Goal: Task Accomplishment & Management: Manage account settings

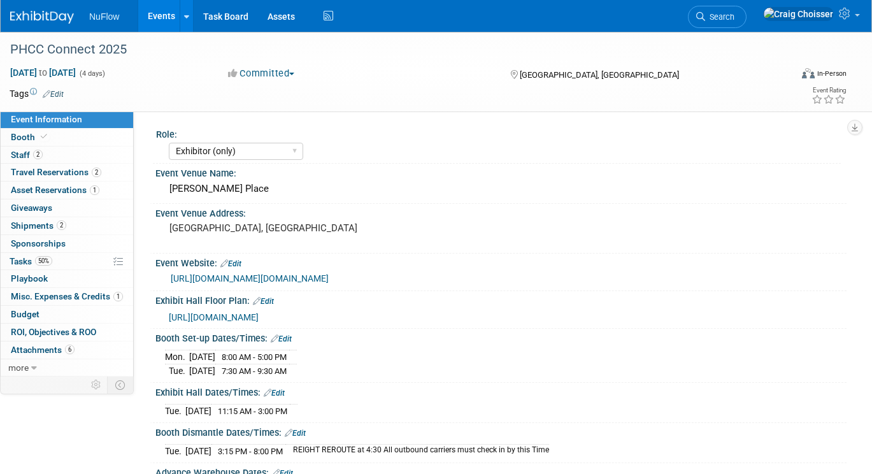
select select "Exhibitor (only)"
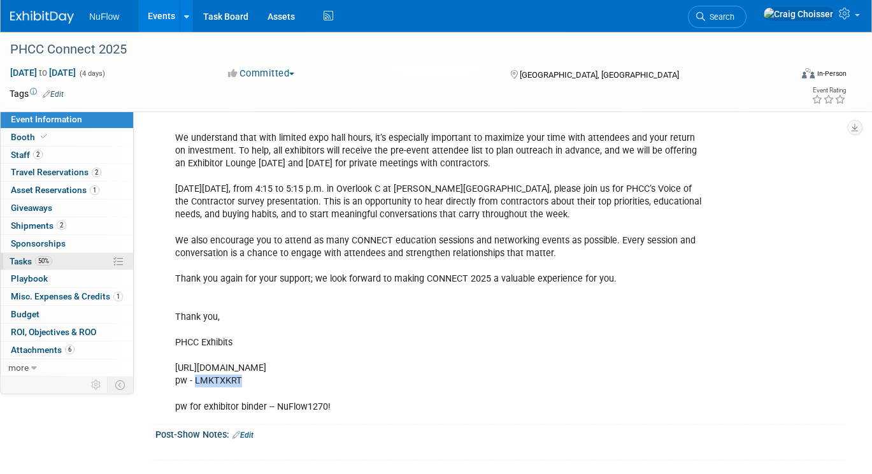
click at [23, 257] on span "Tasks 50%" at bounding box center [31, 261] width 43 height 10
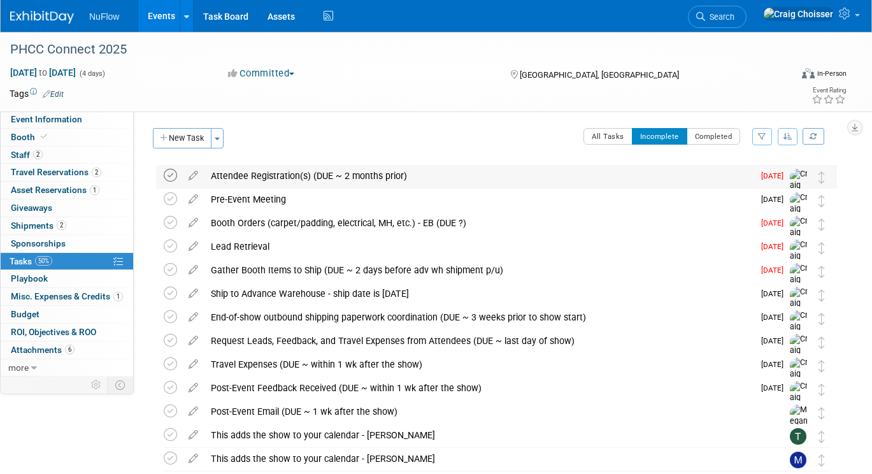
click at [173, 176] on icon at bounding box center [170, 175] width 13 height 13
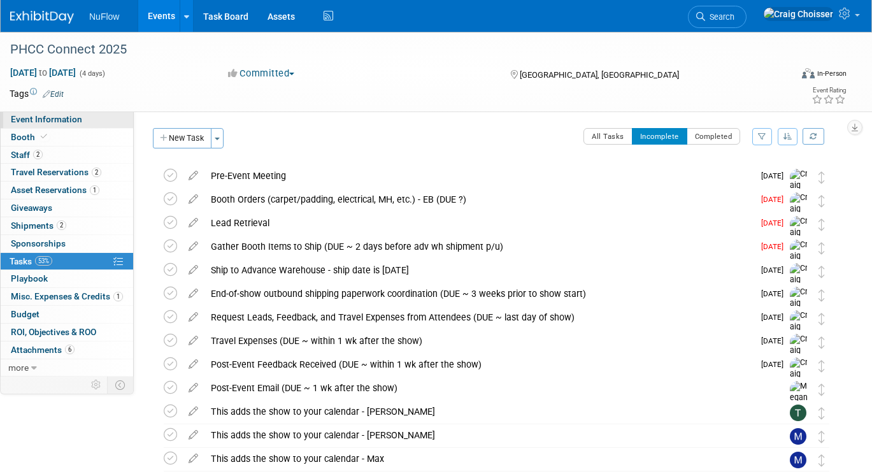
click at [33, 125] on link "Event Information" at bounding box center [67, 119] width 133 height 17
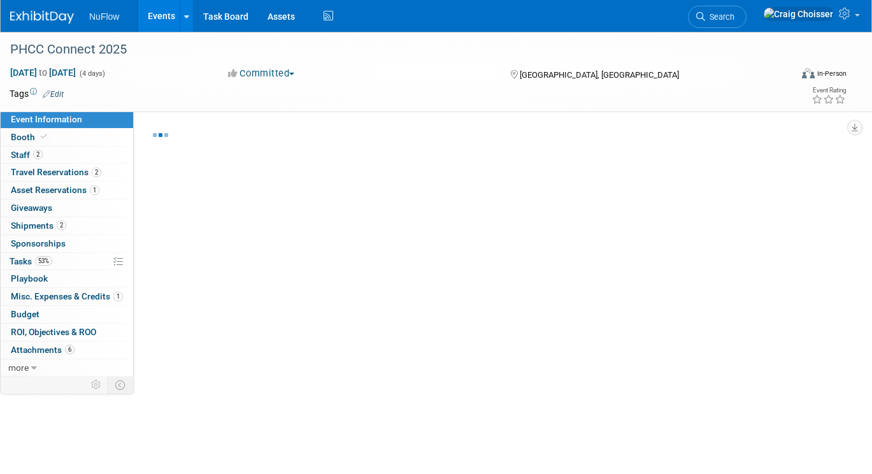
select select "Exhibitor (only)"
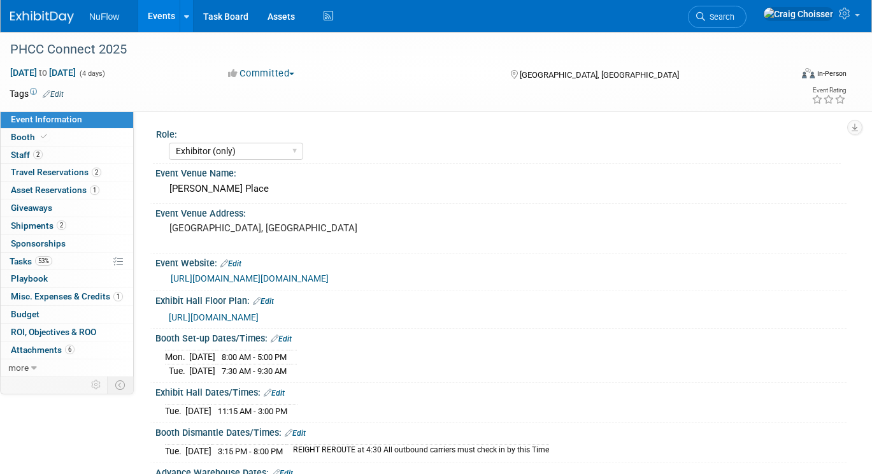
click at [296, 277] on link "[URL][DOMAIN_NAME][DOMAIN_NAME]" at bounding box center [250, 278] width 158 height 10
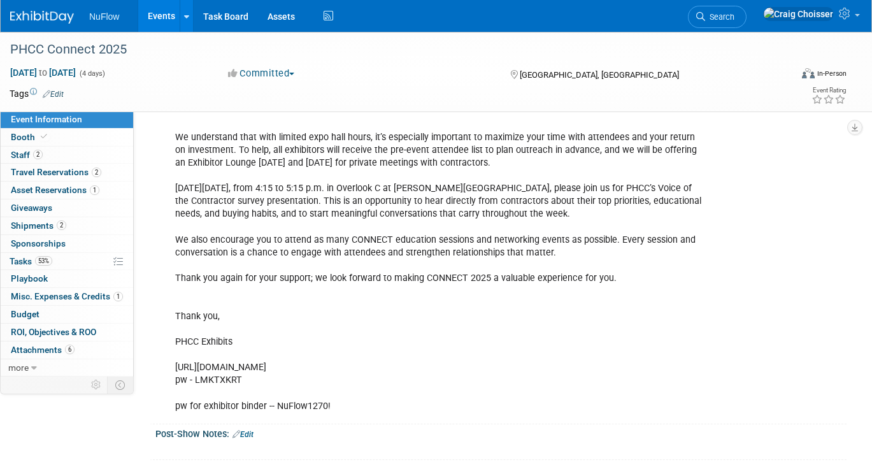
scroll to position [1156, 0]
click at [224, 365] on div "Event ColorsShow Drape Color(s): Plum, WhiteAisle Carpet Color(s): TuxedoExhibi…" at bounding box center [439, 196] width 546 height 448
copy div "LMKTXKRT"
click at [40, 347] on span "Attachments 6" at bounding box center [43, 350] width 64 height 10
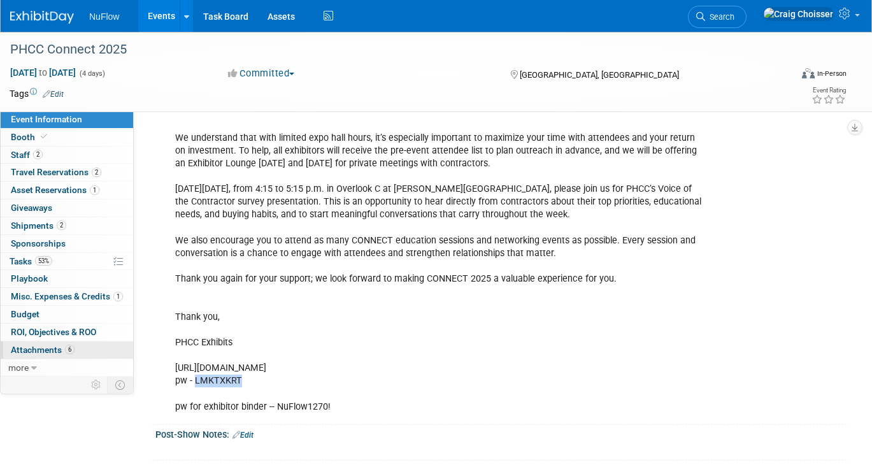
scroll to position [0, 0]
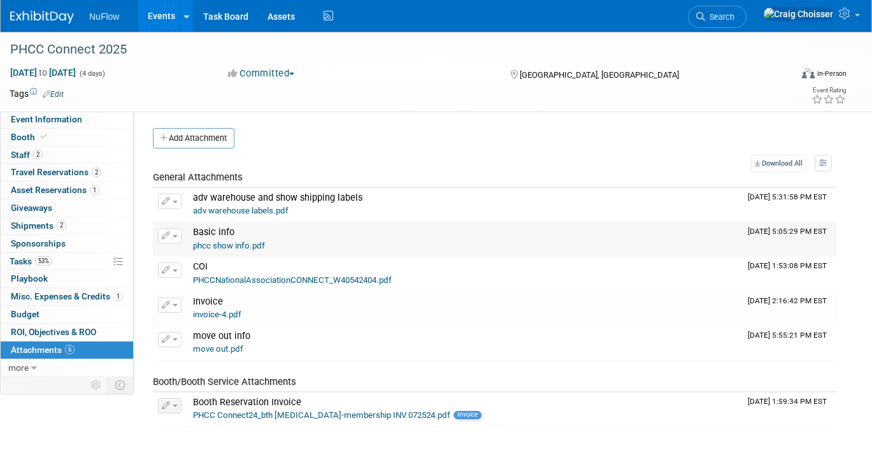
click at [227, 245] on link "phcc show info.pdf" at bounding box center [229, 246] width 72 height 10
click at [30, 256] on span "Tasks 53%" at bounding box center [31, 261] width 43 height 10
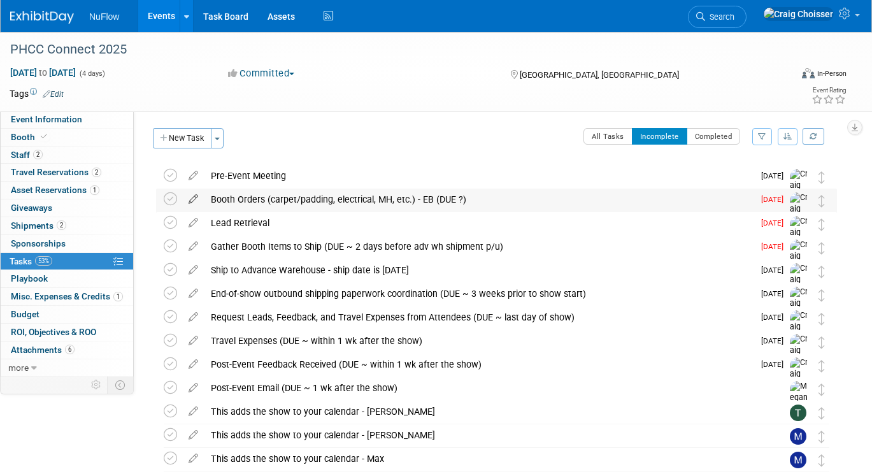
click at [195, 199] on icon at bounding box center [193, 197] width 22 height 16
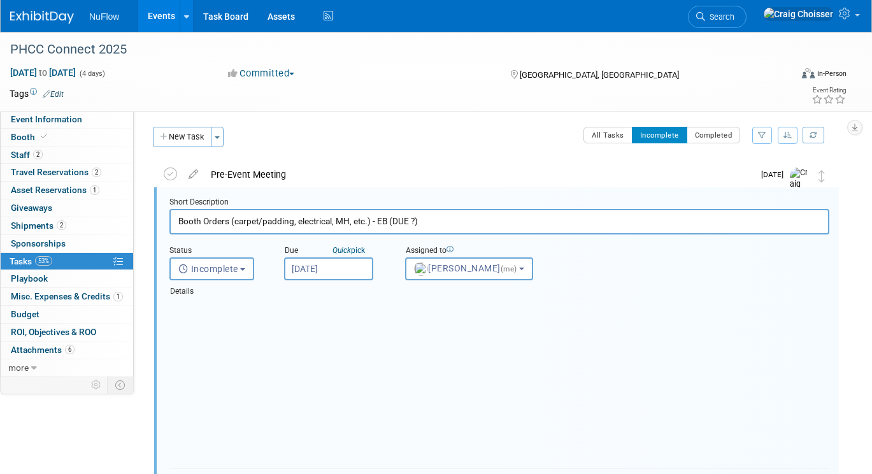
scroll to position [2, 0]
drag, startPoint x: 434, startPoint y: 219, endPoint x: 380, endPoint y: 219, distance: 53.5
click at [380, 219] on input "Booth Orders (carpet/padding, electrical, MH, etc.) - EB (DUE ?)" at bounding box center [500, 220] width 660 height 25
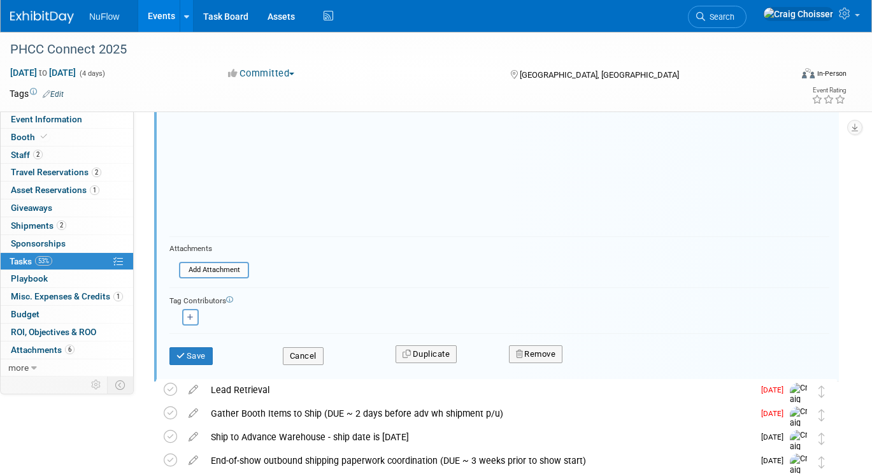
scroll to position [440, 0]
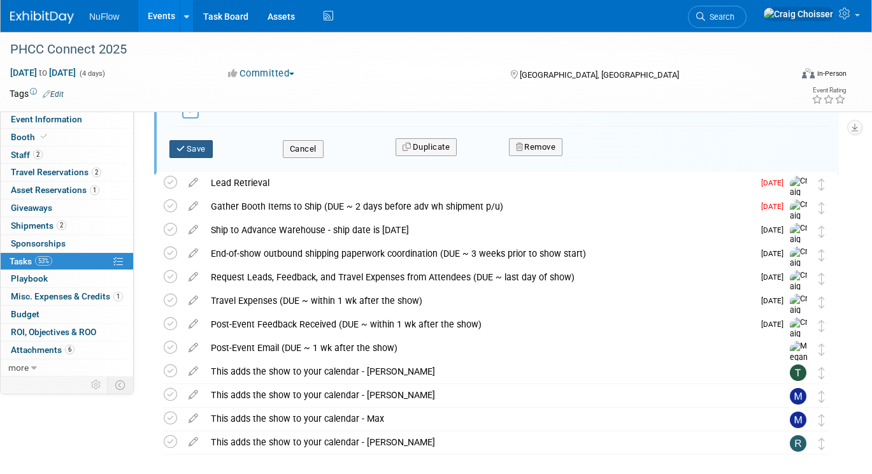
type input "Booth Orders (carpet/padding, electrical, MH, etc.)"
click at [196, 150] on button "Save" at bounding box center [191, 149] width 43 height 18
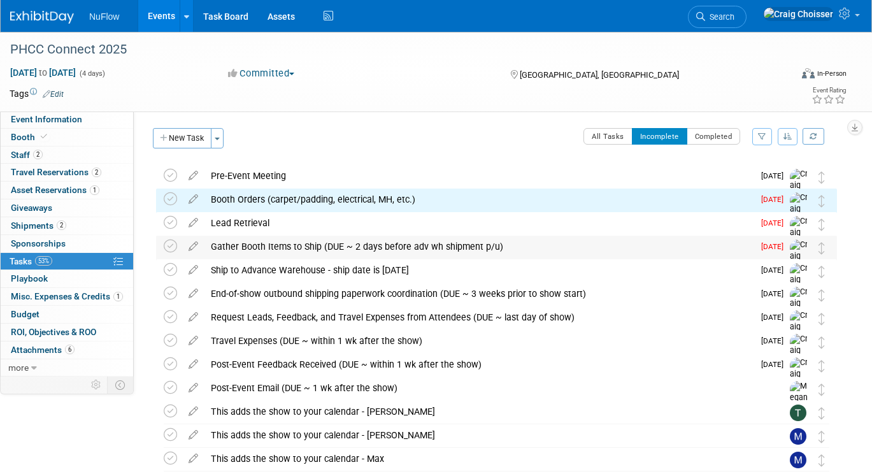
scroll to position [0, 0]
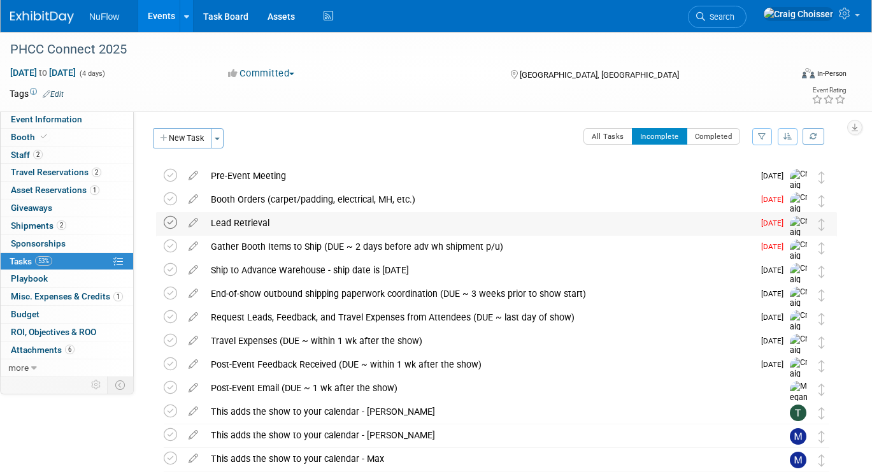
click at [173, 222] on icon at bounding box center [170, 222] width 13 height 13
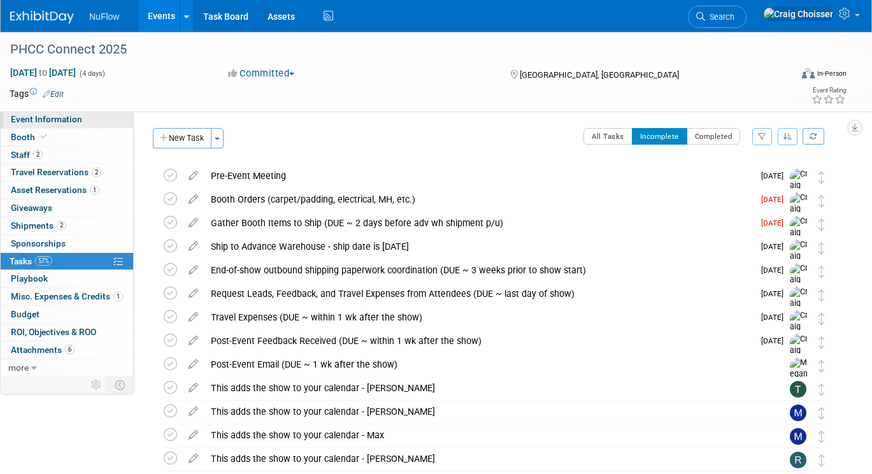
click at [49, 120] on span "Event Information" at bounding box center [46, 119] width 71 height 10
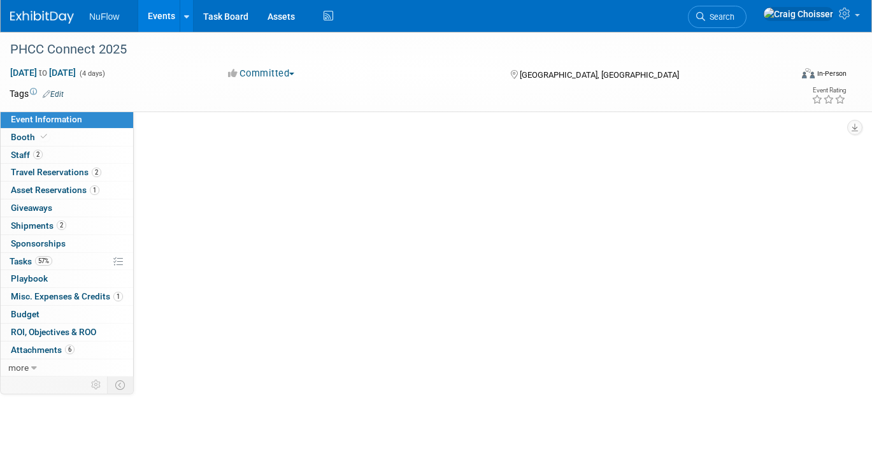
select select "Exhibitor (only)"
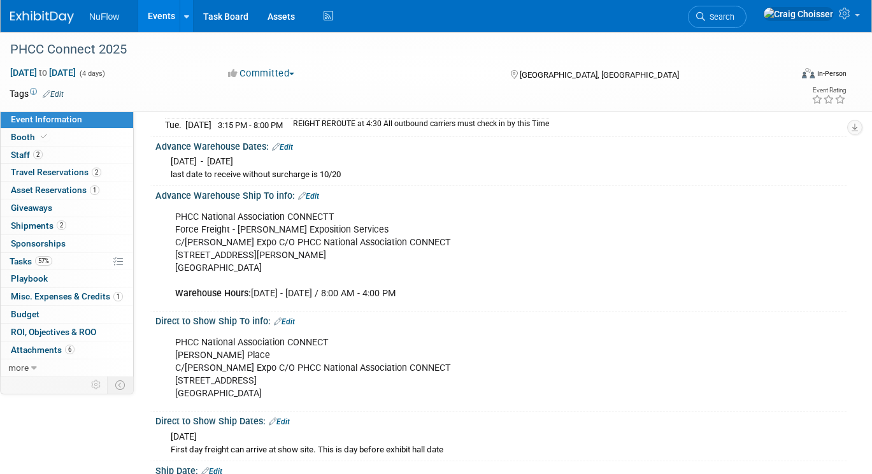
scroll to position [324, 0]
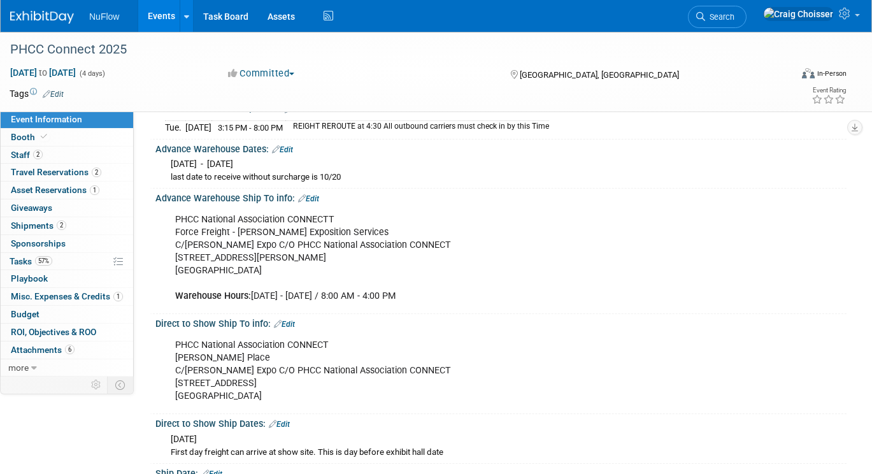
click at [317, 195] on link "Edit" at bounding box center [308, 198] width 21 height 9
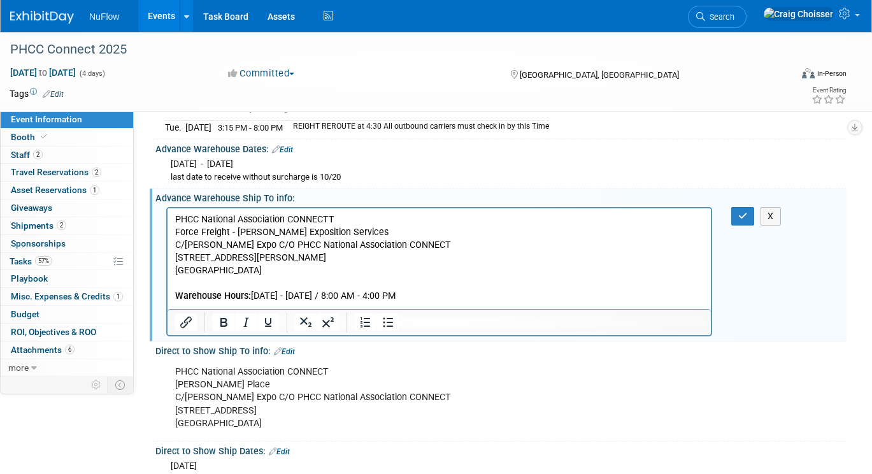
scroll to position [0, 0]
click at [193, 280] on p "PHCC National Association CONNECTT Force Freight - [PERSON_NAME] Exposition Ser…" at bounding box center [439, 258] width 529 height 90
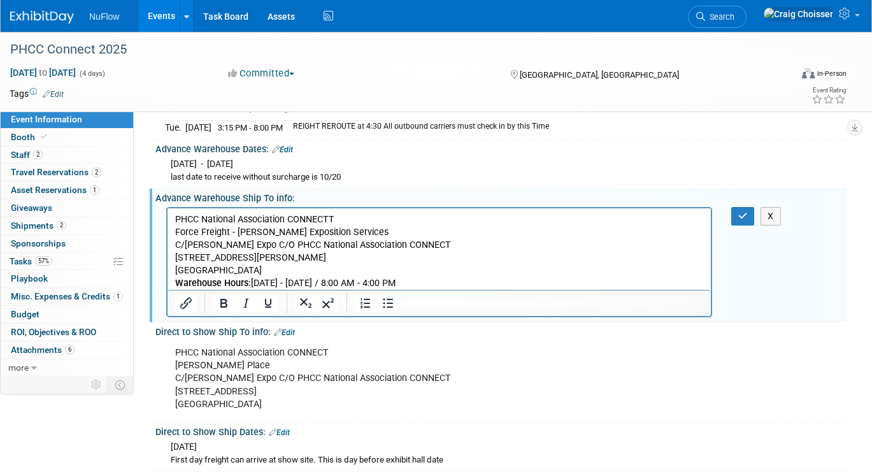
click at [405, 286] on p "PHCC National Association CONNECTT Force Freight - [PERSON_NAME] Exposition Ser…" at bounding box center [439, 251] width 529 height 76
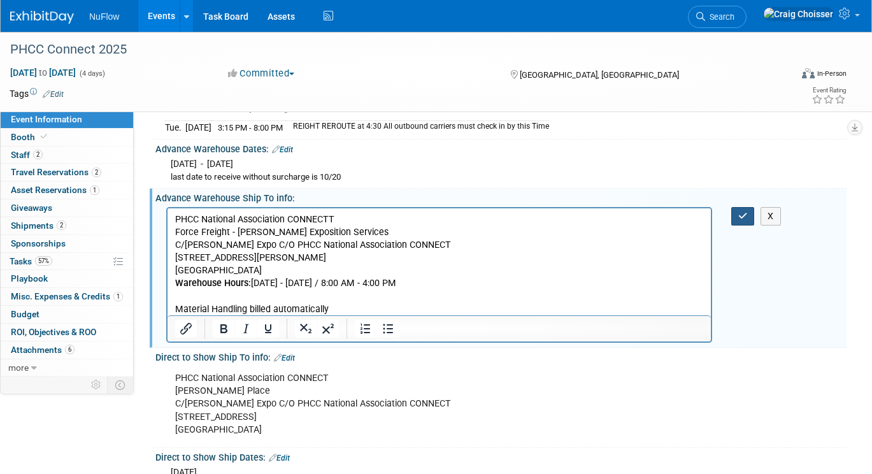
click at [741, 213] on icon "button" at bounding box center [744, 216] width 10 height 9
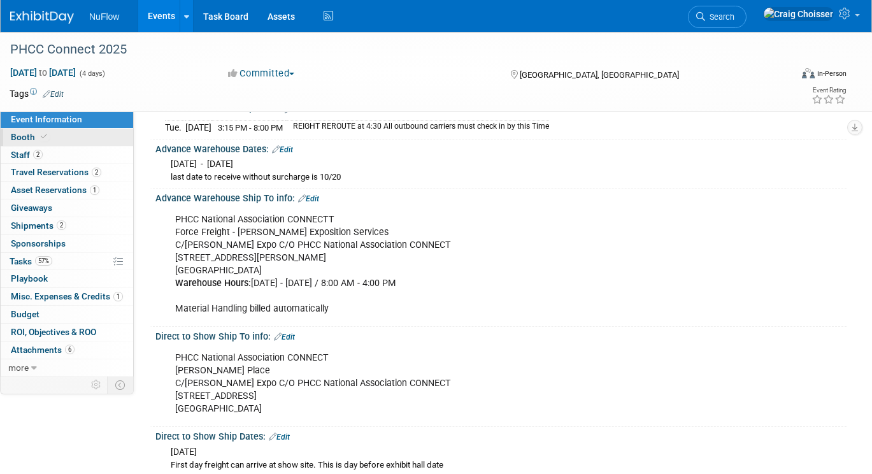
click at [33, 135] on span "Booth" at bounding box center [30, 137] width 39 height 10
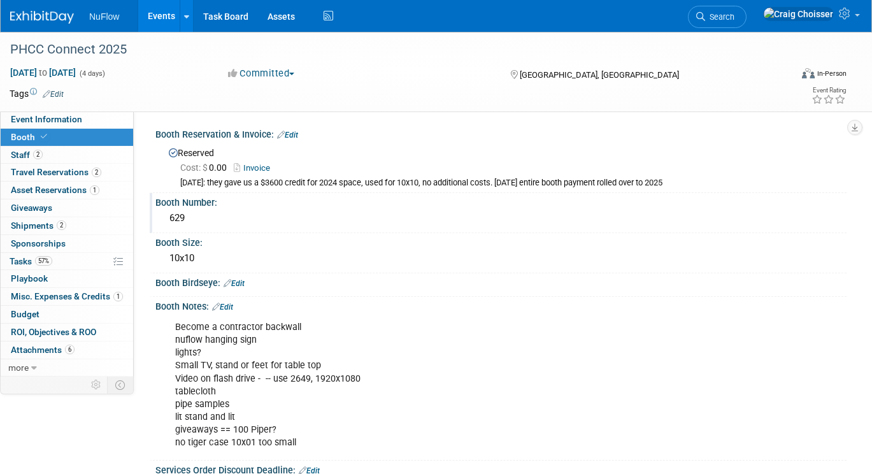
click at [224, 208] on div "629" at bounding box center [501, 218] width 672 height 20
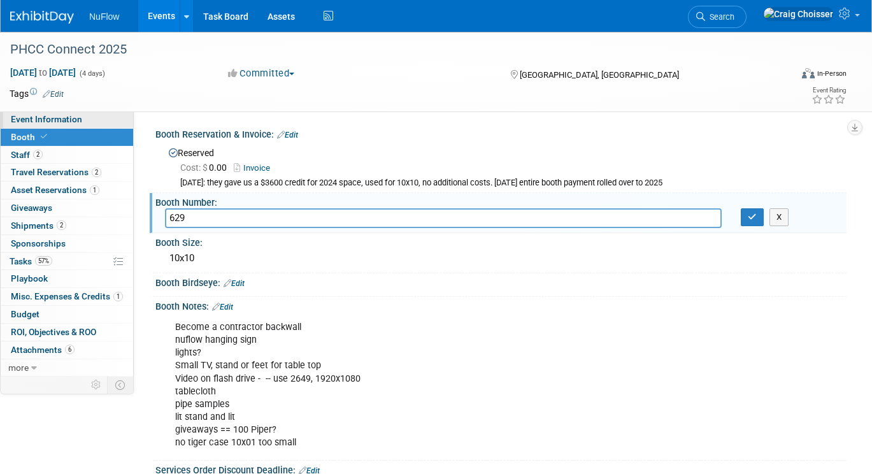
click at [64, 117] on span "Event Information" at bounding box center [46, 119] width 71 height 10
select select "Exhibitor (only)"
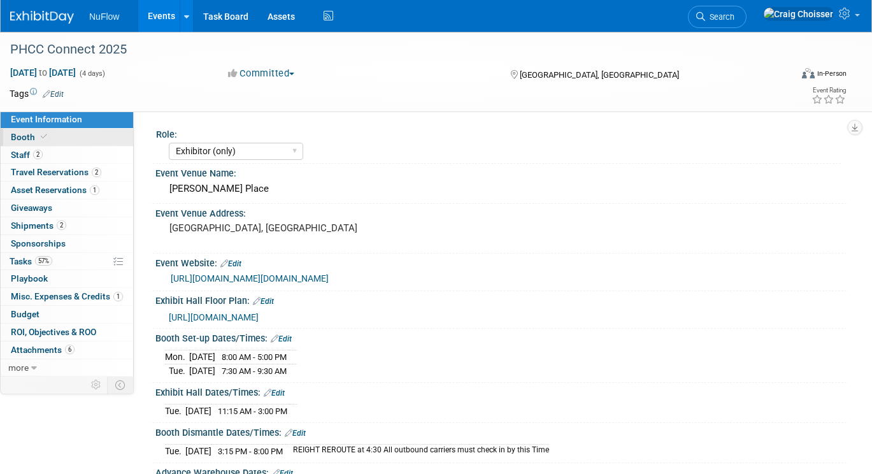
click at [31, 136] on span "Booth" at bounding box center [30, 137] width 39 height 10
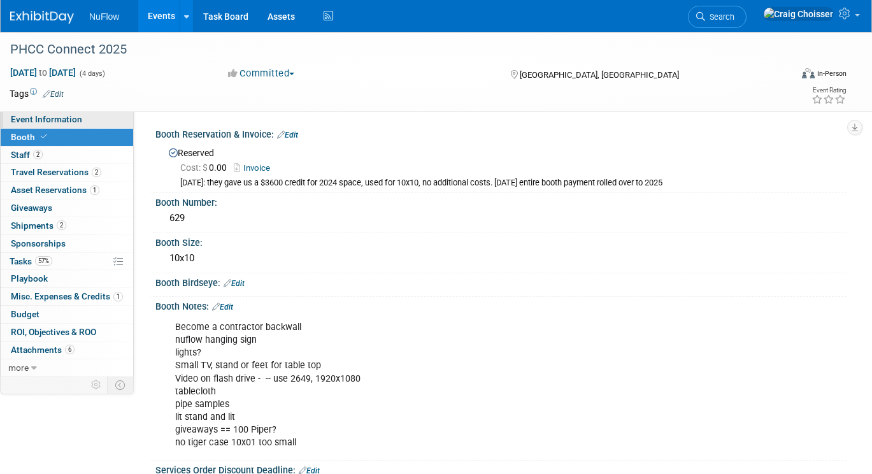
click at [31, 122] on span "Event Information" at bounding box center [46, 119] width 71 height 10
select select "Exhibitor (only)"
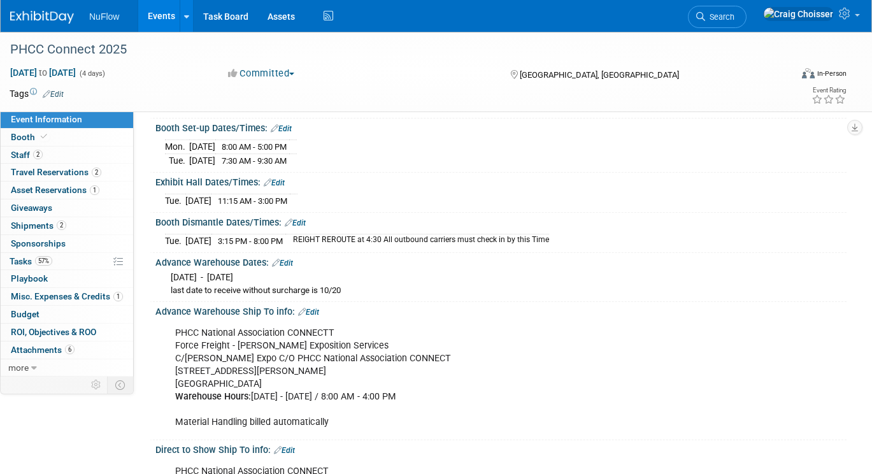
scroll to position [210, 0]
click at [31, 345] on span "Attachments 6" at bounding box center [43, 350] width 64 height 10
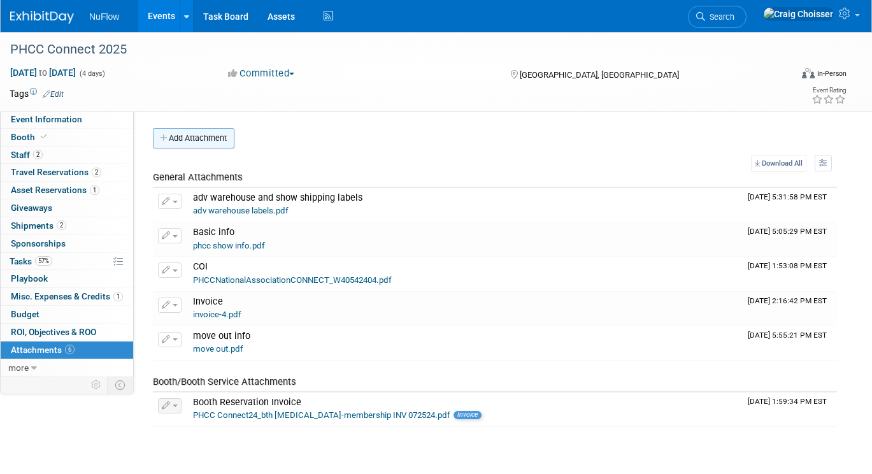
click at [194, 141] on button "Add Attachment" at bounding box center [194, 138] width 82 height 20
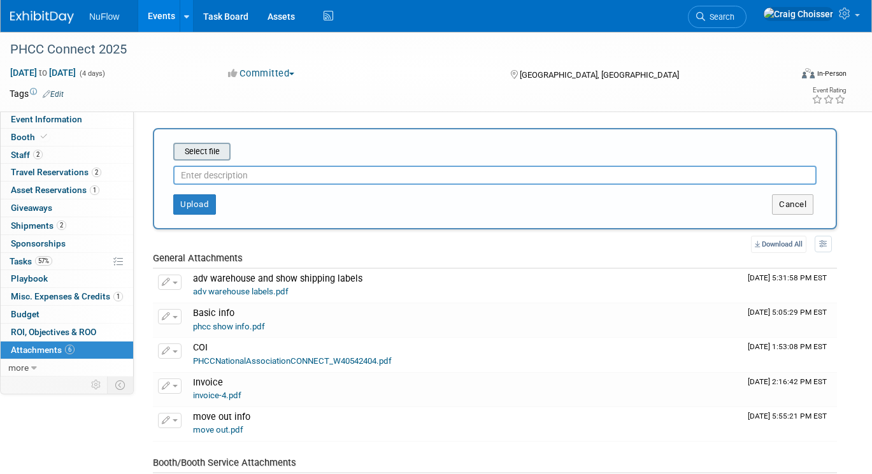
click at [205, 154] on input "file" at bounding box center [154, 151] width 152 height 15
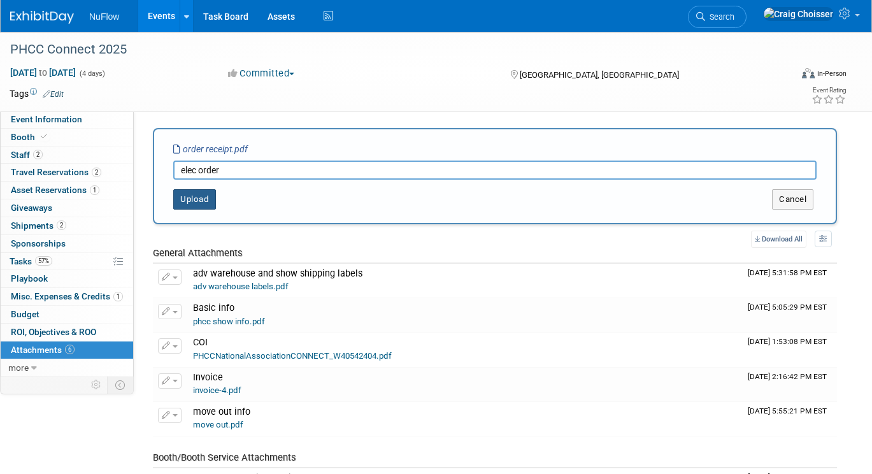
click at [198, 201] on button "Upload" at bounding box center [194, 199] width 43 height 20
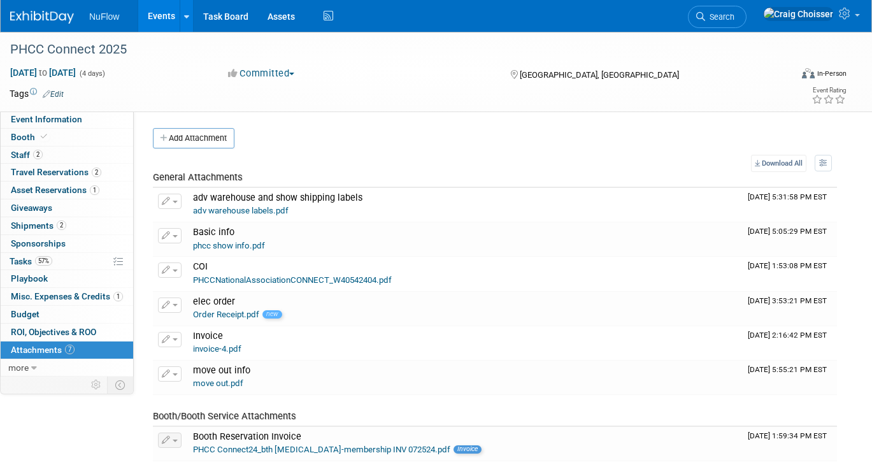
click at [40, 345] on span "Attachments 7" at bounding box center [43, 350] width 64 height 10
click at [193, 145] on button "Add Attachment" at bounding box center [194, 138] width 82 height 20
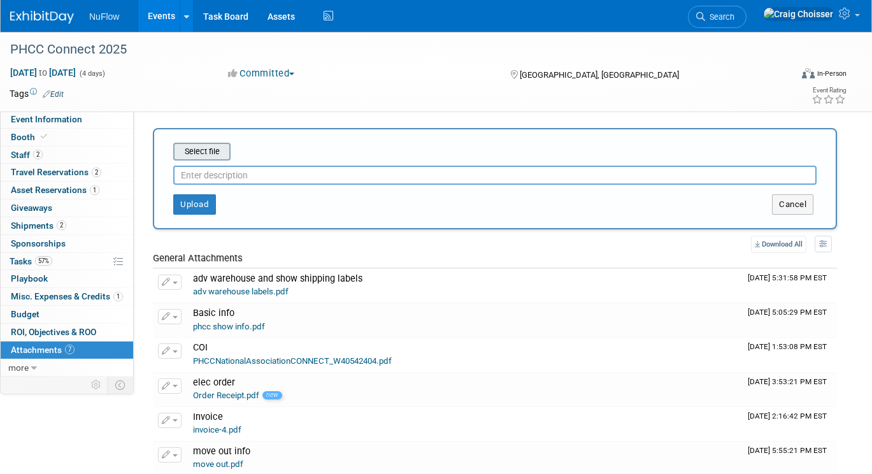
click at [208, 155] on input "file" at bounding box center [154, 151] width 152 height 15
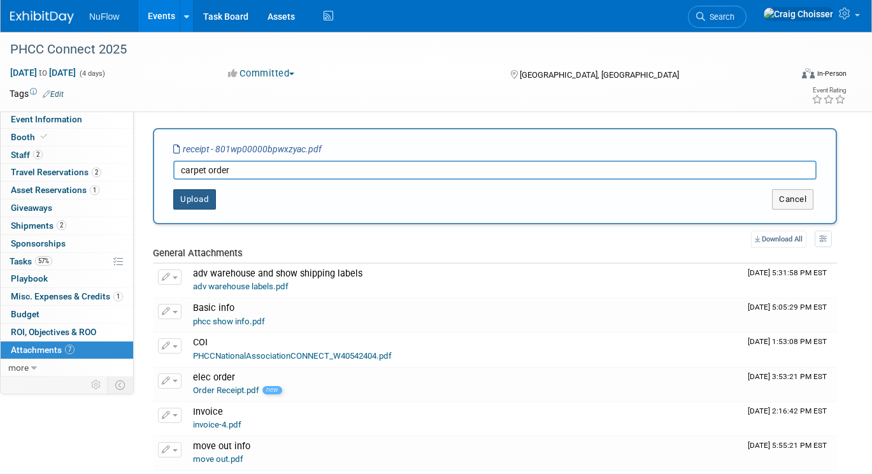
type input "carpet order"
click at [195, 203] on button "Upload" at bounding box center [194, 199] width 43 height 20
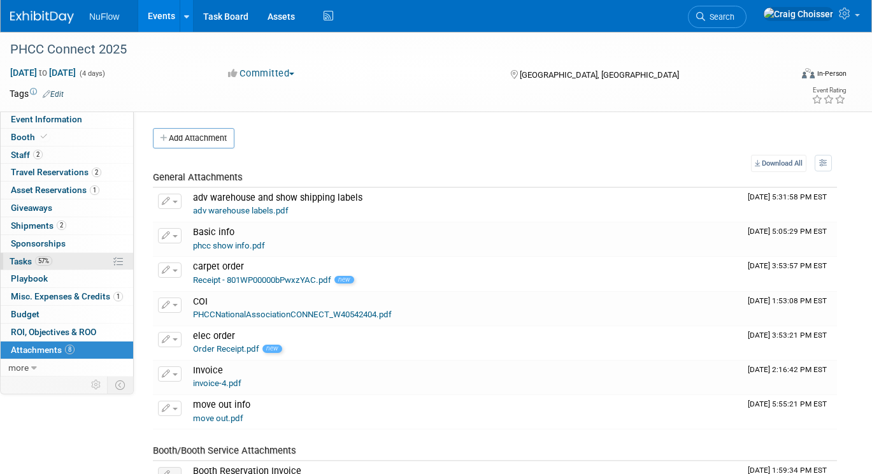
click at [24, 256] on span "Tasks 57%" at bounding box center [31, 261] width 43 height 10
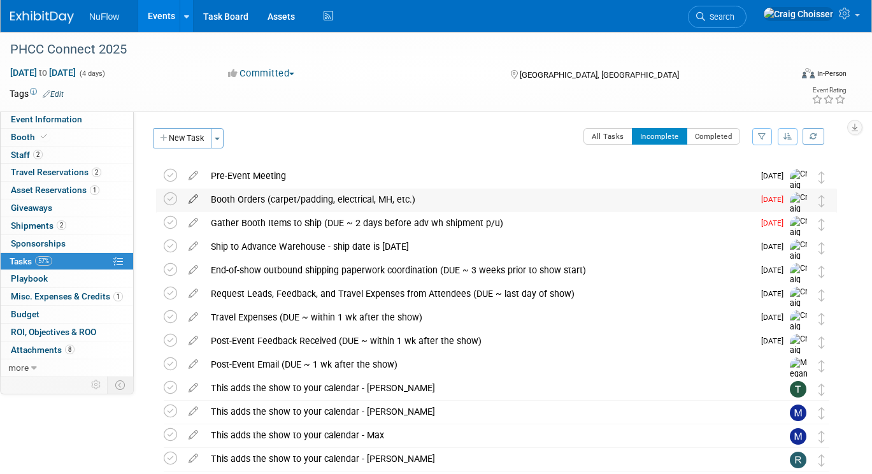
click at [195, 199] on icon at bounding box center [193, 197] width 22 height 16
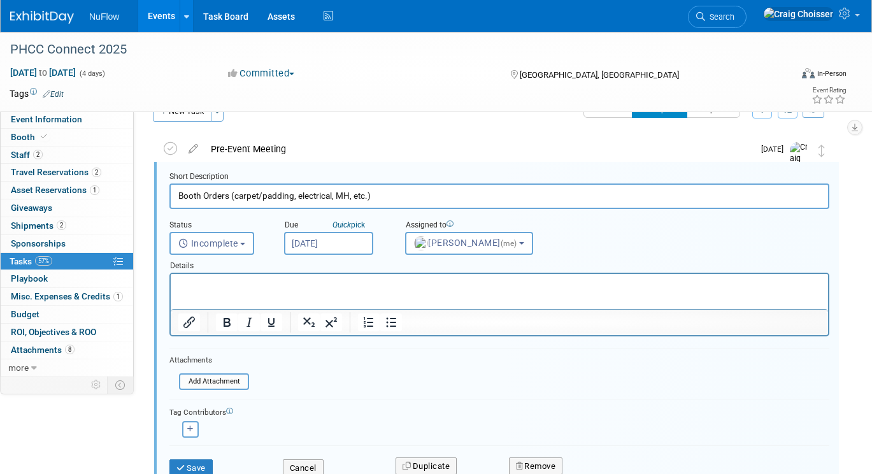
scroll to position [20, 0]
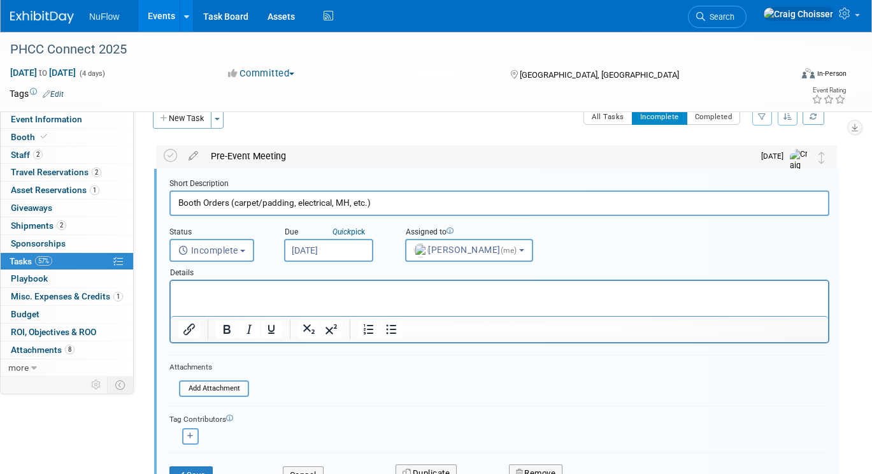
click at [363, 158] on div "Pre-Event Meeting" at bounding box center [479, 156] width 549 height 22
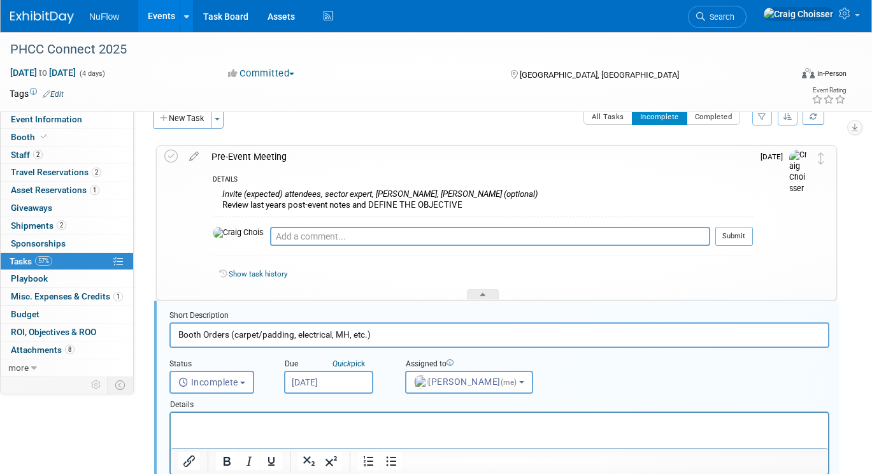
click at [141, 168] on div "Role: TBD Attendee (only) Exhibitor (only) Exhibitor/Speaker Exhibitor/Sponsor …" at bounding box center [490, 220] width 713 height 258
click at [477, 294] on div at bounding box center [483, 294] width 32 height 11
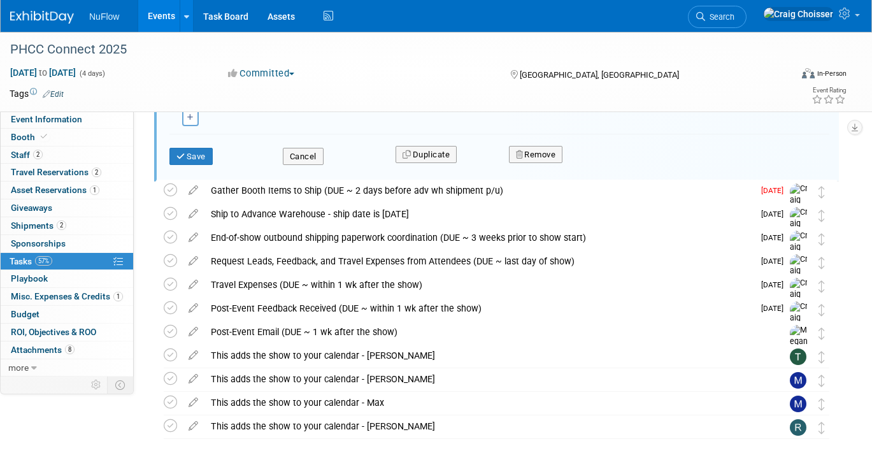
scroll to position [219, 0]
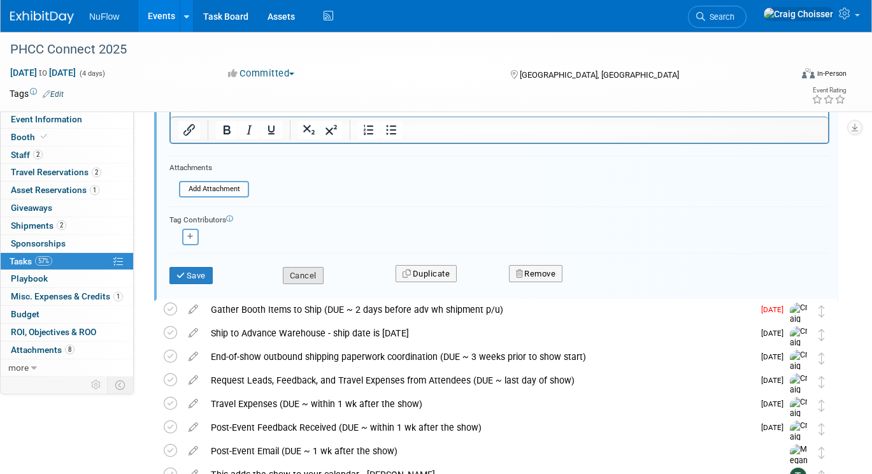
click at [302, 270] on button "Cancel" at bounding box center [303, 276] width 41 height 18
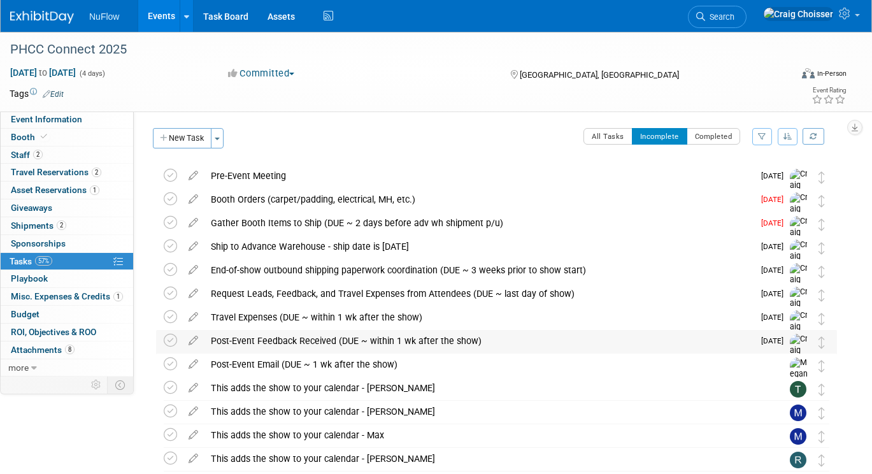
scroll to position [0, 0]
click at [170, 202] on icon at bounding box center [170, 198] width 13 height 13
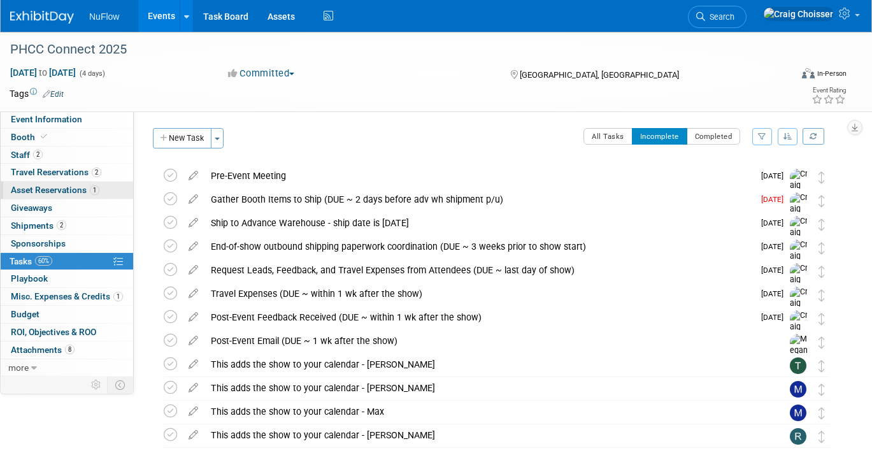
click at [33, 188] on span "Asset Reservations 1" at bounding box center [55, 190] width 89 height 10
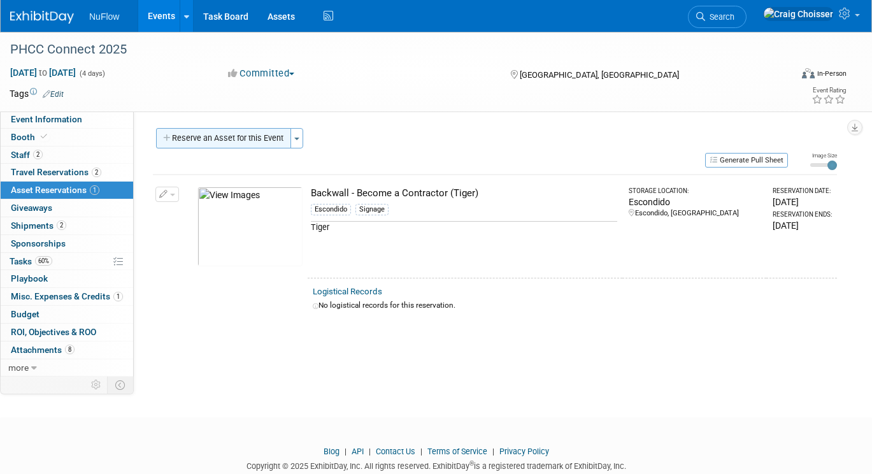
click at [219, 133] on button "Reserve an Asset for this Event" at bounding box center [223, 138] width 135 height 20
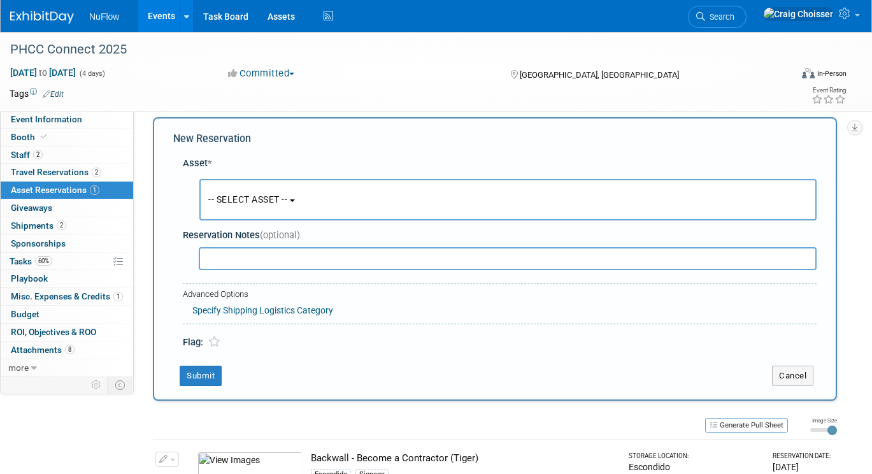
scroll to position [11, 0]
click at [264, 203] on button "-- SELECT ASSET --" at bounding box center [508, 198] width 618 height 41
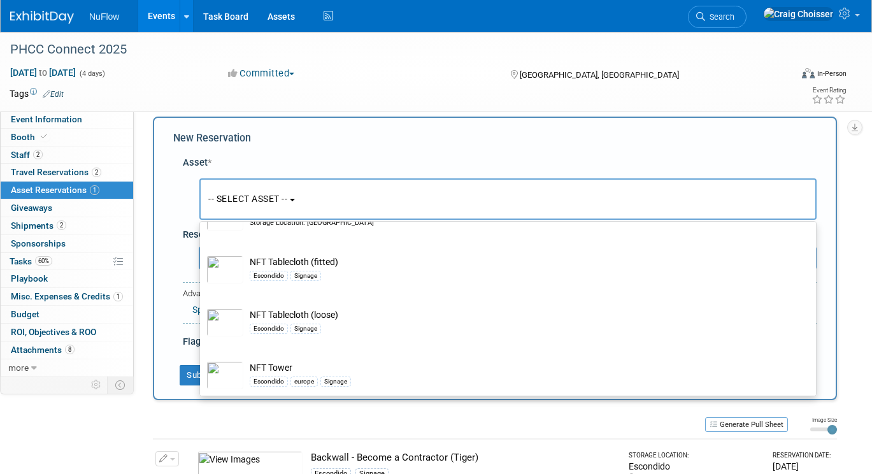
scroll to position [1076, 0]
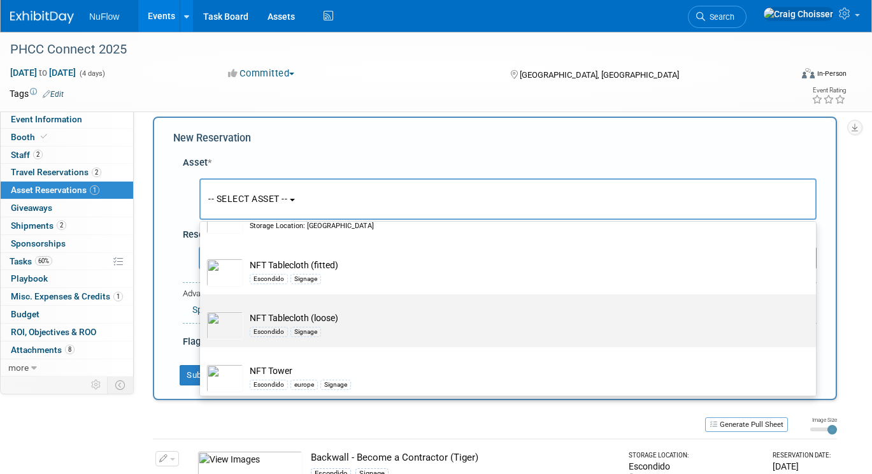
click at [358, 324] on div "Escondido Signage" at bounding box center [520, 331] width 541 height 15
click at [202, 310] on input "NFT Tablecloth (loose) Escondido Signage" at bounding box center [198, 305] width 8 height 8
select select "10714502"
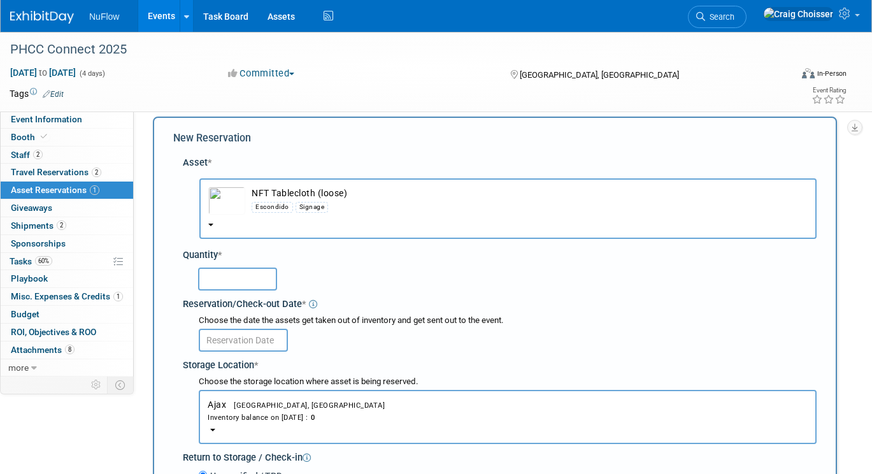
click at [238, 268] on input "text" at bounding box center [237, 279] width 79 height 23
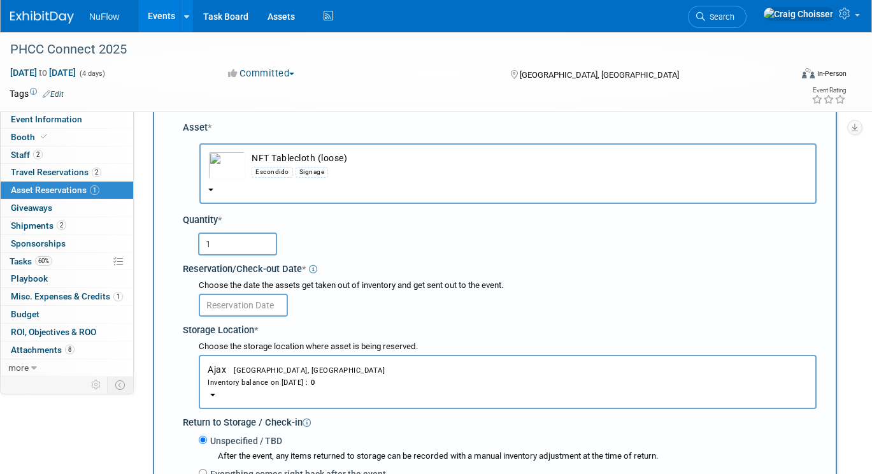
scroll to position [55, 0]
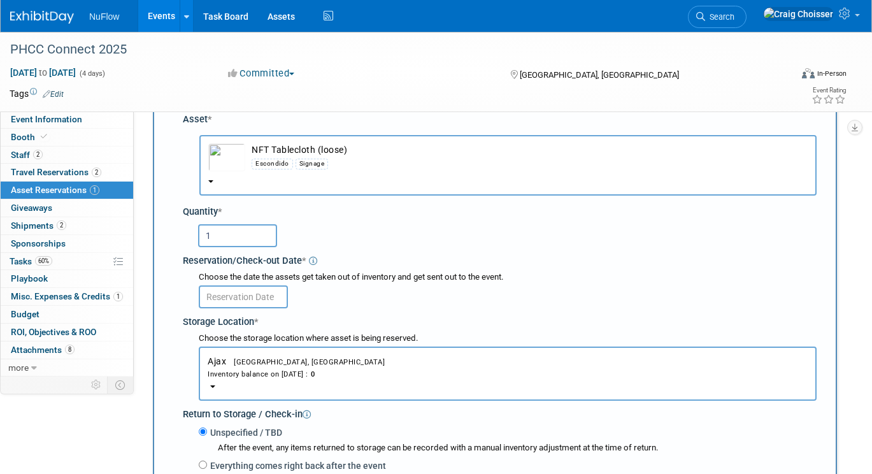
type input "1"
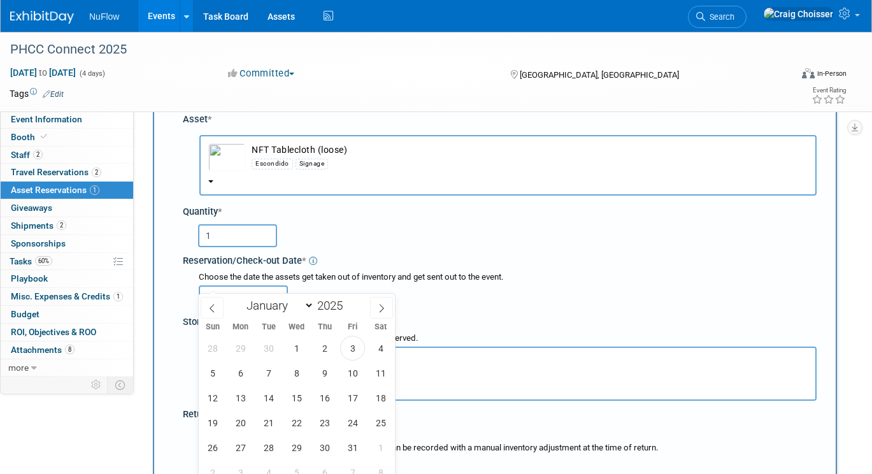
click at [254, 286] on input "text" at bounding box center [243, 297] width 89 height 23
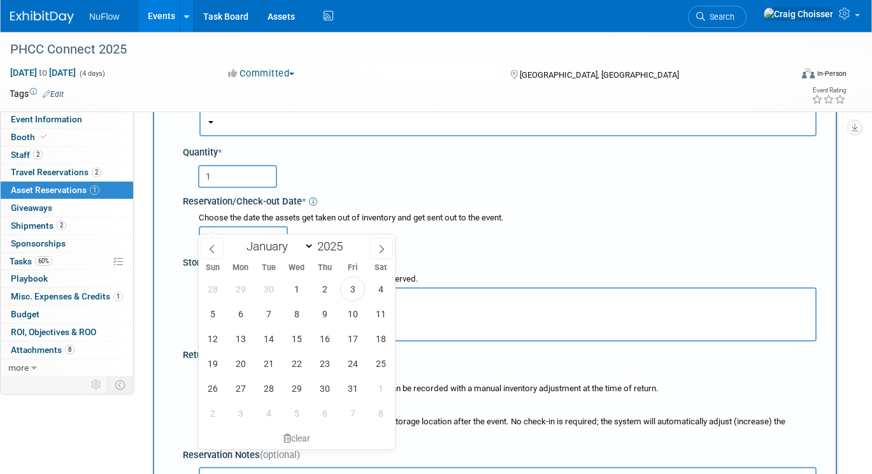
scroll to position [141, 0]
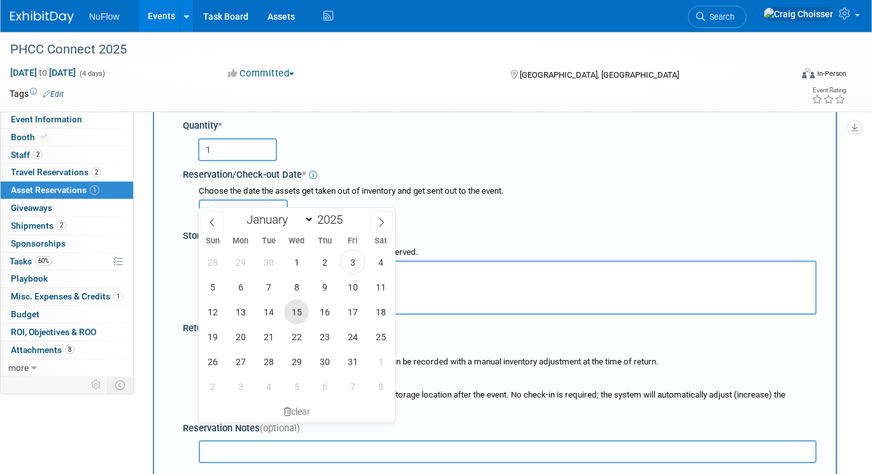
click at [298, 317] on span "15" at bounding box center [296, 312] width 25 height 25
type input "[DATE]"
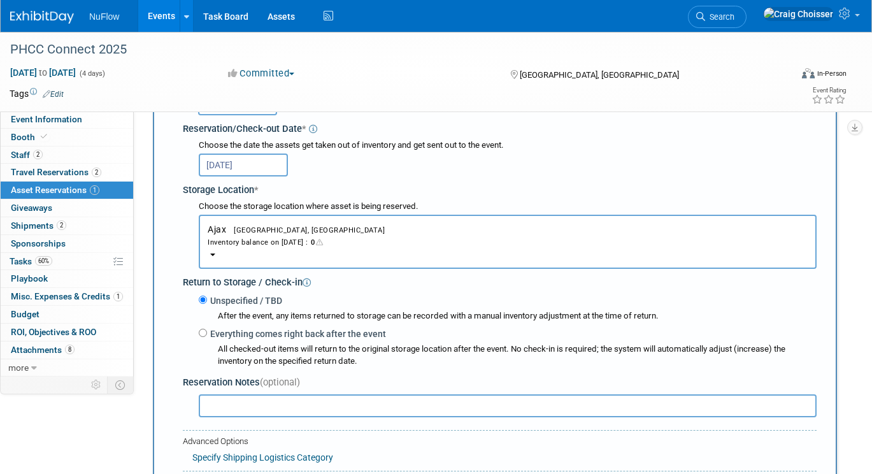
scroll to position [197, 0]
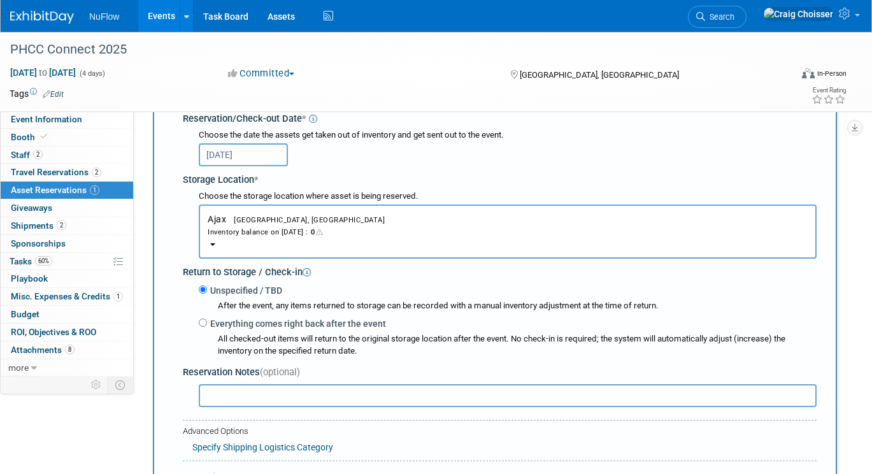
click at [271, 223] on button "Ajax Ajax, [GEOGRAPHIC_DATA] Inventory balance on [DATE] : 0" at bounding box center [508, 232] width 618 height 54
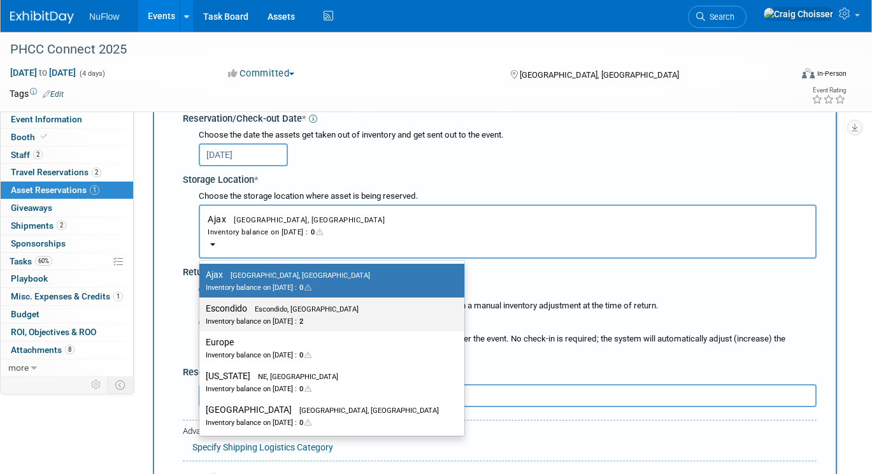
click at [268, 315] on div "Inventory balance on [DATE] : 2" at bounding box center [322, 321] width 233 height 12
click at [201, 305] on input "Escondido Escondido, [GEOGRAPHIC_DATA] Inventory balance on [DATE] : 2" at bounding box center [197, 309] width 8 height 8
select select "11223159"
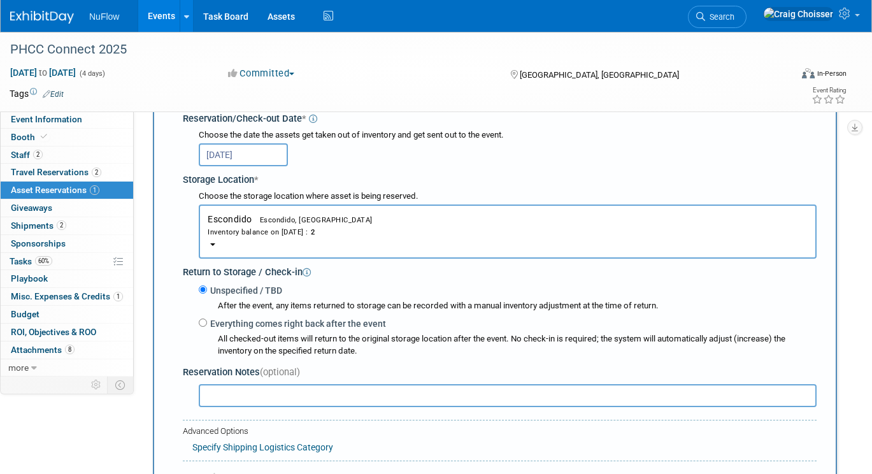
click at [207, 317] on label "Everything comes right back after the event" at bounding box center [296, 323] width 179 height 13
click at [206, 319] on input "Everything comes right back after the event" at bounding box center [203, 323] width 8 height 8
radio input "true"
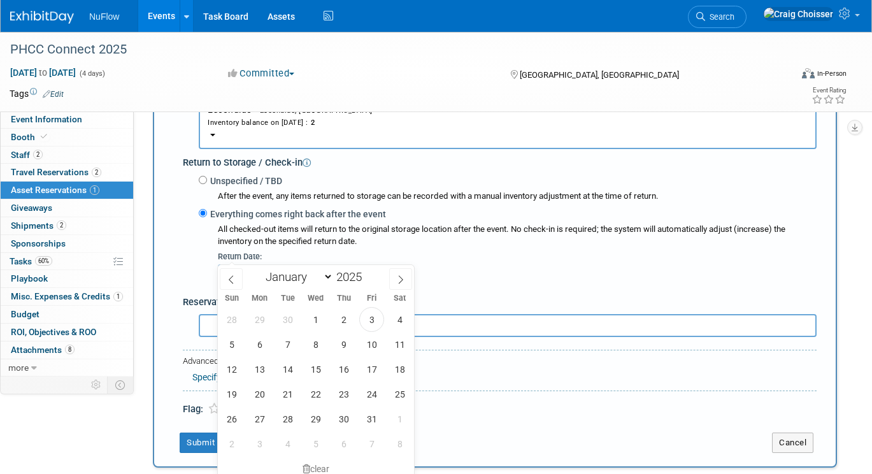
scroll to position [320, 0]
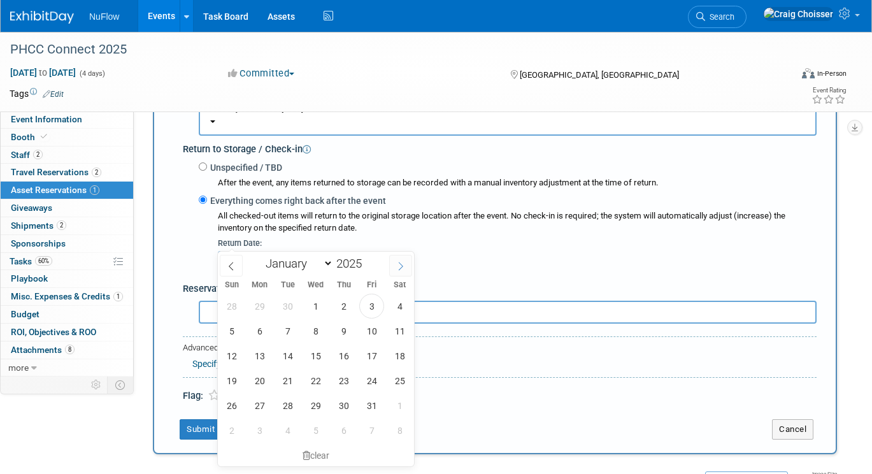
click at [402, 269] on icon at bounding box center [400, 266] width 9 height 9
select select "10"
click at [372, 333] on span "7" at bounding box center [371, 331] width 25 height 25
type input "[DATE]"
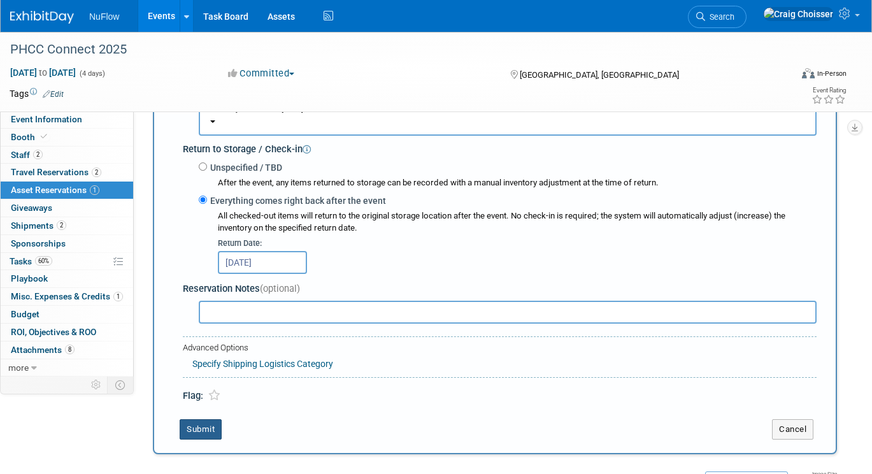
click at [206, 419] on button "Submit" at bounding box center [201, 429] width 42 height 20
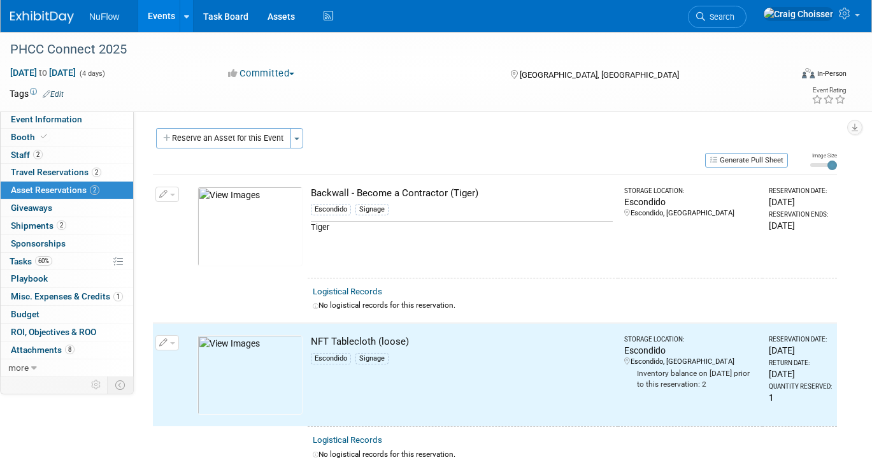
scroll to position [0, 0]
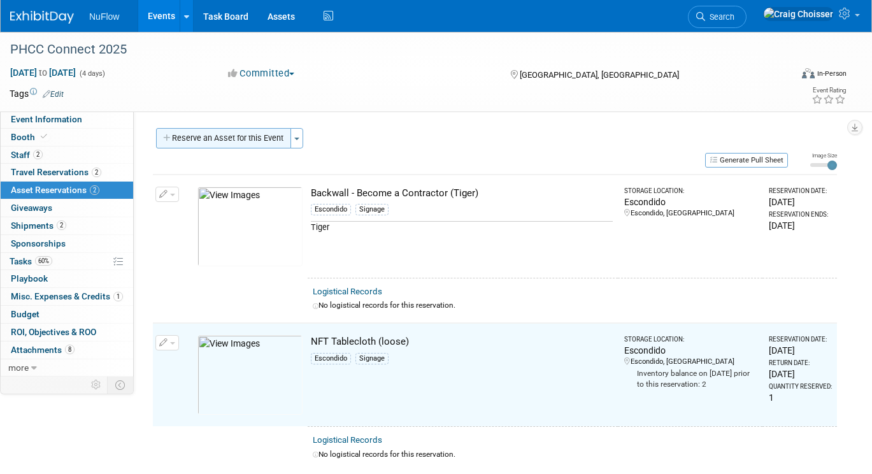
click at [236, 140] on button "Reserve an Asset for this Event" at bounding box center [223, 138] width 135 height 20
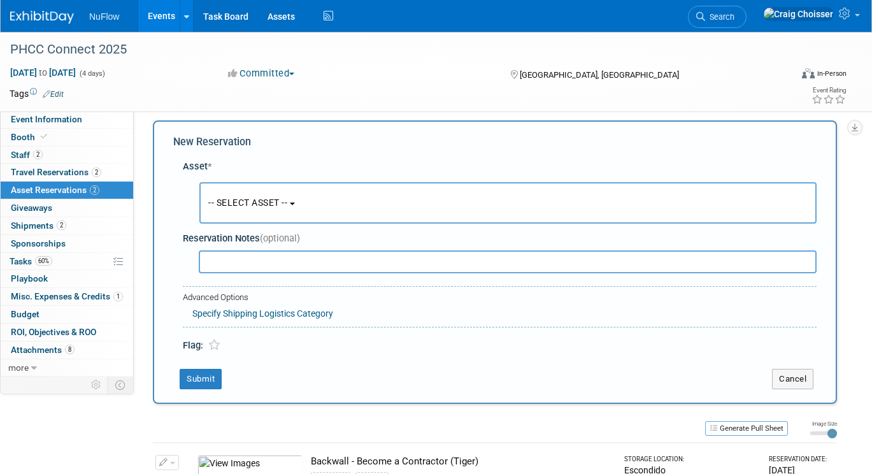
scroll to position [11, 0]
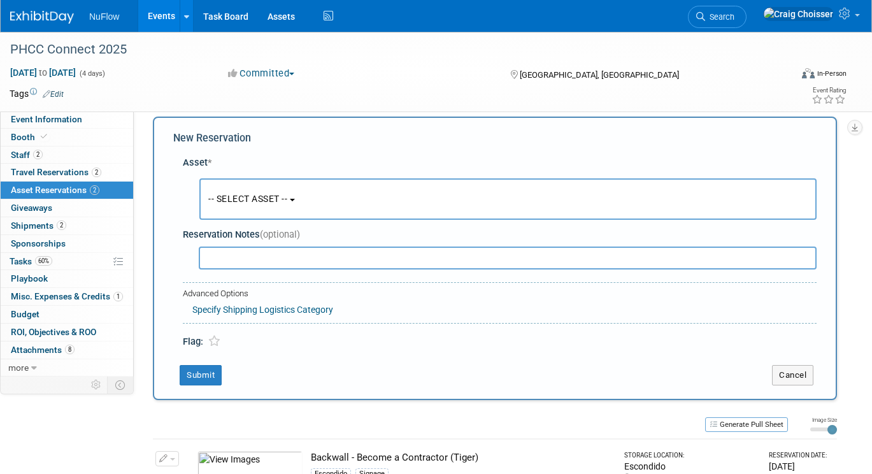
click at [275, 208] on button "-- SELECT ASSET --" at bounding box center [508, 198] width 618 height 41
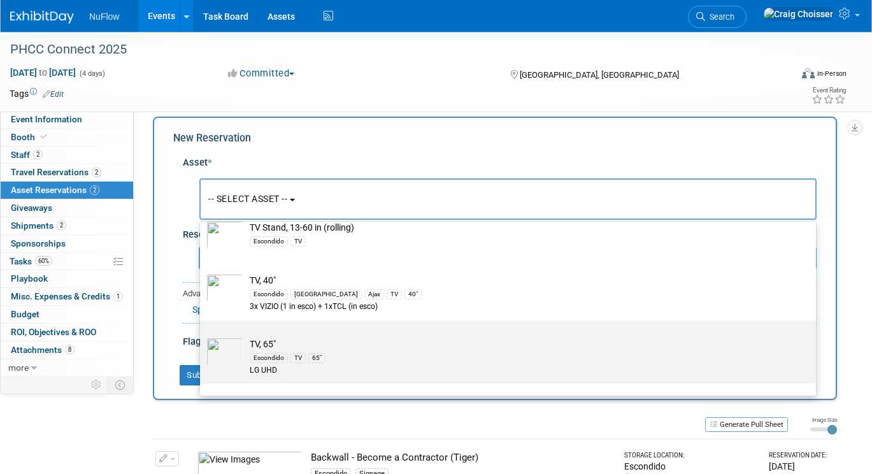
scroll to position [2003, 0]
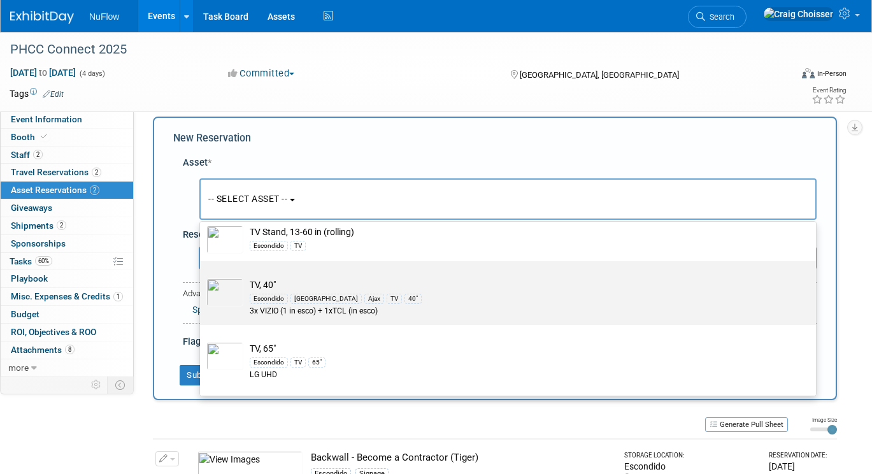
click at [241, 280] on img at bounding box center [224, 292] width 37 height 28
click at [202, 277] on input "TV, 40" Escondido sarasota Ajax TV 40" 3x VIZIO (1 in esco) + 1xTCL (in esco)" at bounding box center [198, 272] width 8 height 8
select select "10713935"
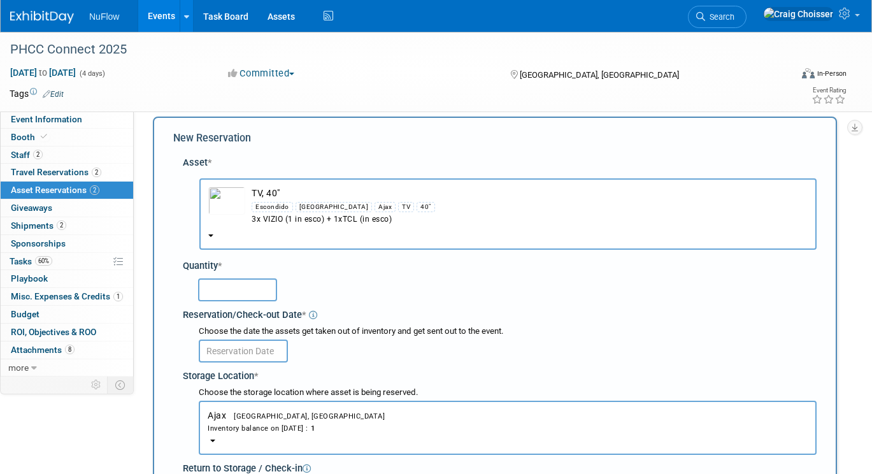
click at [233, 278] on input "text" at bounding box center [237, 289] width 79 height 23
type input "1"
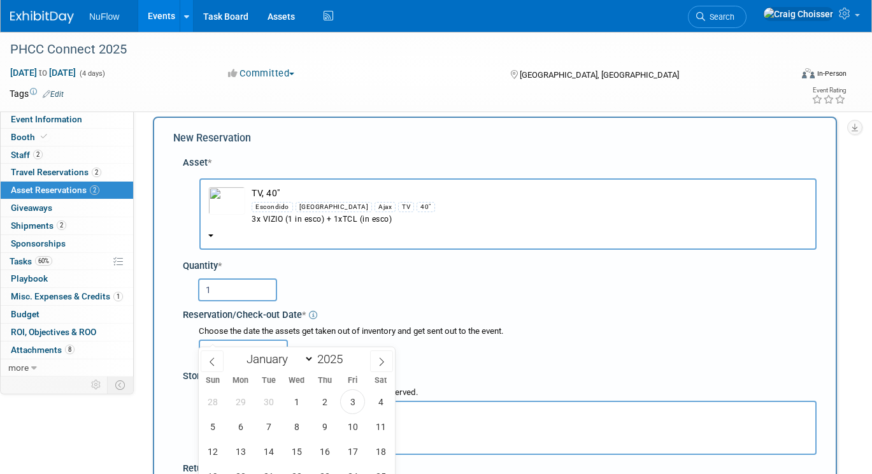
click at [244, 340] on input "text" at bounding box center [243, 351] width 89 height 23
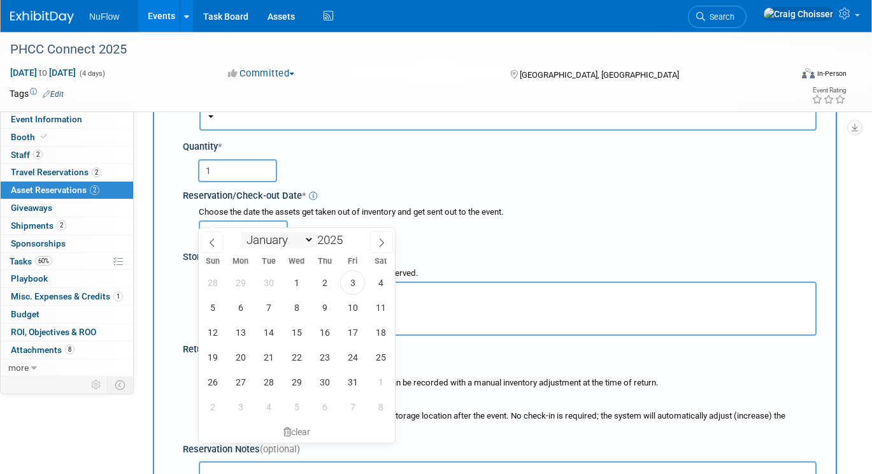
scroll to position [143, 0]
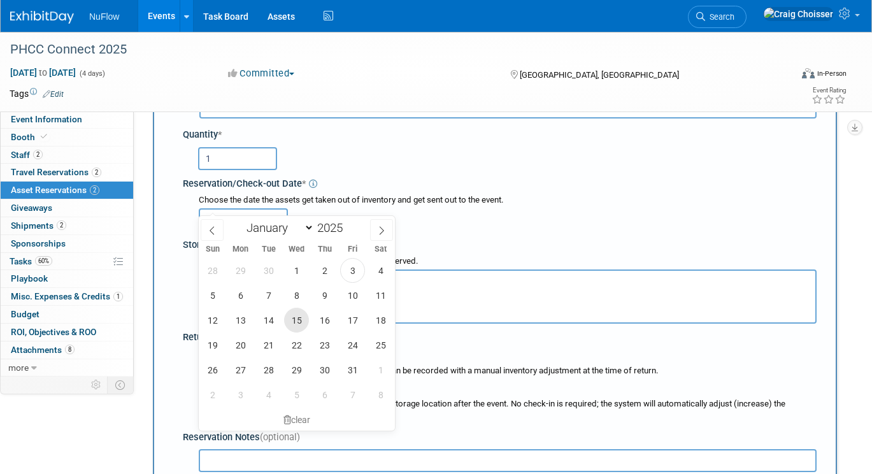
click at [297, 328] on span "15" at bounding box center [296, 320] width 25 height 25
type input "[DATE]"
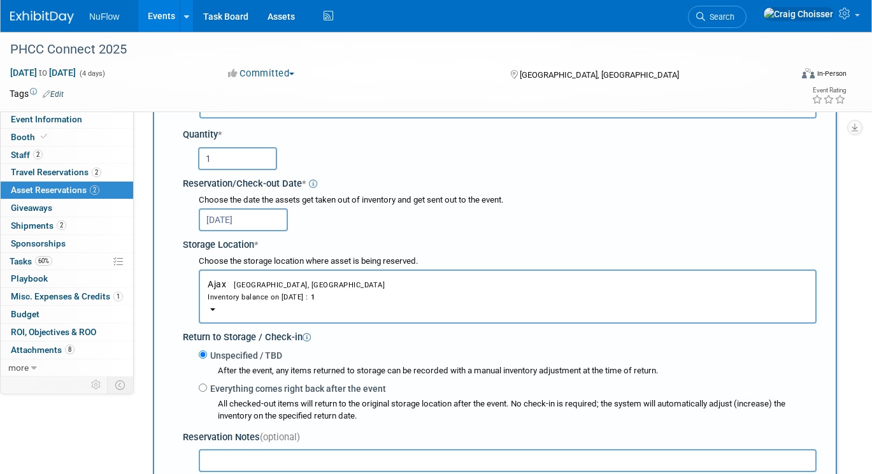
click at [307, 288] on button "Ajax Ajax, [GEOGRAPHIC_DATA] Inventory balance on [DATE] : 1" at bounding box center [508, 297] width 618 height 54
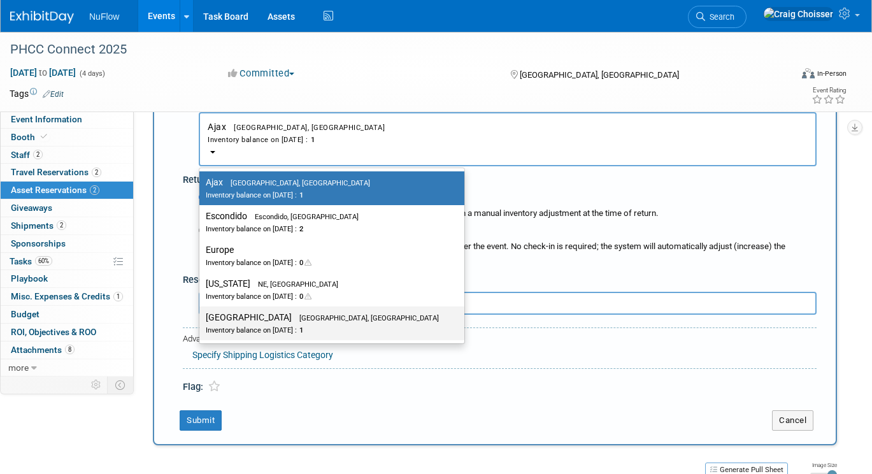
scroll to position [299, 0]
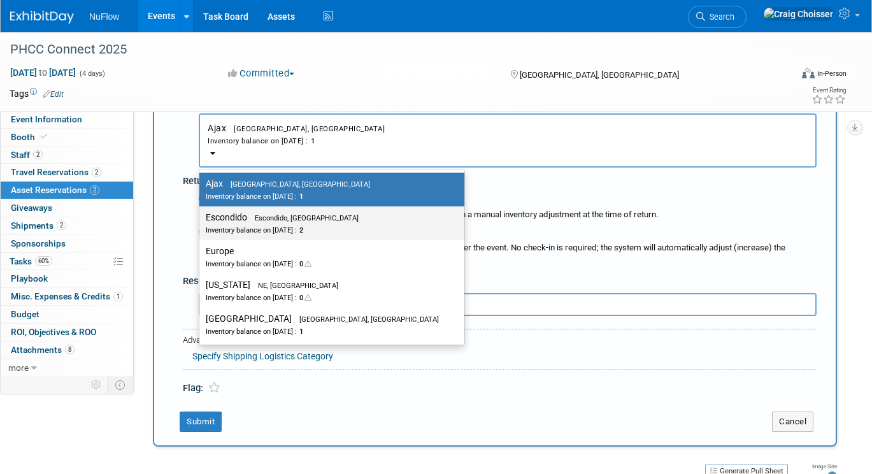
click at [264, 224] on div "Inventory balance on [DATE] : 2" at bounding box center [322, 230] width 233 height 12
click at [201, 213] on input "Escondido Escondido, [GEOGRAPHIC_DATA] Inventory balance on [DATE] : 2" at bounding box center [197, 217] width 8 height 8
select select "11223159"
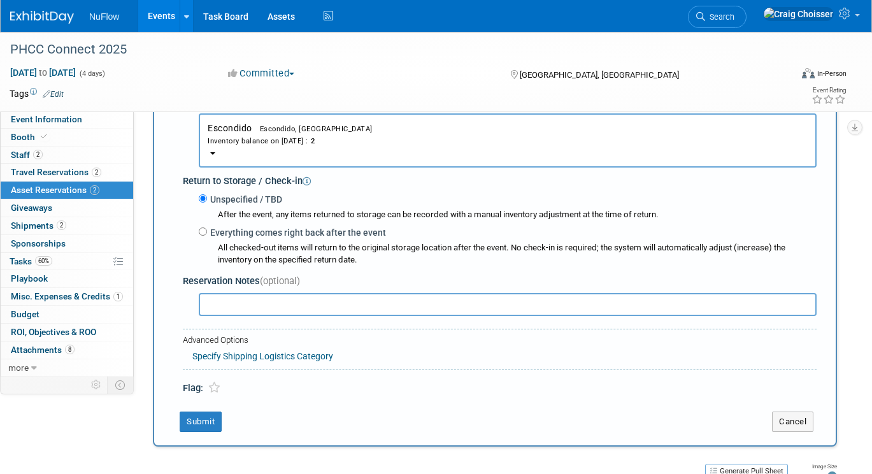
click at [180, 229] on div "Asset * -- SELECT ASSET -- Ajax" at bounding box center [495, 128] width 644 height 533
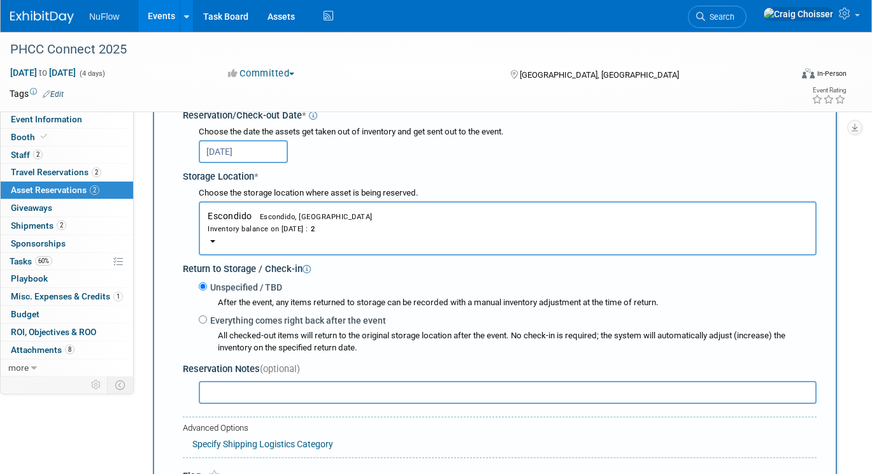
scroll to position [214, 0]
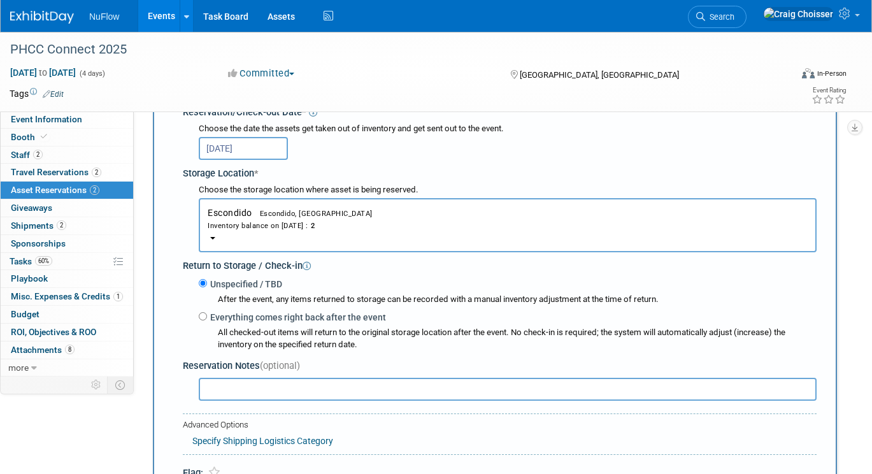
click at [201, 312] on input "Everything comes right back after the event" at bounding box center [203, 316] width 8 height 8
radio input "true"
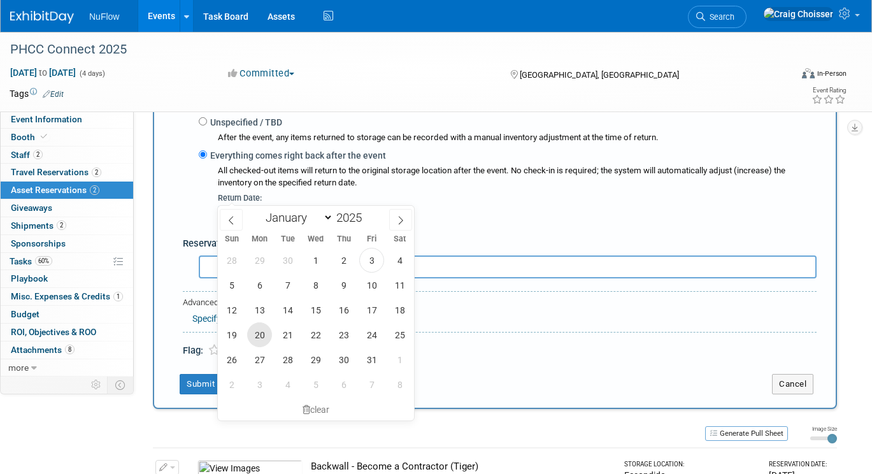
scroll to position [386, 0]
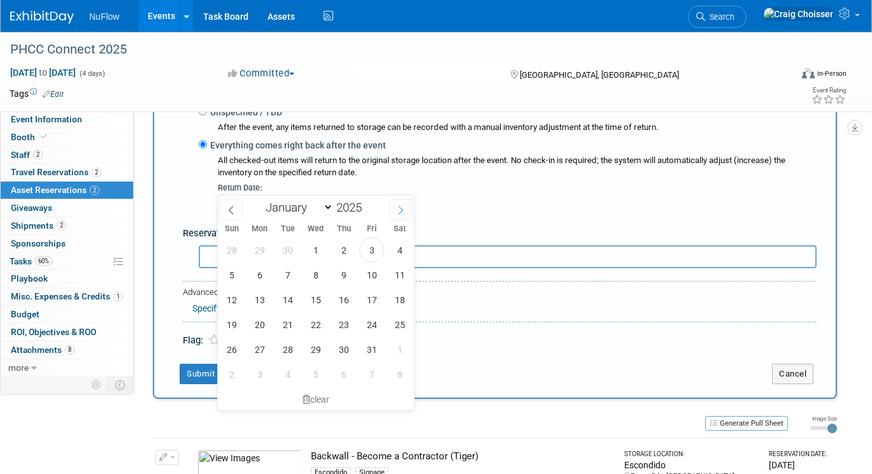
click at [399, 210] on icon at bounding box center [400, 210] width 9 height 9
select select "10"
click at [377, 277] on span "7" at bounding box center [371, 275] width 25 height 25
type input "[DATE]"
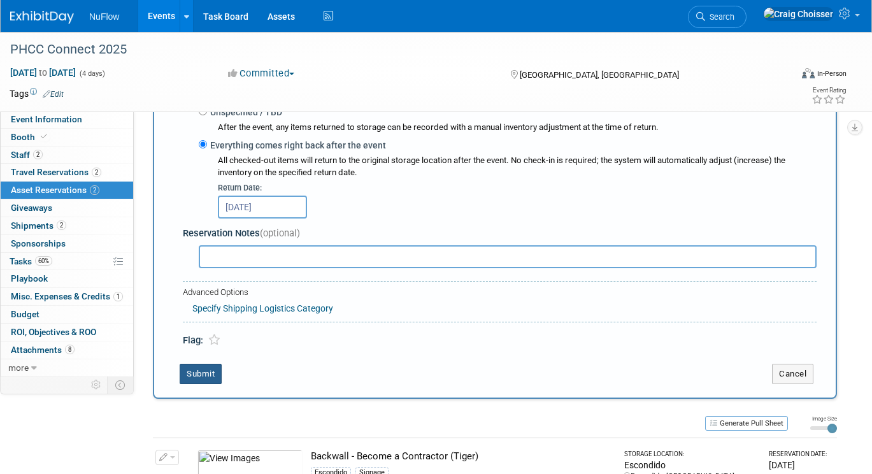
click at [214, 364] on button "Submit" at bounding box center [201, 374] width 42 height 20
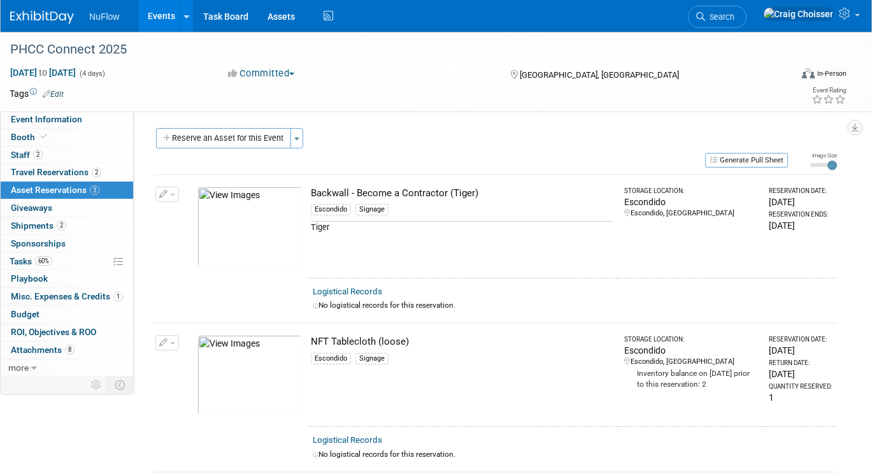
scroll to position [0, 0]
click at [244, 146] on button "Reserve an Asset for this Event" at bounding box center [223, 138] width 135 height 20
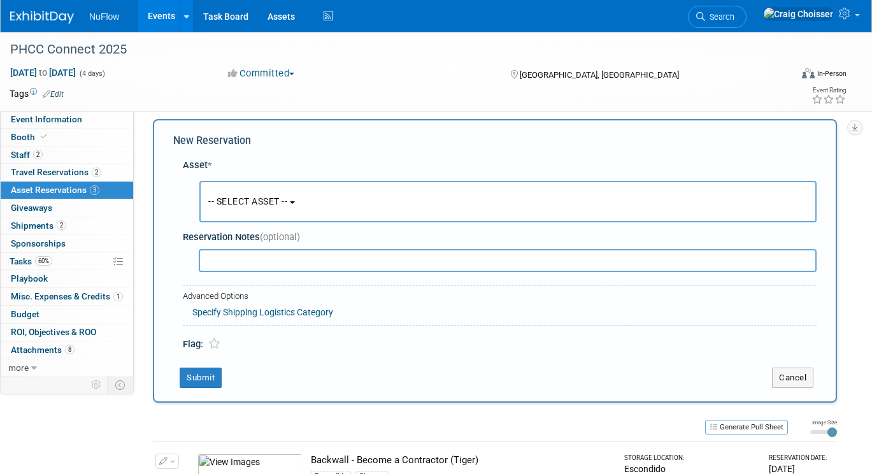
scroll to position [11, 0]
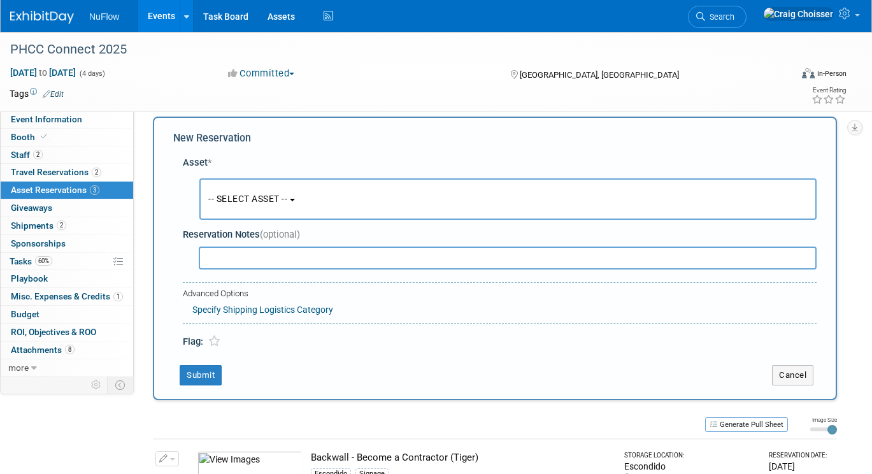
click at [268, 194] on span "-- SELECT ASSET --" at bounding box center [247, 199] width 79 height 10
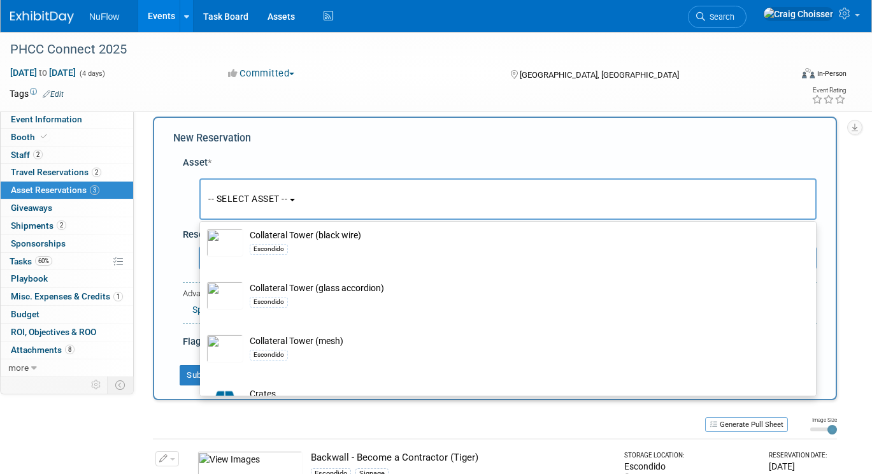
scroll to position [406, 0]
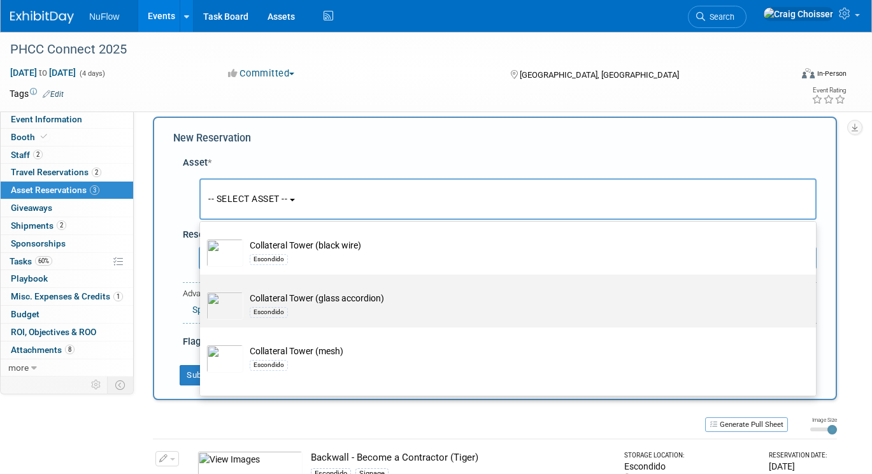
click at [335, 294] on td "Collateral Tower (glass accordion) Escondido" at bounding box center [516, 306] width 547 height 28
click at [202, 290] on input "Collateral Tower (glass accordion) Escondido" at bounding box center [198, 286] width 8 height 8
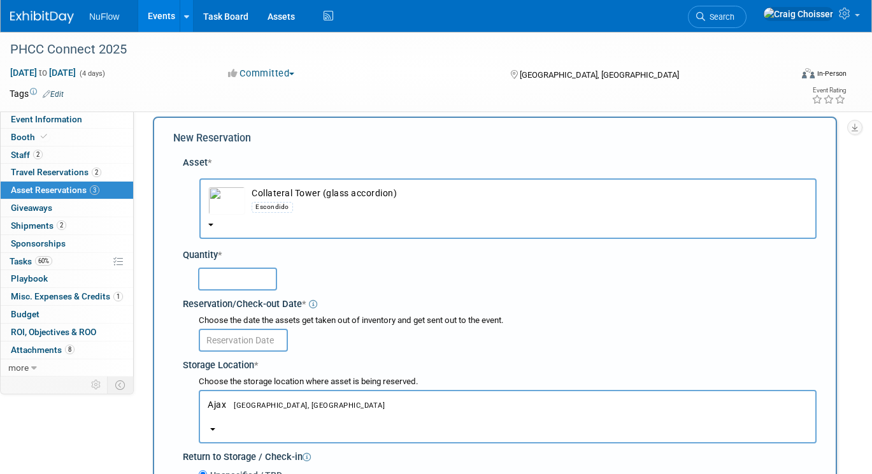
select select "10715347"
click at [243, 268] on input "text" at bounding box center [237, 279] width 79 height 23
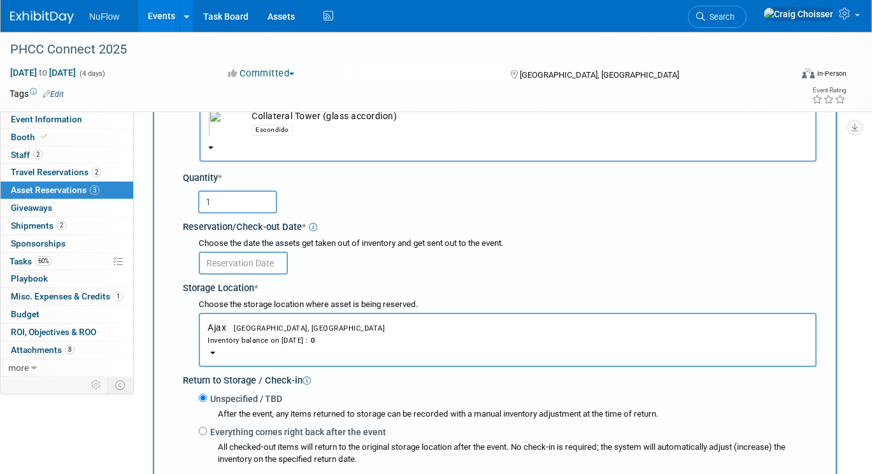
type input "1"
click at [248, 252] on input "text" at bounding box center [243, 263] width 89 height 23
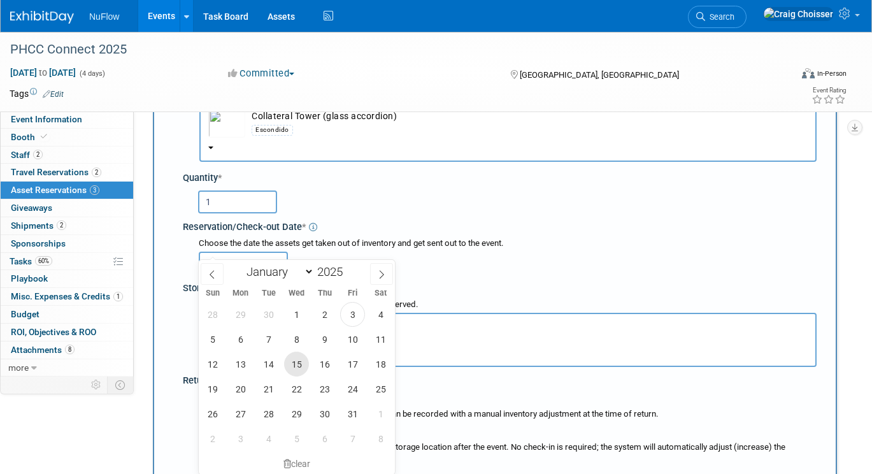
click at [300, 360] on span "15" at bounding box center [296, 364] width 25 height 25
type input "[DATE]"
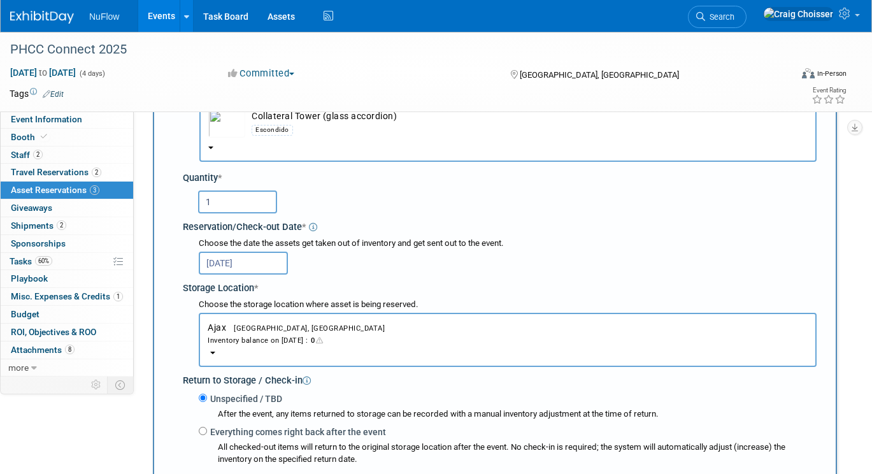
click at [285, 334] on div "Inventory balance on [DATE] : 0" at bounding box center [508, 340] width 600 height 12
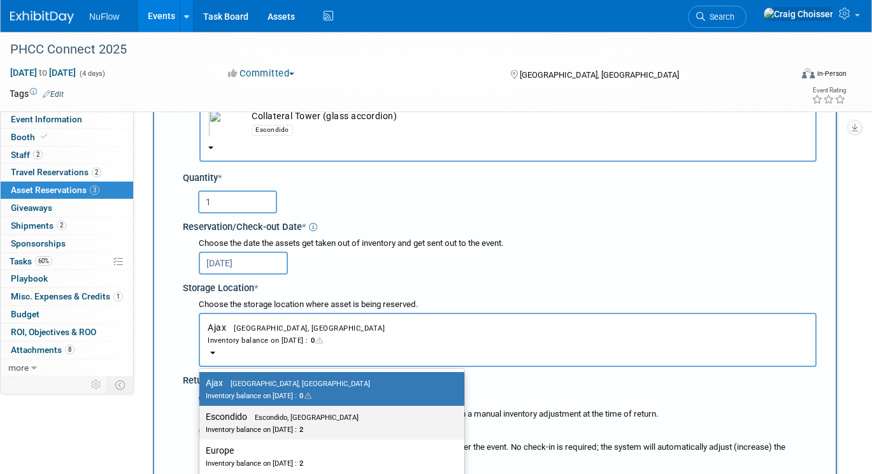
click at [282, 409] on label "Escondido Escondido, [GEOGRAPHIC_DATA] Inventory balance on [DATE] : 2" at bounding box center [329, 423] width 246 height 29
click at [201, 413] on input "Escondido Escondido, [GEOGRAPHIC_DATA] Inventory balance on [DATE] : 2" at bounding box center [197, 417] width 8 height 8
select select "11223159"
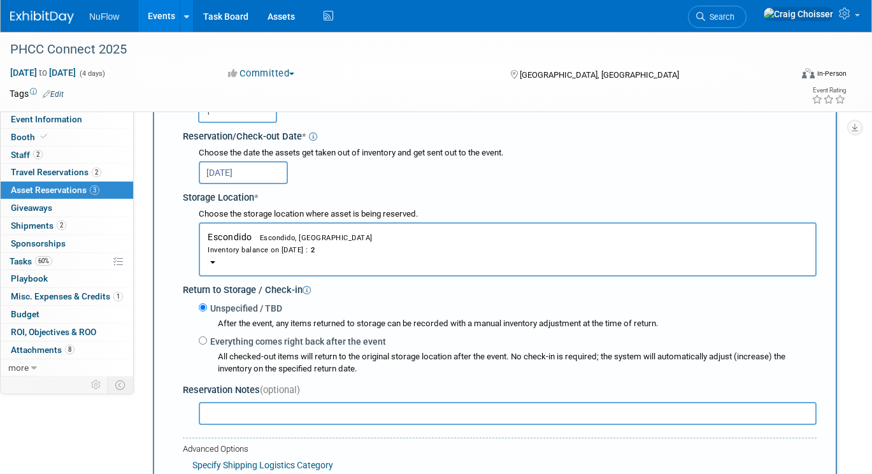
scroll to position [205, 0]
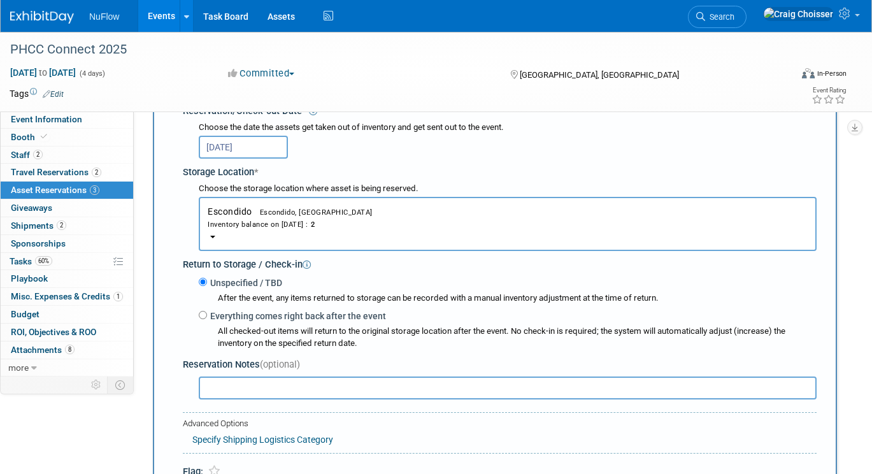
click at [205, 311] on input "Everything comes right back after the event" at bounding box center [203, 315] width 8 height 8
radio input "true"
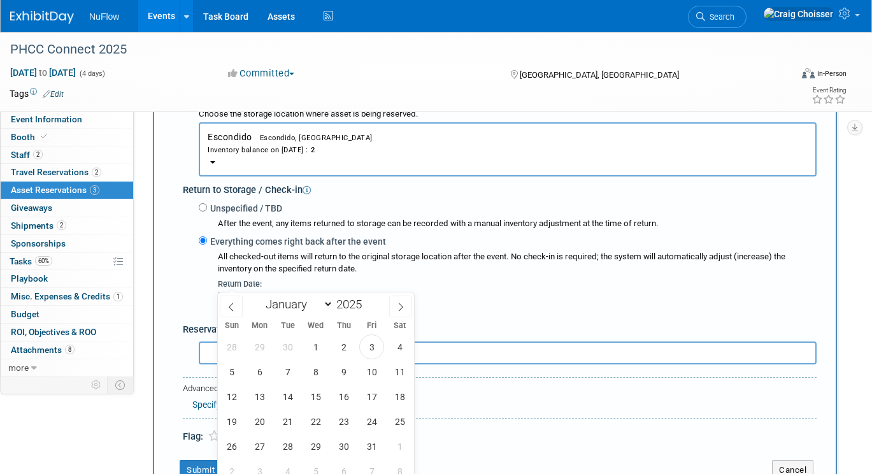
scroll to position [314, 0]
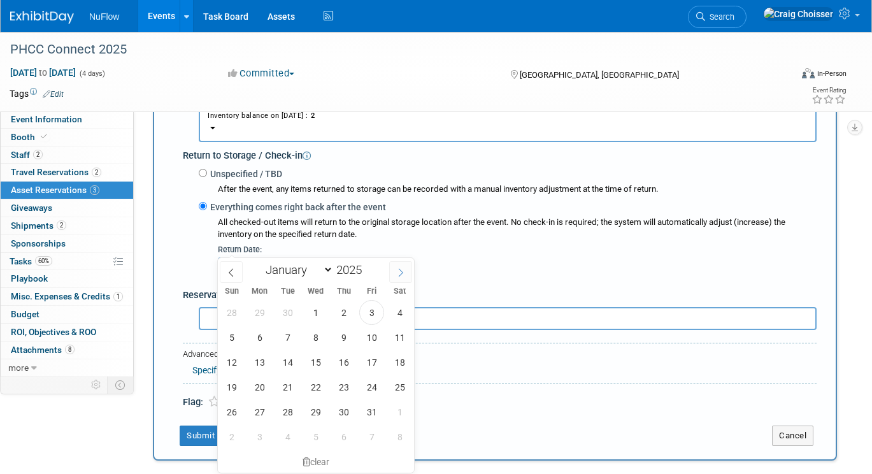
click at [399, 273] on icon at bounding box center [400, 272] width 9 height 9
select select "10"
click at [375, 342] on span "7" at bounding box center [371, 337] width 25 height 25
type input "[DATE]"
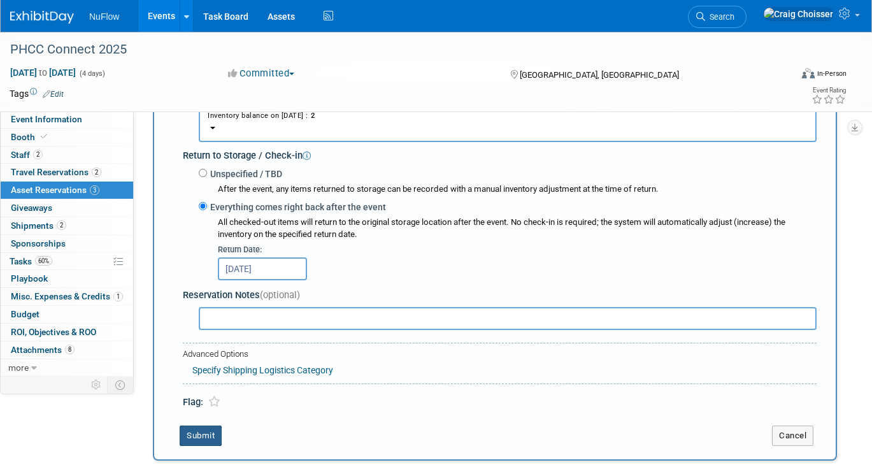
click at [210, 426] on button "Submit" at bounding box center [201, 436] width 42 height 20
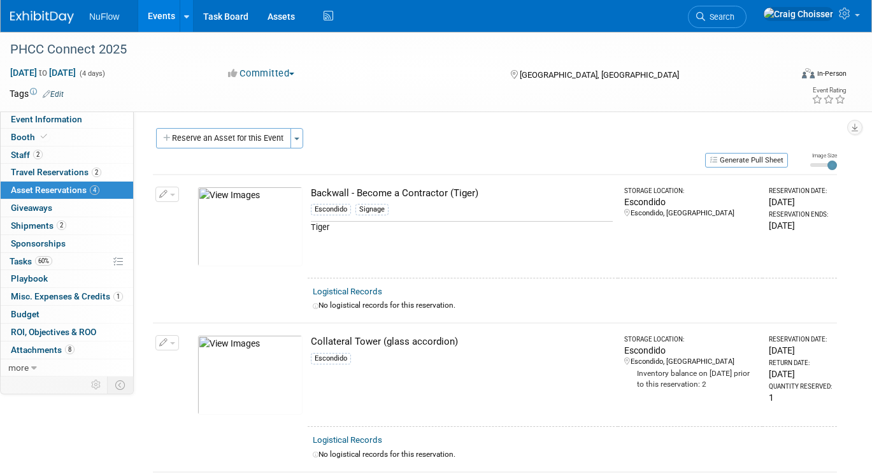
scroll to position [0, 0]
click at [236, 134] on button "Reserve an Asset for this Event" at bounding box center [223, 138] width 135 height 20
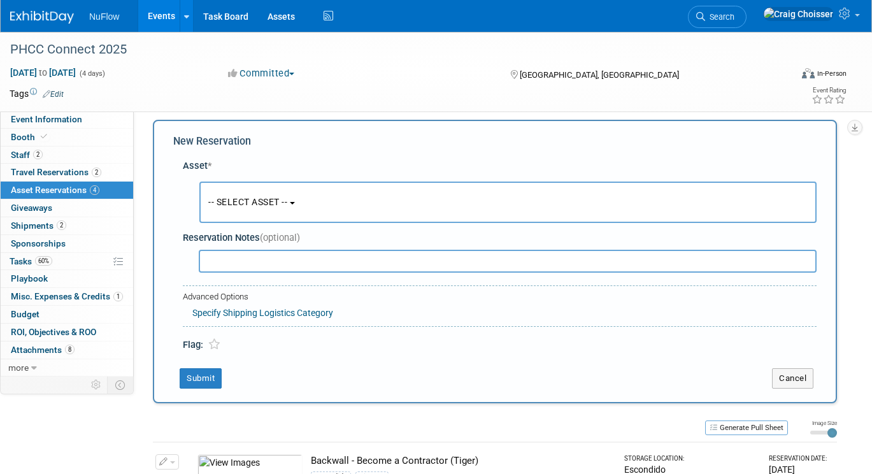
scroll to position [11, 0]
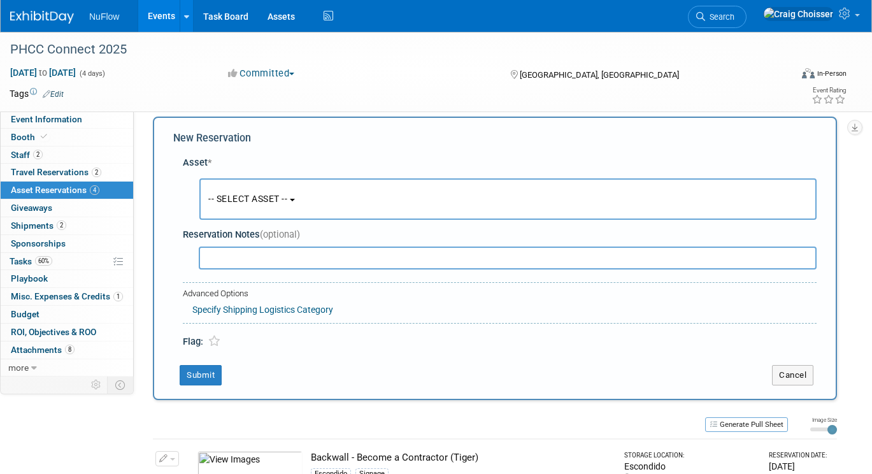
click at [312, 204] on button "-- SELECT ASSET --" at bounding box center [508, 198] width 618 height 41
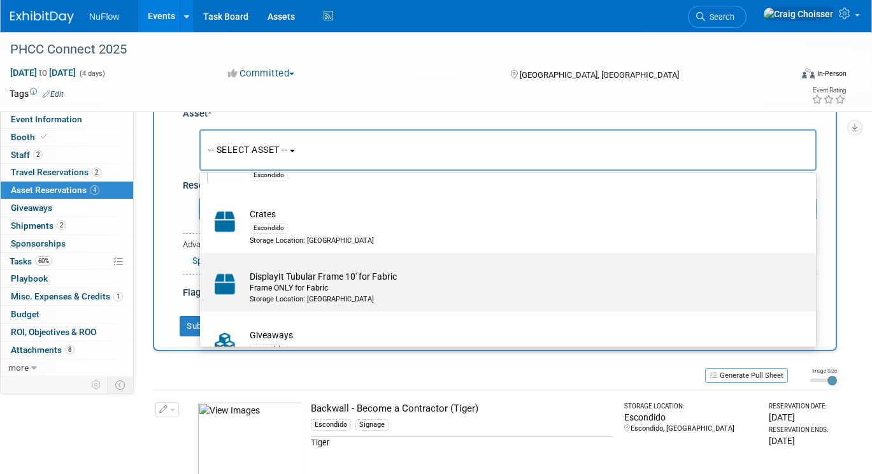
scroll to position [565, 0]
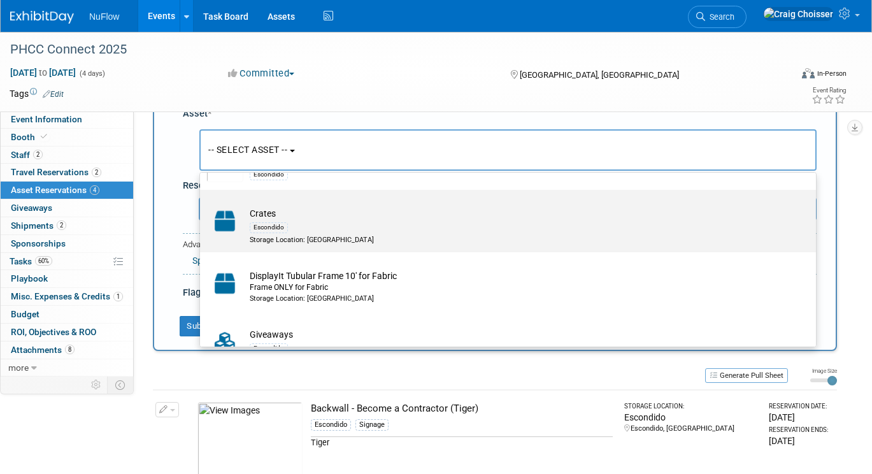
click at [330, 221] on div "Escondido" at bounding box center [520, 227] width 541 height 15
click at [202, 205] on input "Crates Escondido Storage Location: [GEOGRAPHIC_DATA]" at bounding box center [198, 201] width 8 height 8
select select "10721556"
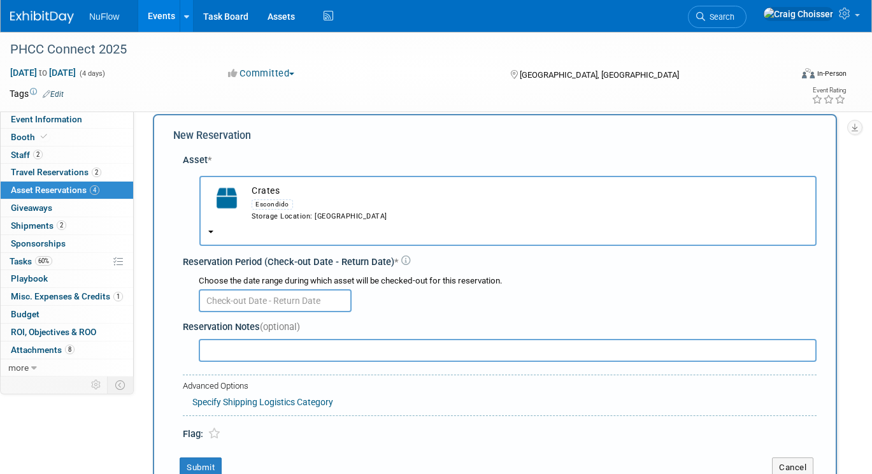
scroll to position [4, 0]
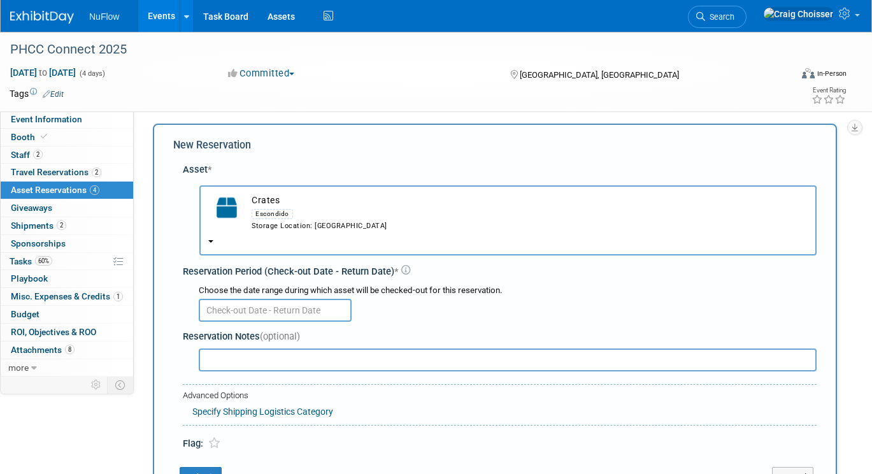
click at [326, 299] on input "text" at bounding box center [275, 310] width 153 height 23
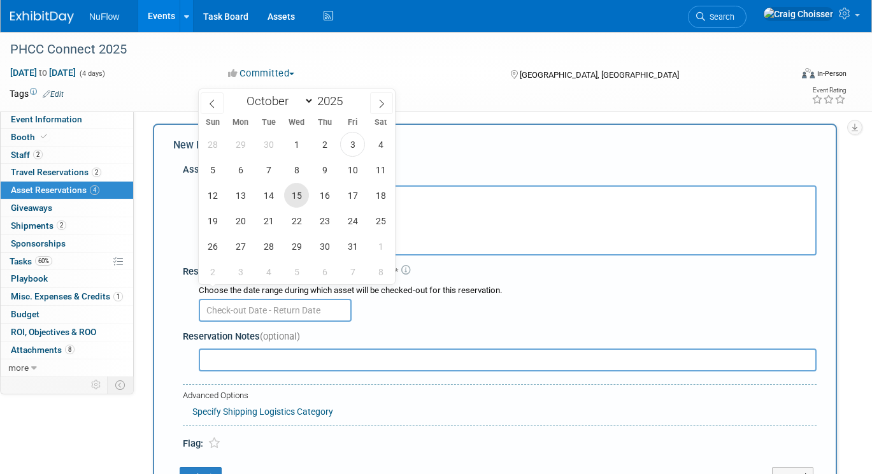
click at [299, 199] on span "15" at bounding box center [296, 195] width 25 height 25
type input "[DATE]"
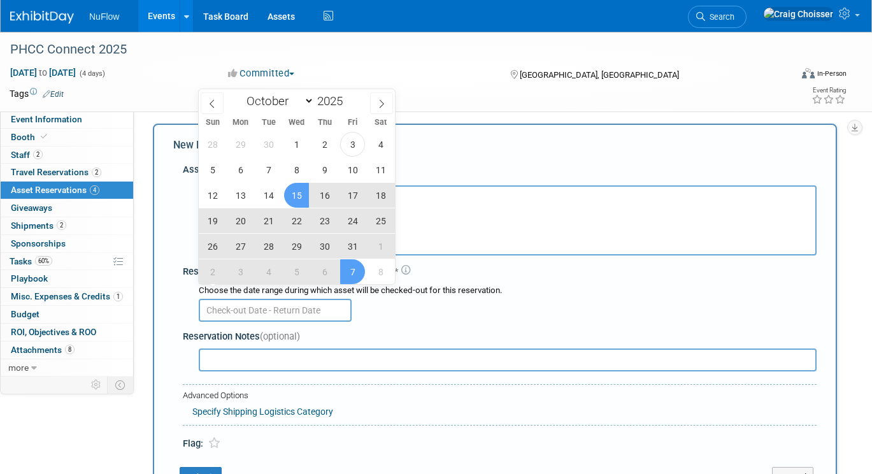
click at [419, 330] on div "Reservation Notes (optional)" at bounding box center [500, 336] width 634 height 13
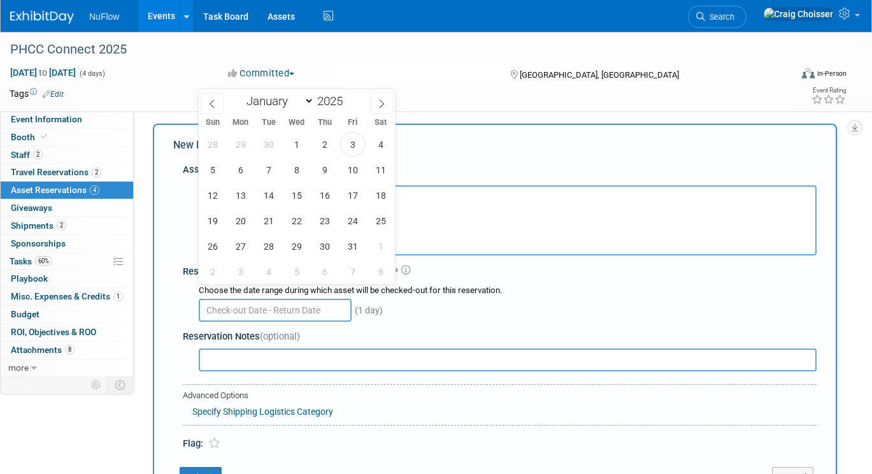
click at [314, 299] on input "text" at bounding box center [275, 310] width 153 height 23
click at [301, 198] on span "15" at bounding box center [296, 195] width 25 height 25
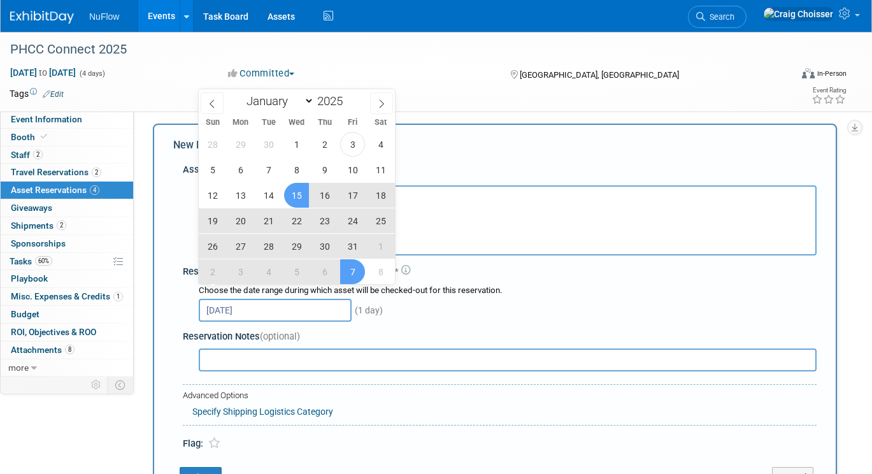
click at [355, 266] on span "7" at bounding box center [352, 271] width 25 height 25
type input "[DATE] to [DATE]"
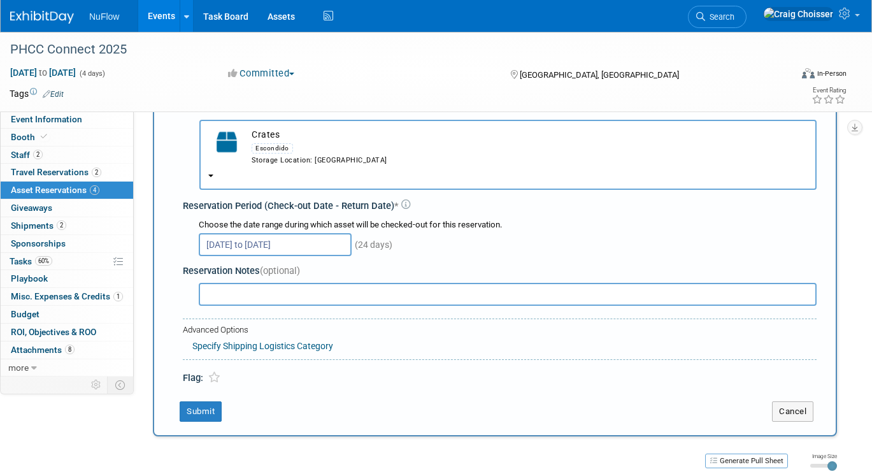
scroll to position [94, 0]
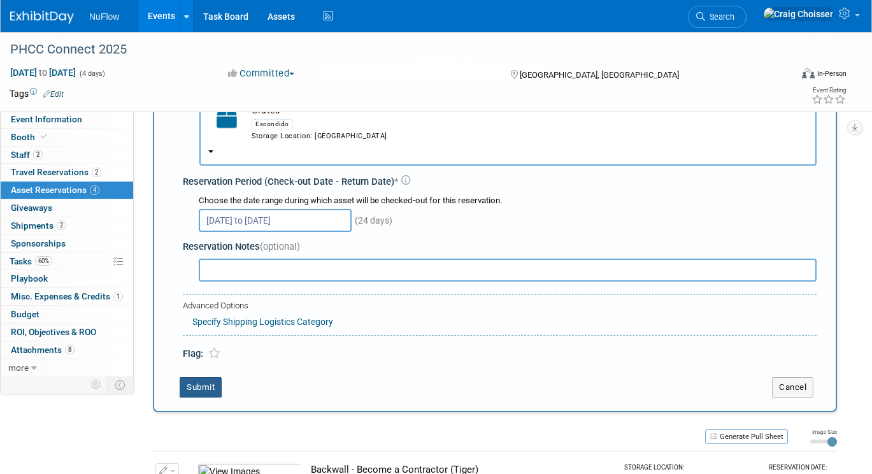
click at [208, 377] on button "Submit" at bounding box center [201, 387] width 42 height 20
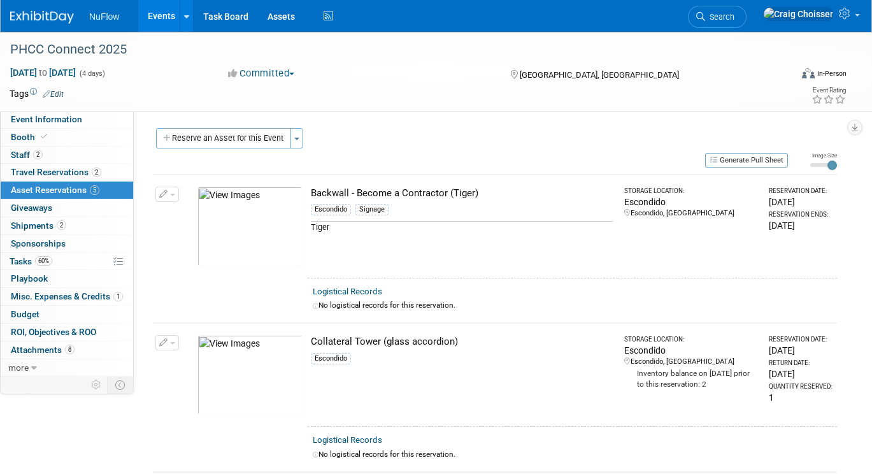
scroll to position [0, 0]
click at [252, 141] on button "Reserve an Asset for this Event" at bounding box center [223, 138] width 135 height 20
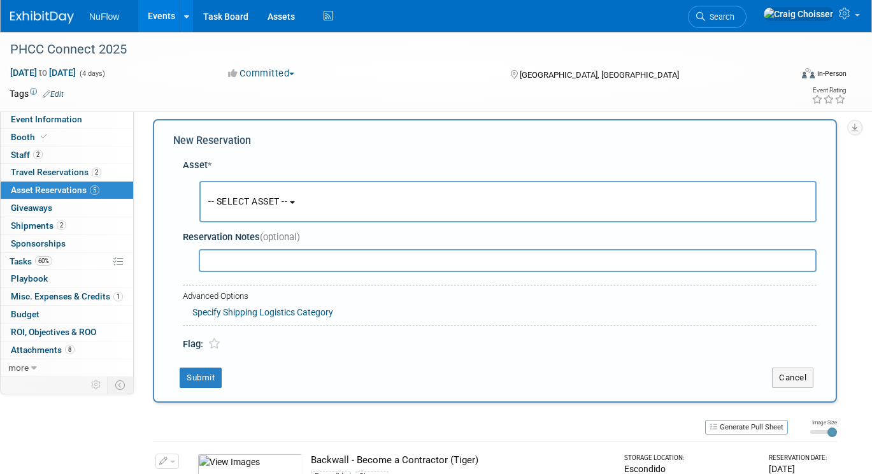
scroll to position [11, 0]
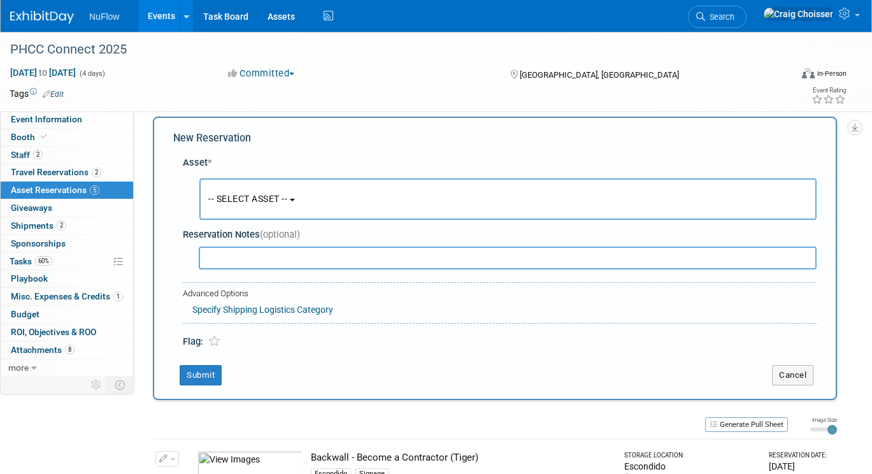
click at [297, 201] on button "-- SELECT ASSET --" at bounding box center [508, 198] width 618 height 41
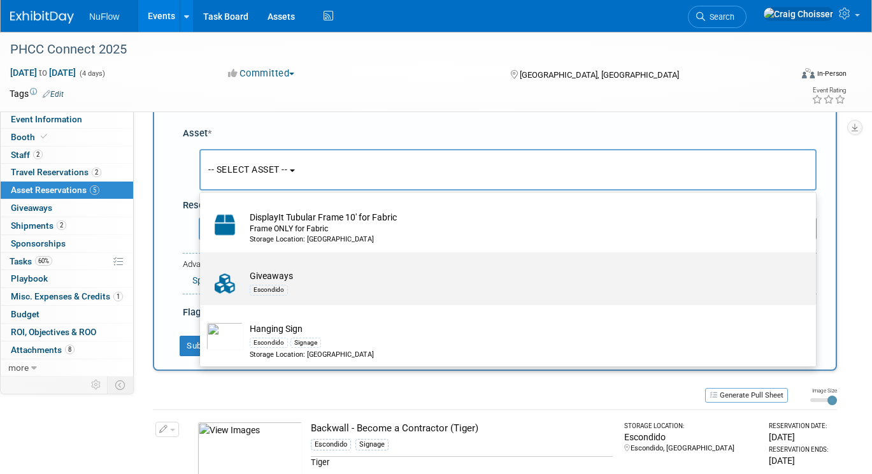
scroll to position [679, 0]
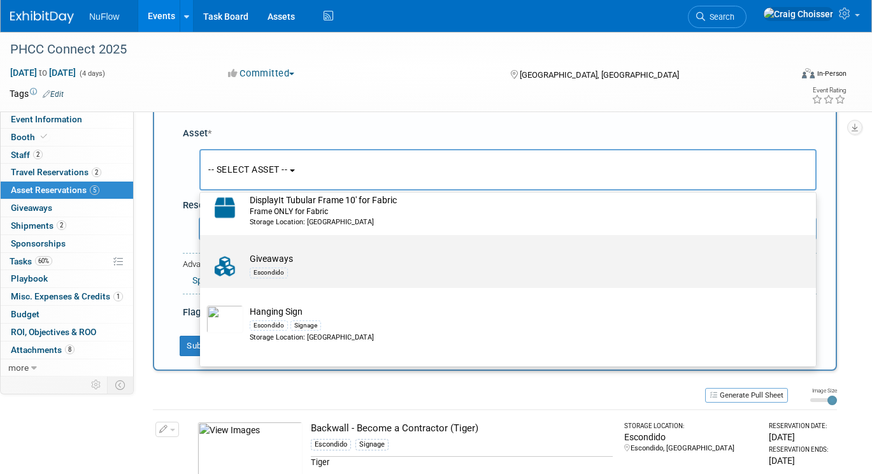
click at [413, 265] on div "Escondido" at bounding box center [520, 272] width 541 height 15
click at [202, 250] on input "Giveaways Escondido" at bounding box center [198, 246] width 8 height 8
select select "10717230"
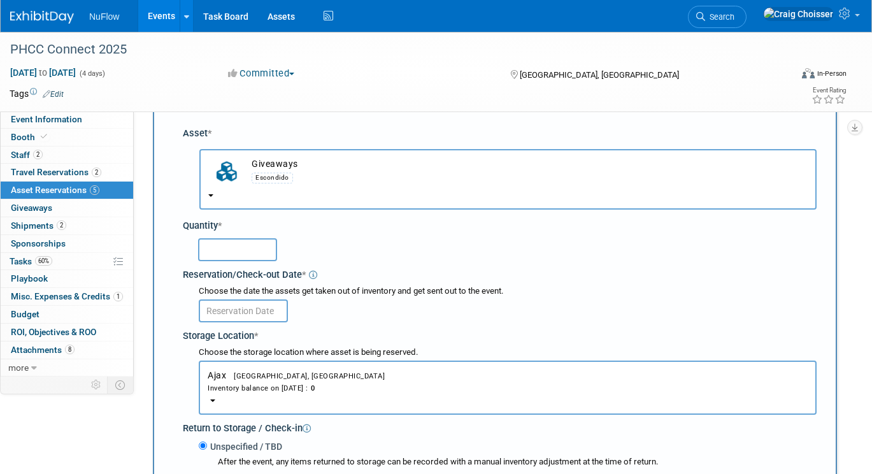
click at [275, 238] on input "text" at bounding box center [237, 249] width 79 height 23
type input "40"
click at [259, 300] on input "text" at bounding box center [243, 311] width 89 height 23
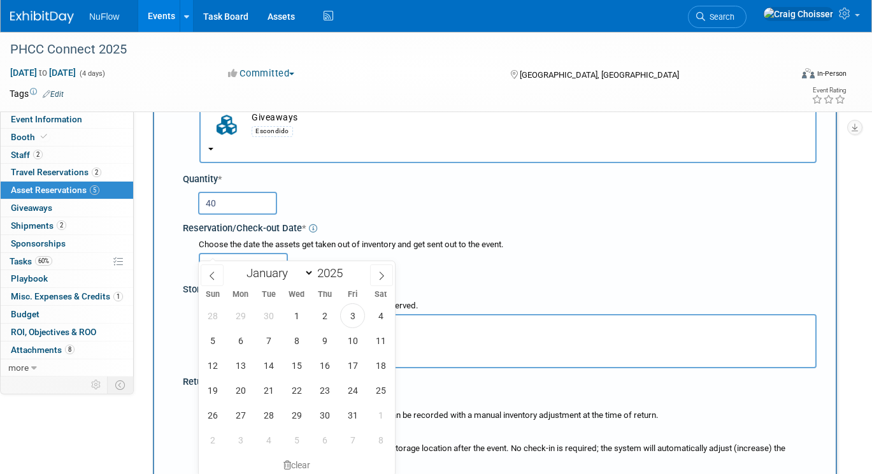
scroll to position [107, 0]
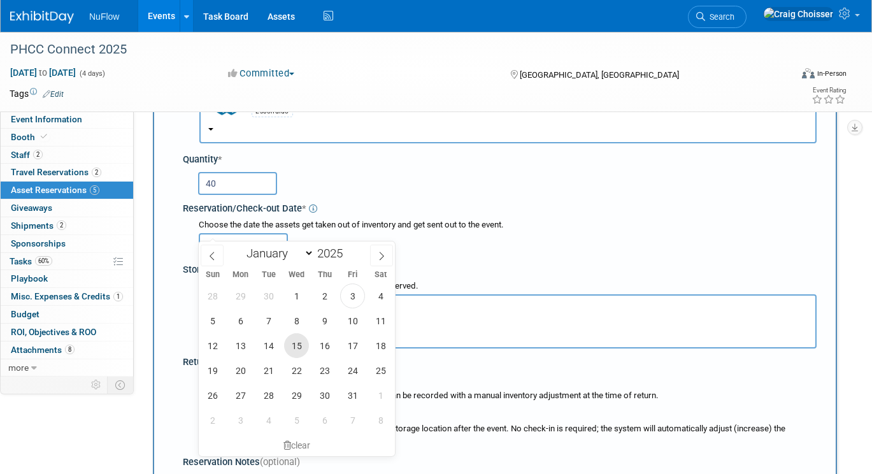
click at [294, 342] on span "15" at bounding box center [296, 345] width 25 height 25
type input "[DATE]"
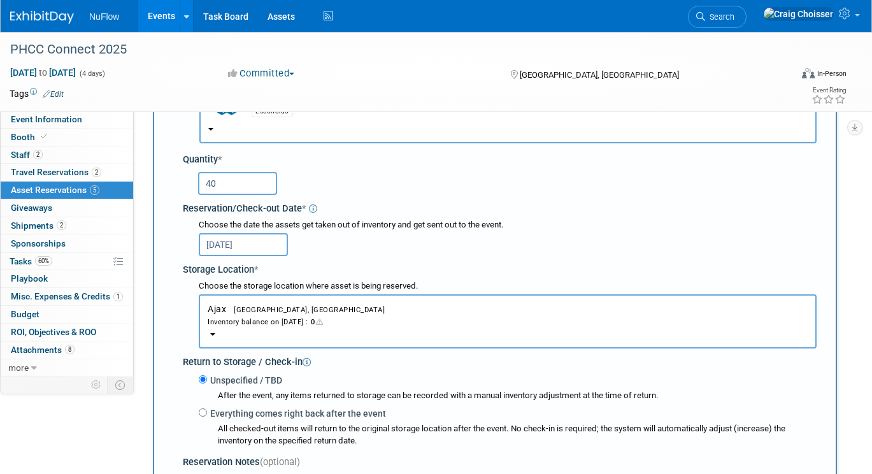
scroll to position [127, 0]
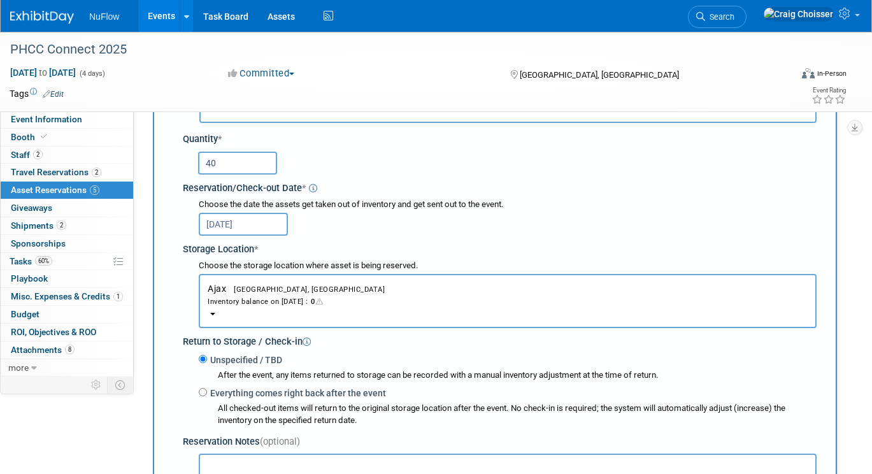
click at [297, 295] on div "Inventory balance on [DATE] : 0" at bounding box center [508, 301] width 600 height 12
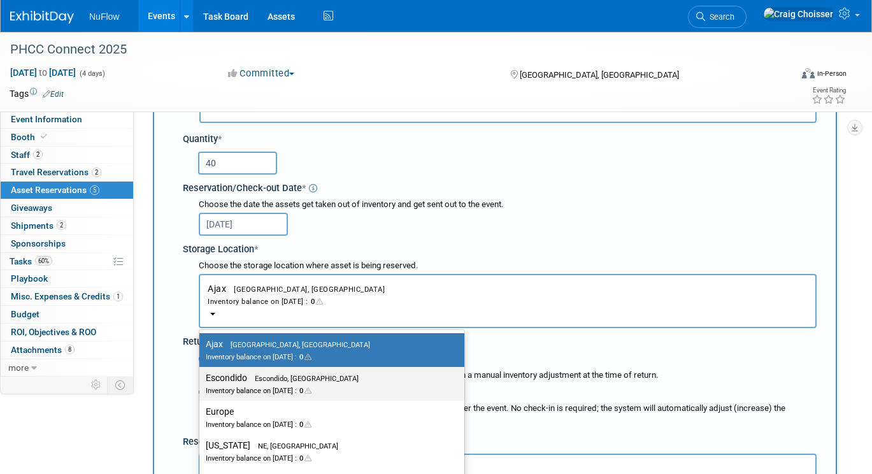
click at [255, 384] on div "Inventory balance on [DATE] : 0" at bounding box center [322, 390] width 233 height 12
click at [201, 374] on input "Escondido Escondido, [GEOGRAPHIC_DATA] Inventory balance on [DATE] : 0" at bounding box center [197, 378] width 8 height 8
select select "11223159"
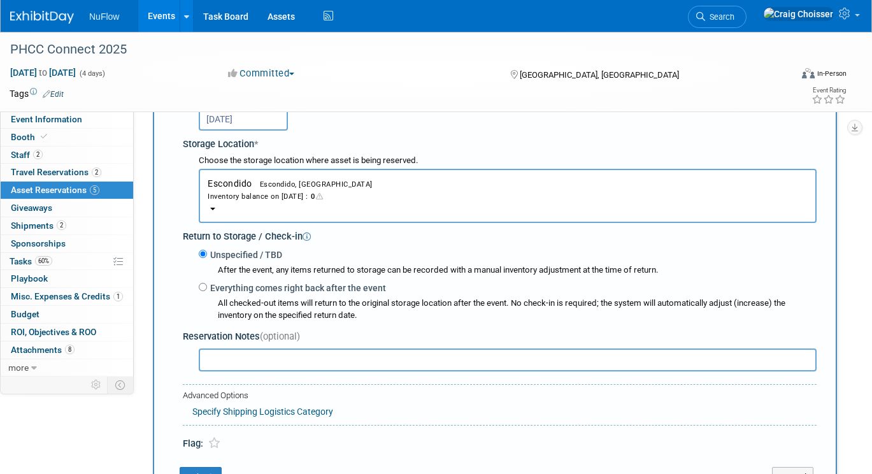
scroll to position [234, 0]
click at [207, 280] on label "Everything comes right back after the event" at bounding box center [296, 286] width 179 height 13
click at [206, 282] on input "Everything comes right back after the event" at bounding box center [203, 286] width 8 height 8
radio input "true"
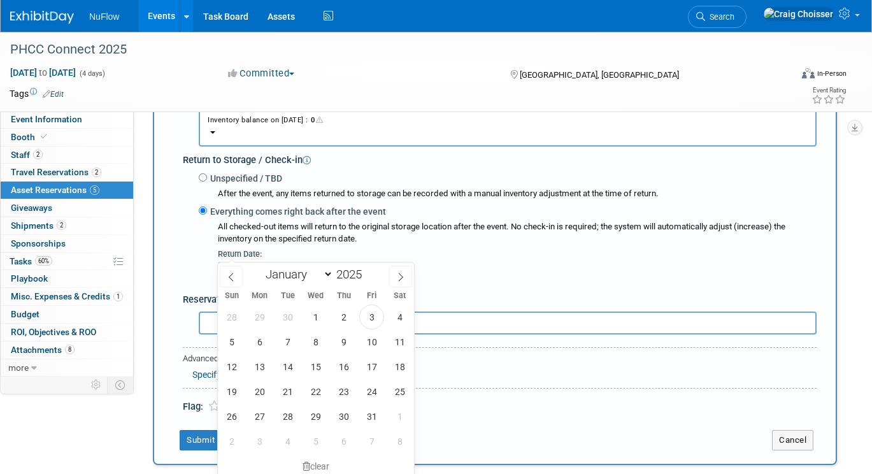
scroll to position [333, 0]
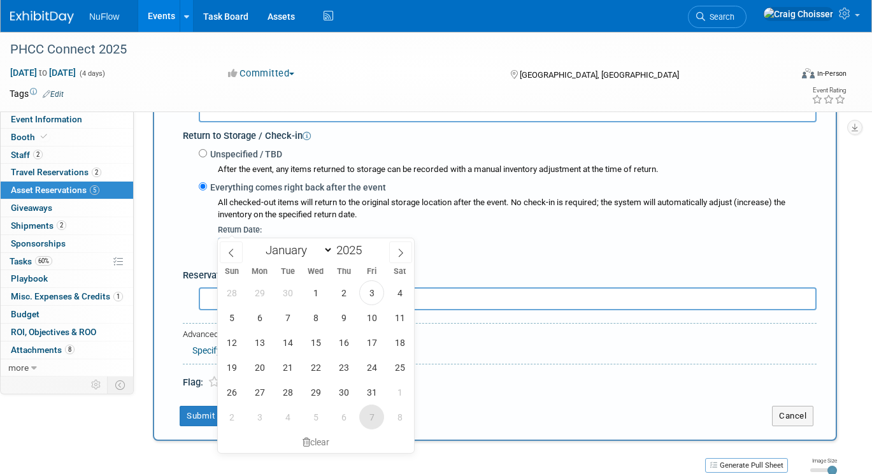
click at [373, 421] on span "7" at bounding box center [371, 417] width 25 height 25
type input "[DATE]"
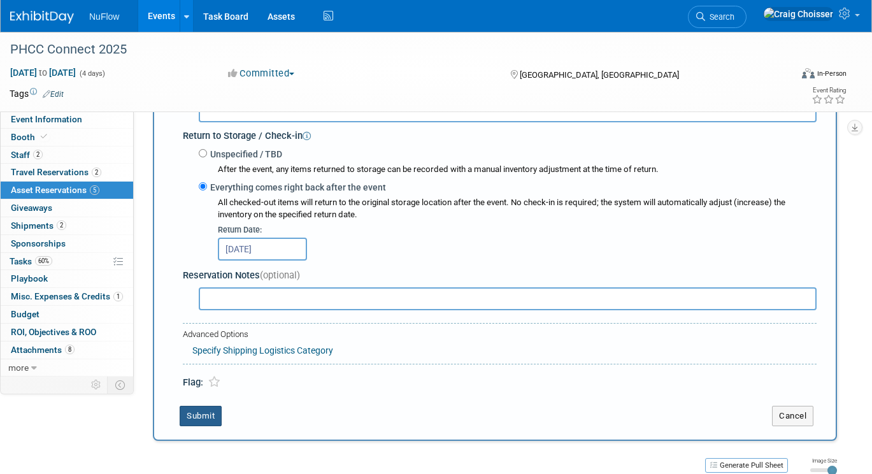
click at [212, 406] on button "Submit" at bounding box center [201, 416] width 42 height 20
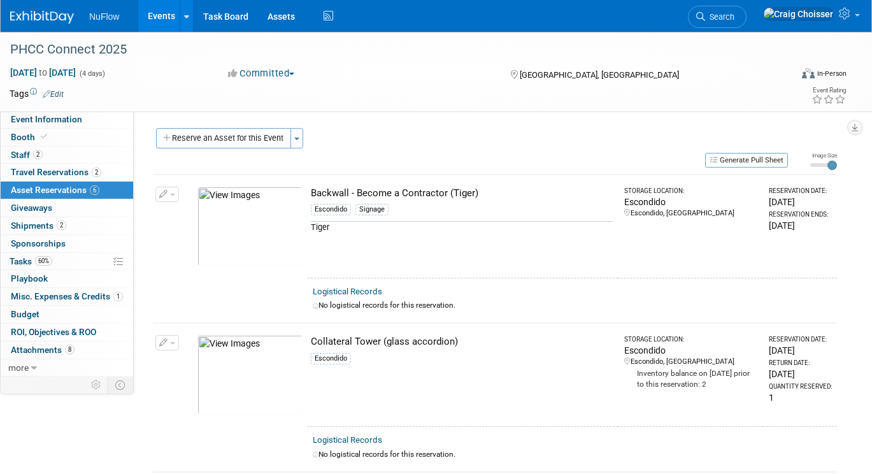
scroll to position [0, 0]
click at [237, 141] on button "Reserve an Asset for this Event" at bounding box center [223, 138] width 135 height 20
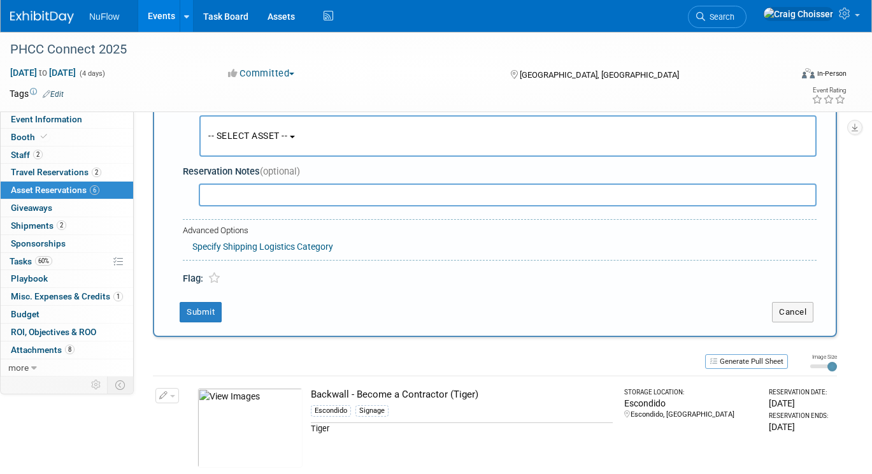
scroll to position [65, 0]
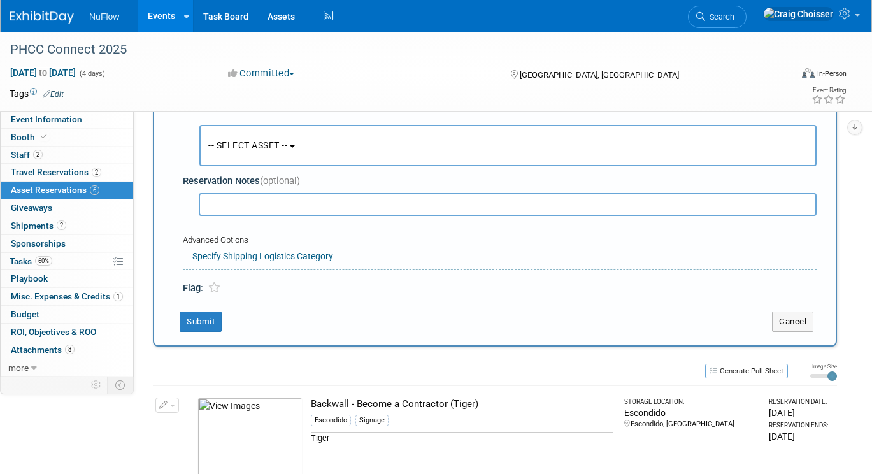
click at [336, 155] on button "-- SELECT ASSET --" at bounding box center [508, 145] width 618 height 41
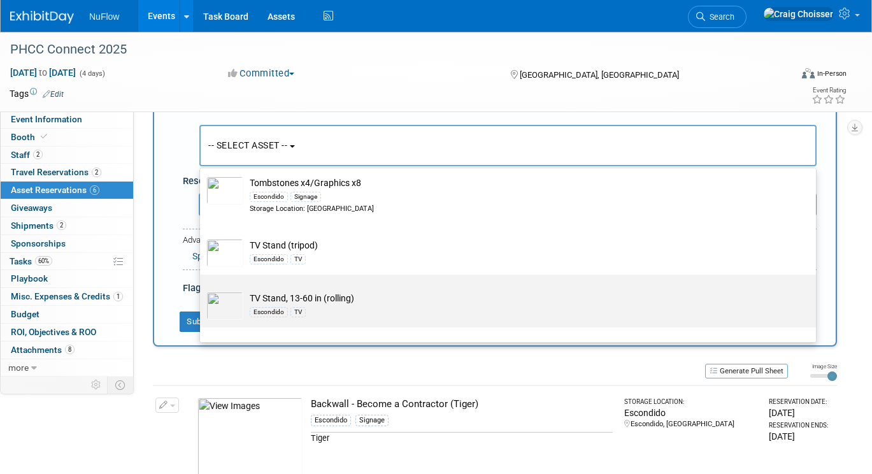
scroll to position [1932, 0]
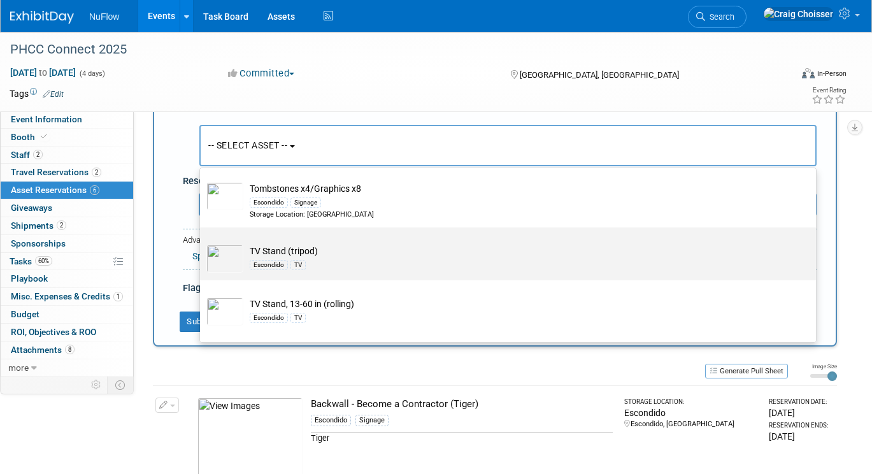
click at [231, 245] on img at bounding box center [224, 259] width 37 height 28
click at [202, 243] on input "TV Stand (tripod) Escondido TV" at bounding box center [198, 239] width 8 height 8
select select "10721557"
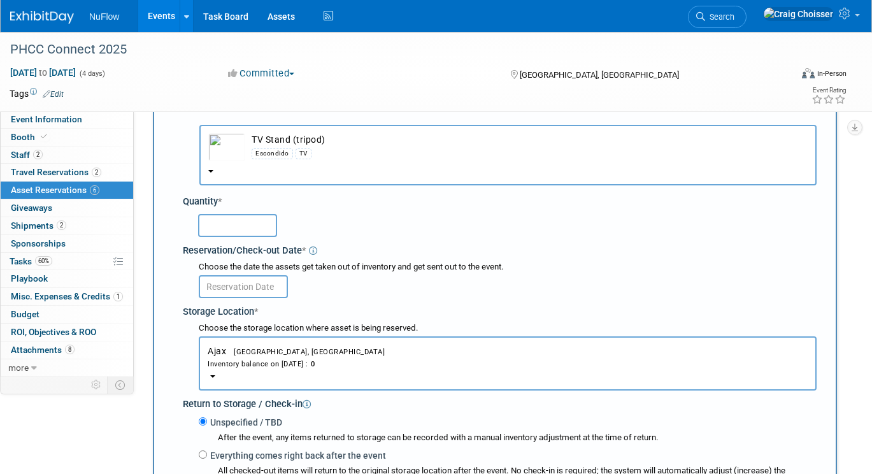
click at [226, 214] on input "text" at bounding box center [237, 225] width 79 height 23
type input "1"
click at [245, 275] on input "text" at bounding box center [243, 286] width 89 height 23
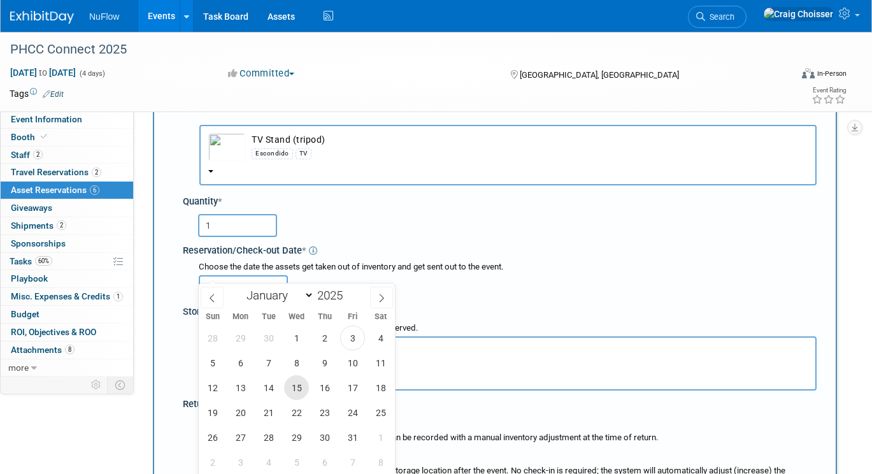
click at [300, 380] on span "15" at bounding box center [296, 387] width 25 height 25
type input "[DATE]"
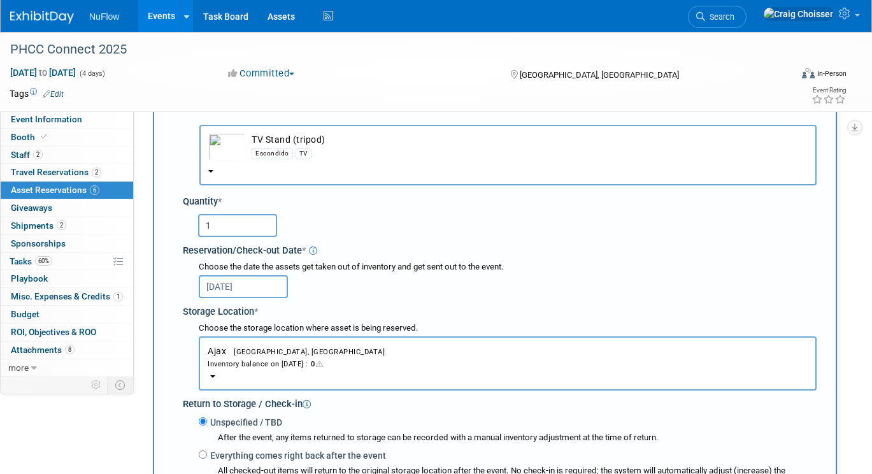
click at [270, 358] on div "Inventory balance on [DATE] : 0" at bounding box center [508, 364] width 600 height 12
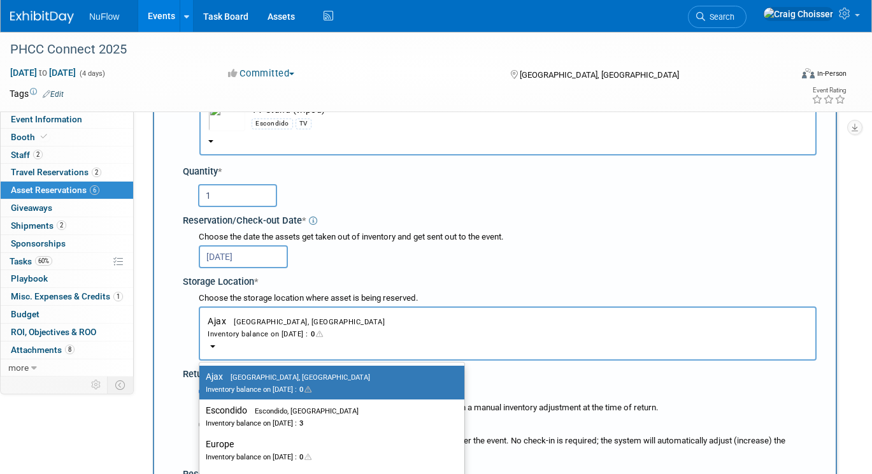
scroll to position [96, 0]
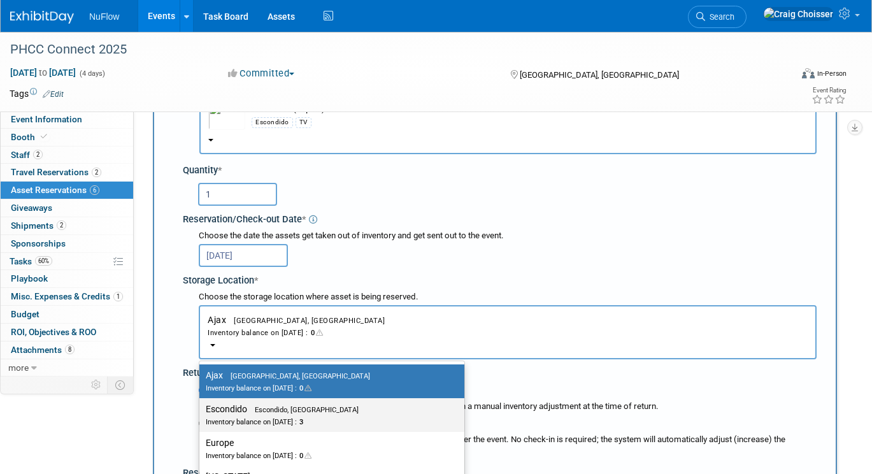
click at [280, 416] on div "Inventory balance on [DATE] : 3" at bounding box center [322, 422] width 233 height 12
click at [201, 405] on input "Escondido Escondido, [GEOGRAPHIC_DATA] Inventory balance on [DATE] : 3" at bounding box center [197, 409] width 8 height 8
select select "11223159"
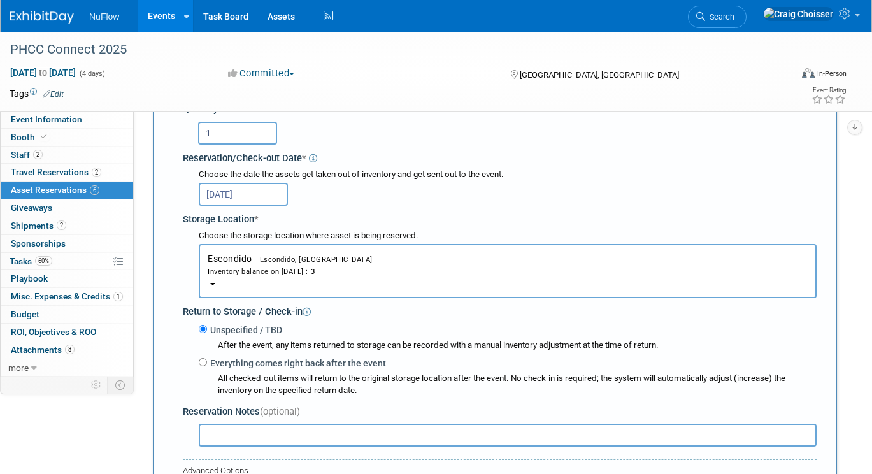
scroll to position [159, 0]
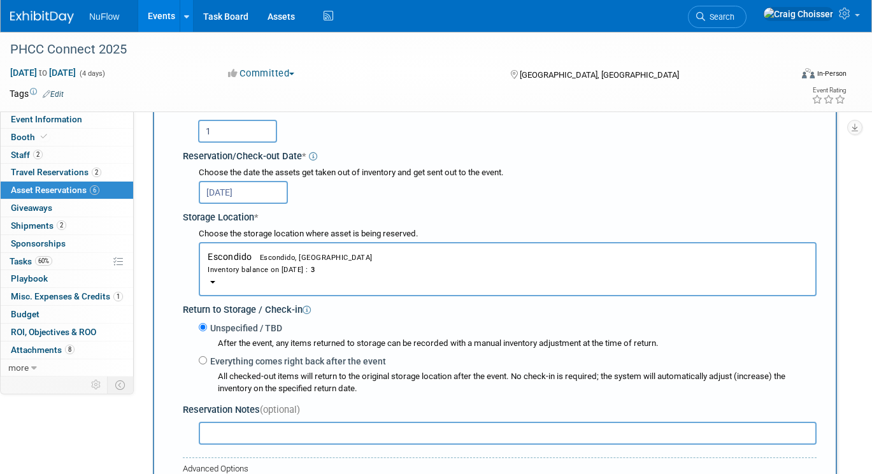
click at [206, 356] on input "Everything comes right back after the event" at bounding box center [203, 360] width 8 height 8
radio input "true"
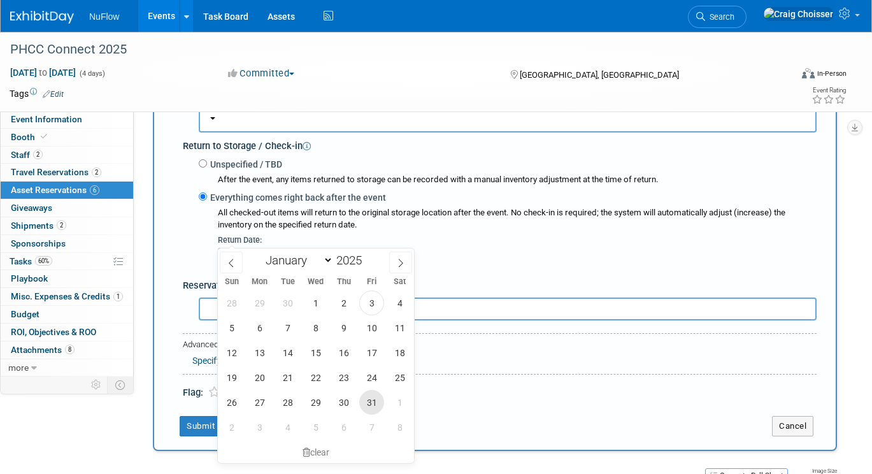
scroll to position [349, 0]
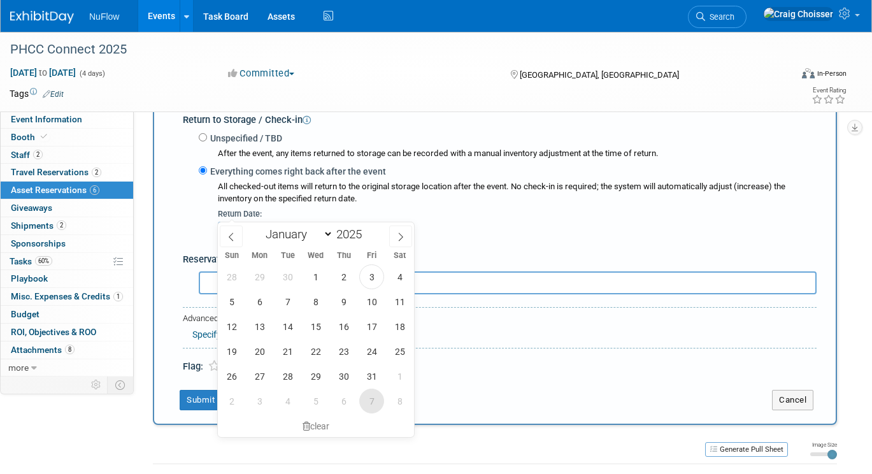
click at [374, 402] on span "7" at bounding box center [371, 401] width 25 height 25
type input "[DATE]"
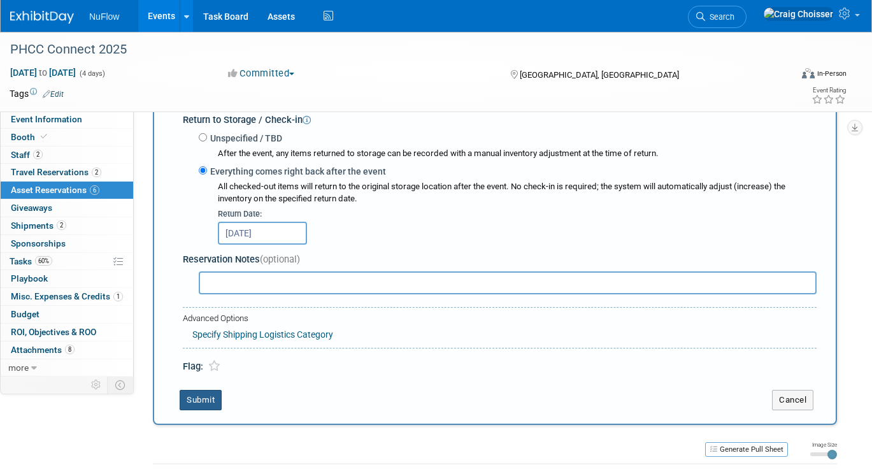
click at [190, 390] on button "Submit" at bounding box center [201, 400] width 42 height 20
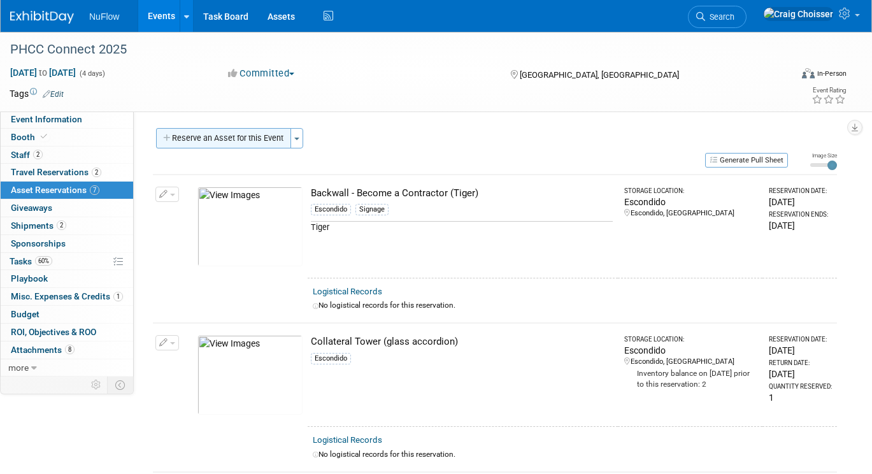
scroll to position [0, 0]
click at [252, 143] on button "Reserve an Asset for this Event" at bounding box center [223, 138] width 135 height 20
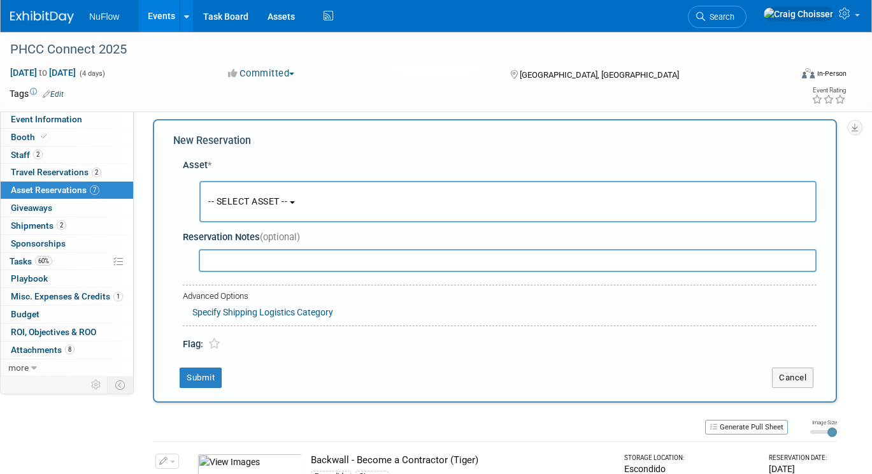
scroll to position [11, 0]
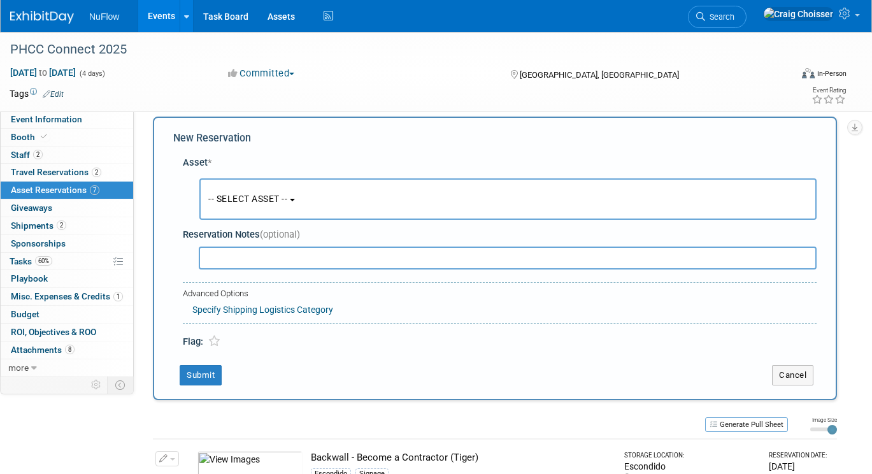
click at [287, 198] on span "-- SELECT ASSET --" at bounding box center [247, 199] width 79 height 10
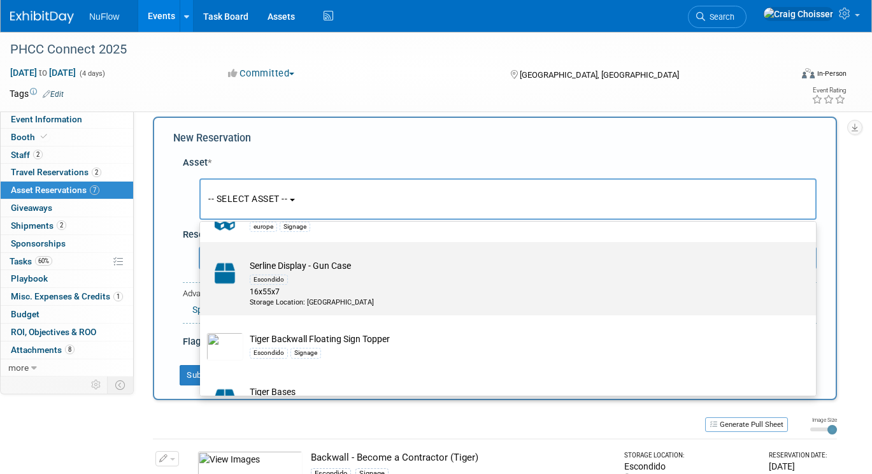
scroll to position [1595, 0]
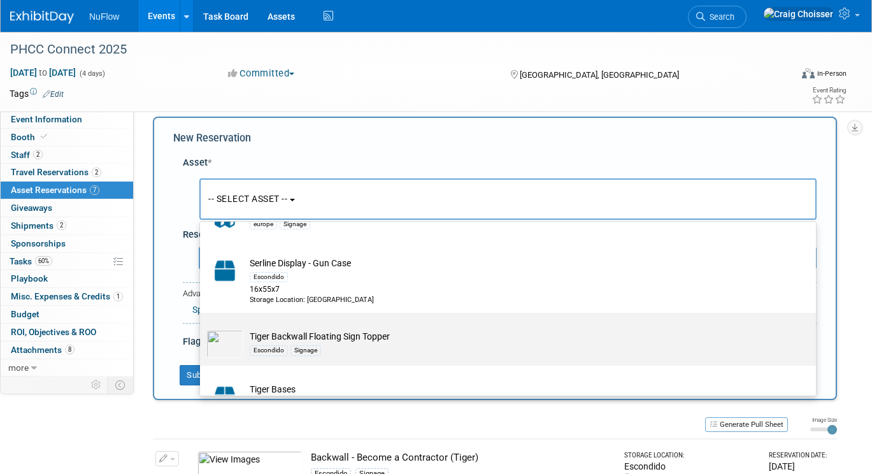
click at [324, 330] on td "Tiger Backwall Floating Sign Topper Escondido Signage" at bounding box center [516, 344] width 547 height 28
click at [202, 327] on input "Tiger Backwall Floating Sign Topper Escondido Signage" at bounding box center [198, 324] width 8 height 8
select select "10718109"
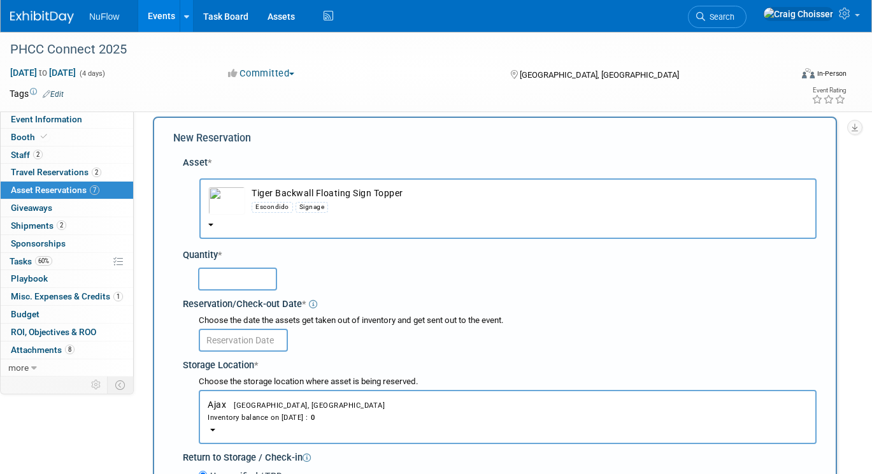
click at [235, 269] on input "text" at bounding box center [237, 279] width 79 height 23
type input "1"
click at [372, 266] on div "1" at bounding box center [507, 278] width 619 height 25
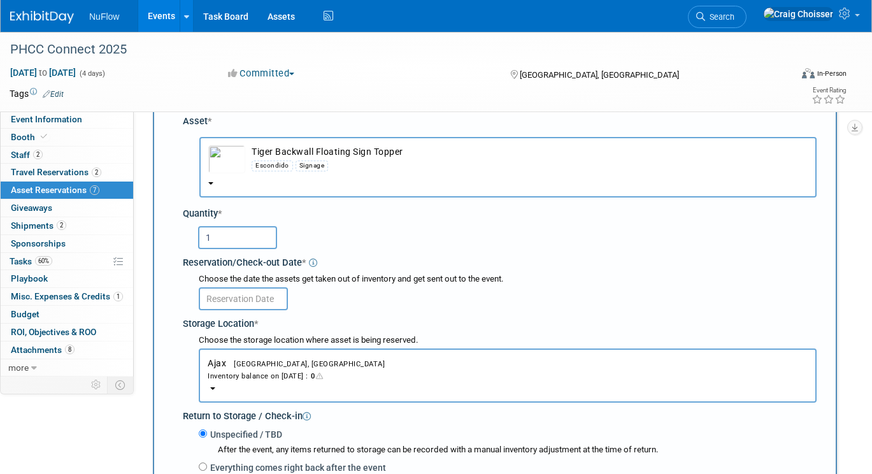
scroll to position [69, 0]
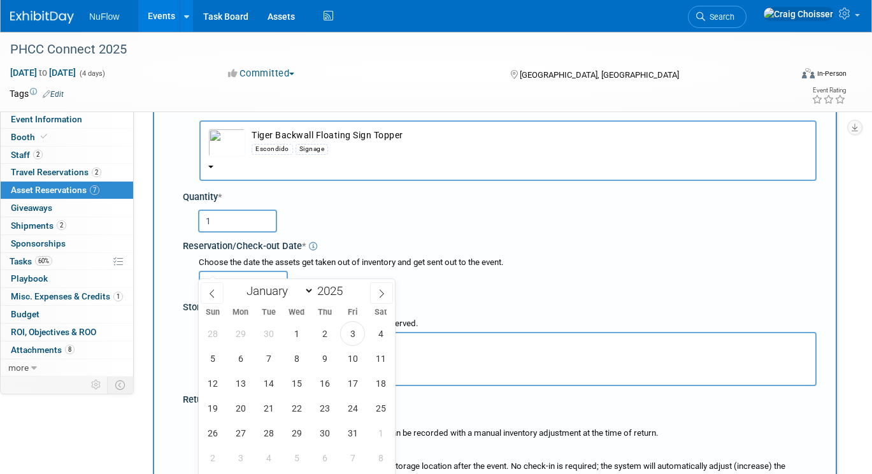
click at [259, 271] on input "text" at bounding box center [243, 282] width 89 height 23
click at [302, 387] on span "15" at bounding box center [296, 383] width 25 height 25
type input "[DATE]"
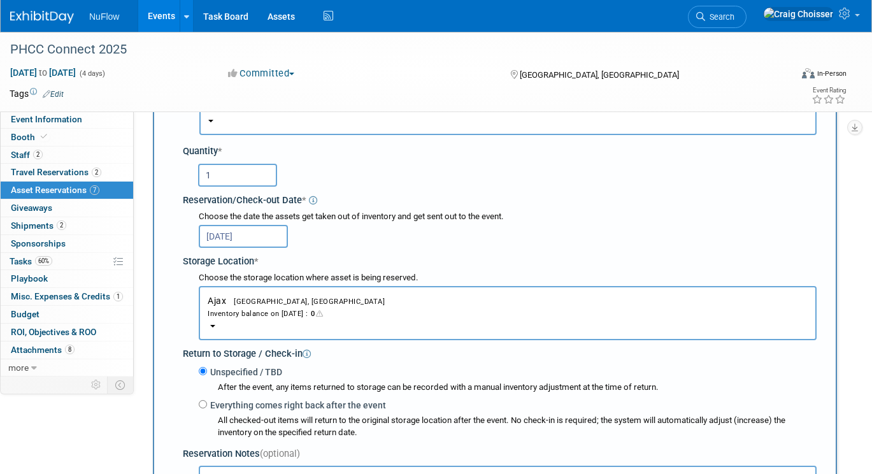
scroll to position [131, 0]
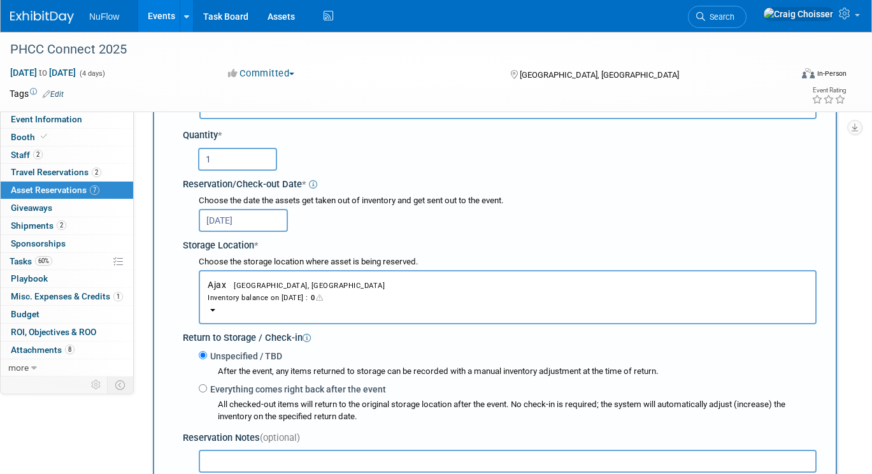
click at [287, 296] on button "Ajax Ajax, [GEOGRAPHIC_DATA] Inventory balance on [DATE] : 0" at bounding box center [508, 297] width 618 height 54
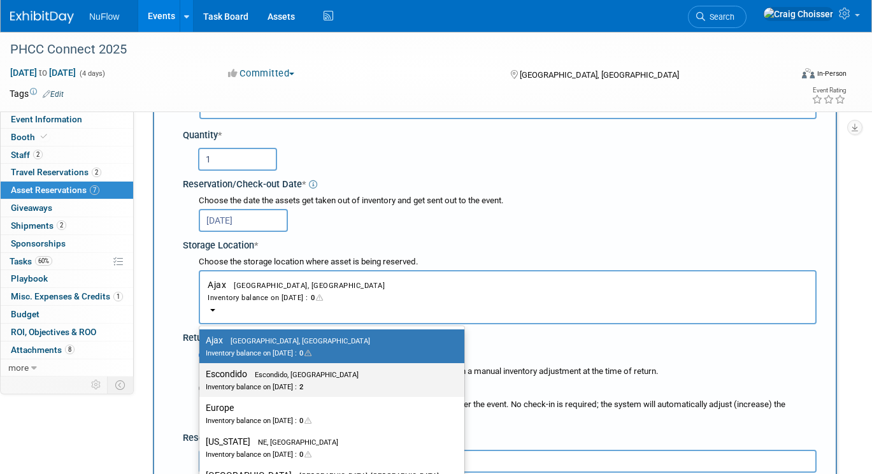
click at [277, 371] on span "Escondido, [GEOGRAPHIC_DATA]" at bounding box center [303, 375] width 112 height 8
click at [201, 370] on input "Escondido Escondido, [GEOGRAPHIC_DATA] Inventory balance on [DATE] : 2" at bounding box center [197, 374] width 8 height 8
select select "11223159"
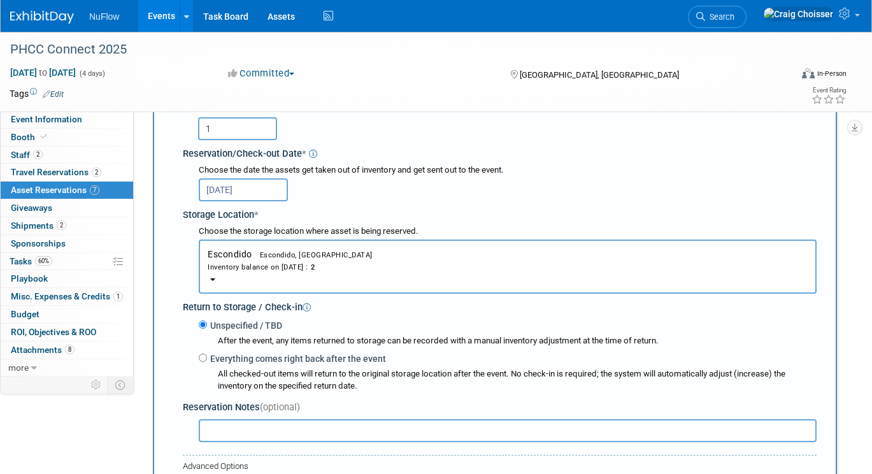
scroll to position [194, 0]
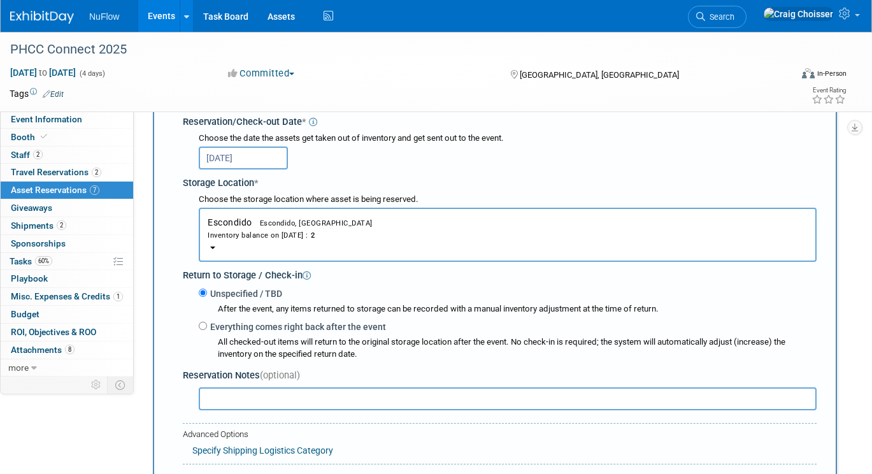
click at [203, 322] on input "Everything comes right back after the event" at bounding box center [203, 326] width 8 height 8
radio input "true"
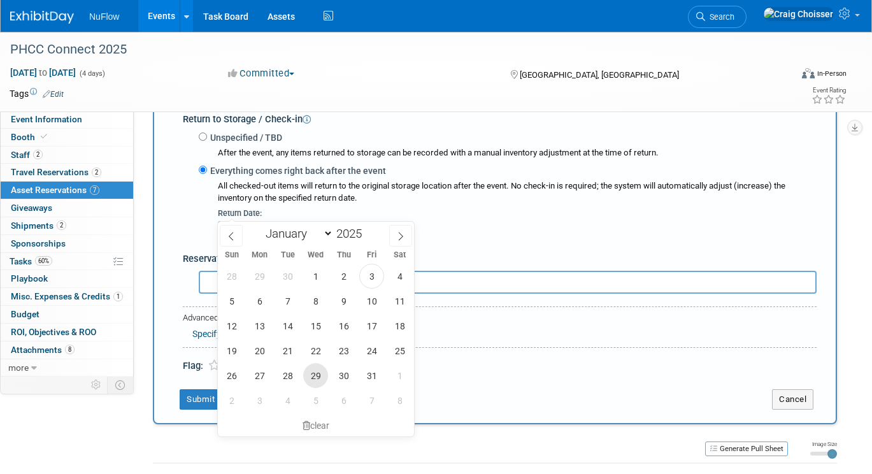
scroll to position [360, 0]
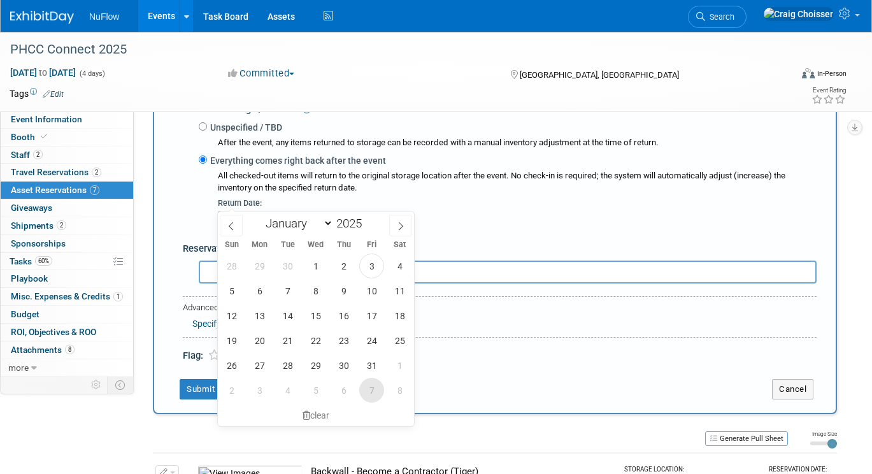
click at [372, 386] on span "7" at bounding box center [371, 390] width 25 height 25
type input "[DATE]"
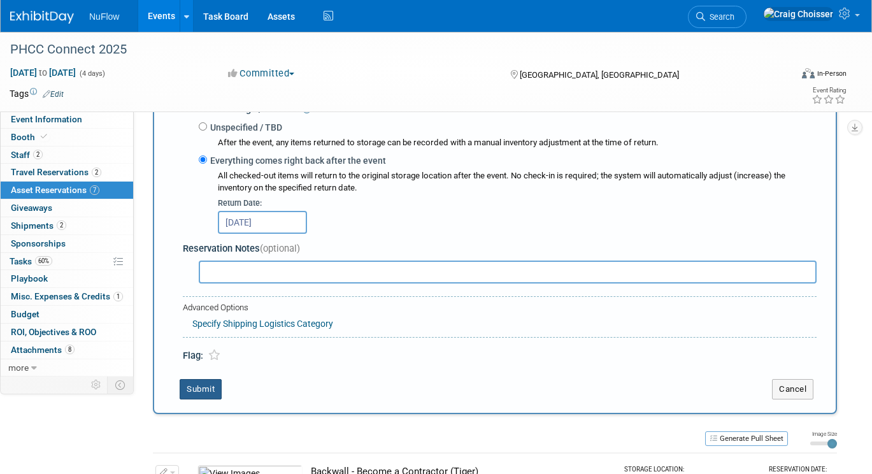
click at [213, 379] on button "Submit" at bounding box center [201, 389] width 42 height 20
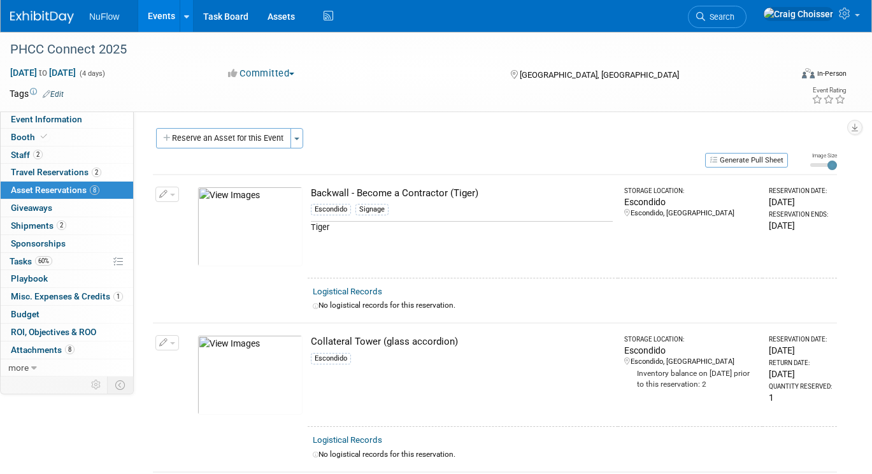
scroll to position [0, 0]
click at [22, 260] on span "Tasks 60%" at bounding box center [31, 261] width 43 height 10
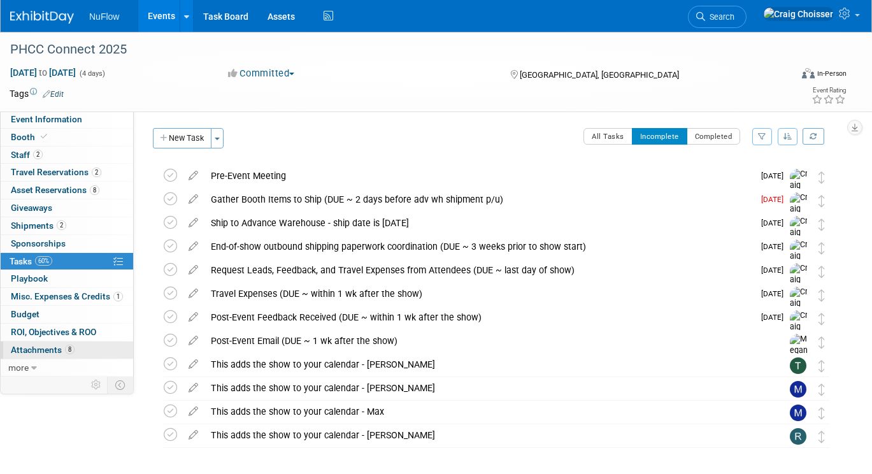
click at [41, 345] on span "Attachments 8" at bounding box center [43, 350] width 64 height 10
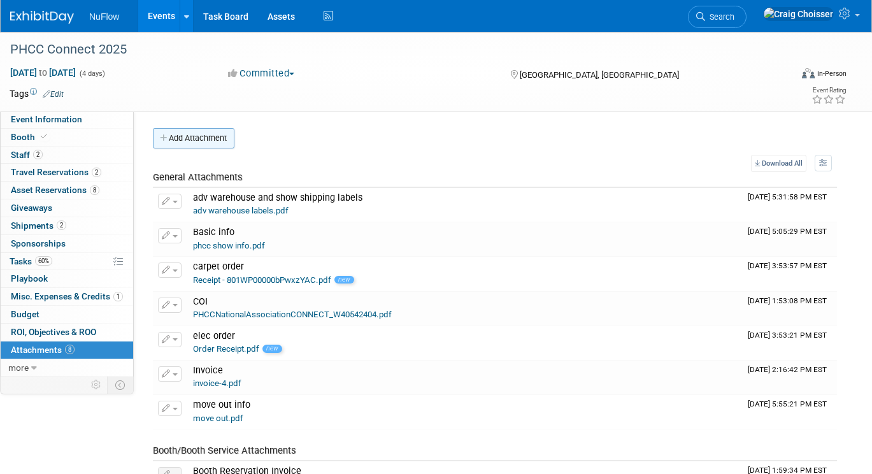
click at [196, 145] on button "Add Attachment" at bounding box center [194, 138] width 82 height 20
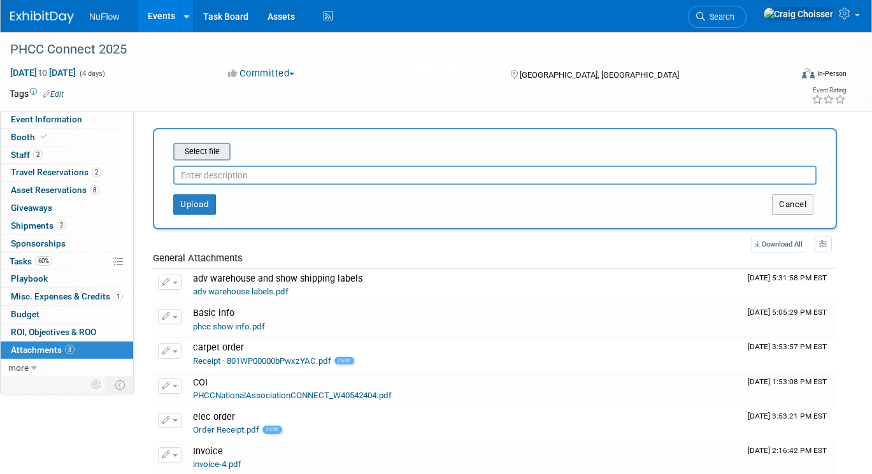
click at [205, 153] on input "file" at bounding box center [154, 151] width 152 height 15
click at [223, 178] on input "text" at bounding box center [495, 175] width 644 height 19
type input "carpet"
click at [207, 154] on input "file" at bounding box center [154, 151] width 152 height 15
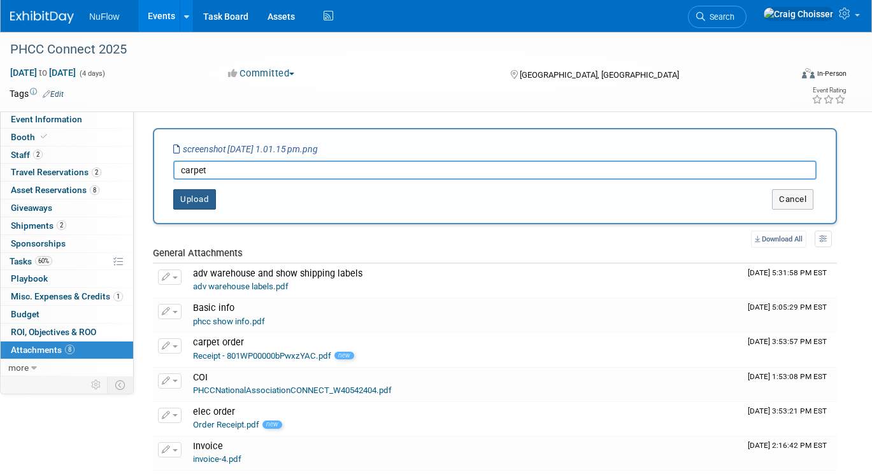
click at [198, 203] on button "Upload" at bounding box center [194, 199] width 43 height 20
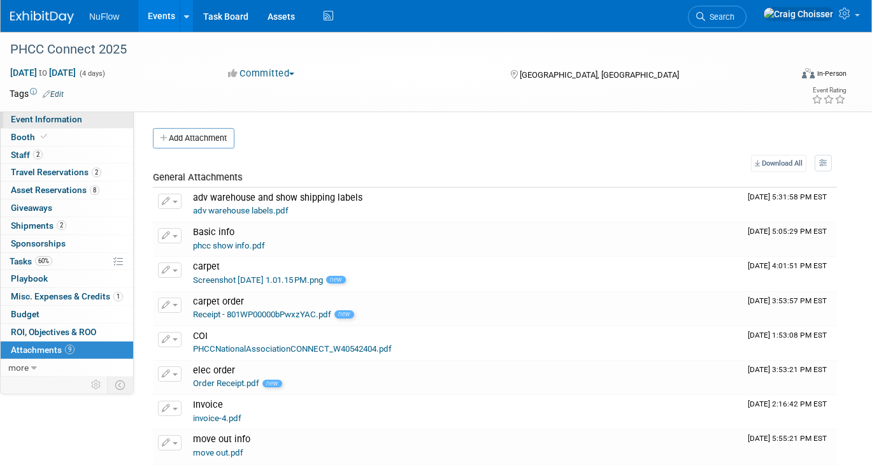
click at [63, 119] on span "Event Information" at bounding box center [46, 119] width 71 height 10
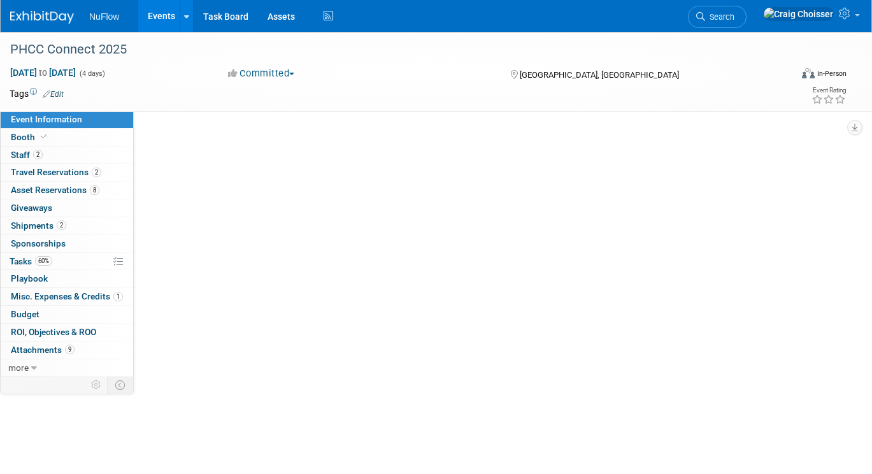
select select "Exhibitor (only)"
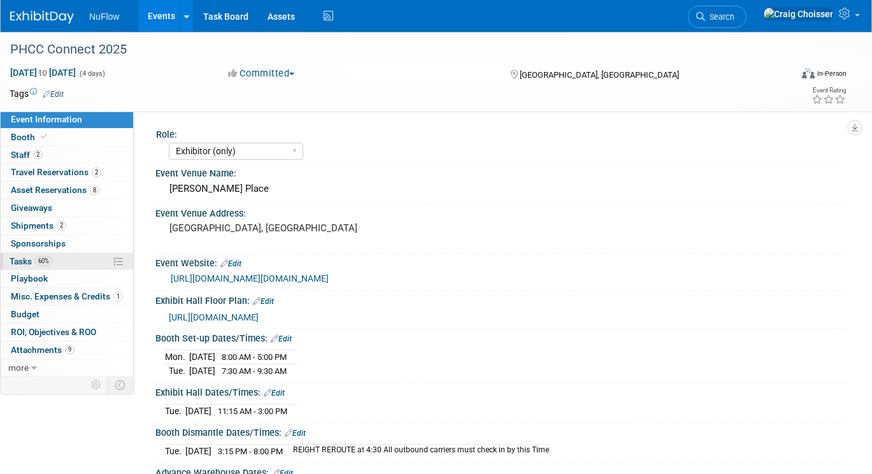
click at [28, 256] on span "Tasks 60%" at bounding box center [31, 261] width 43 height 10
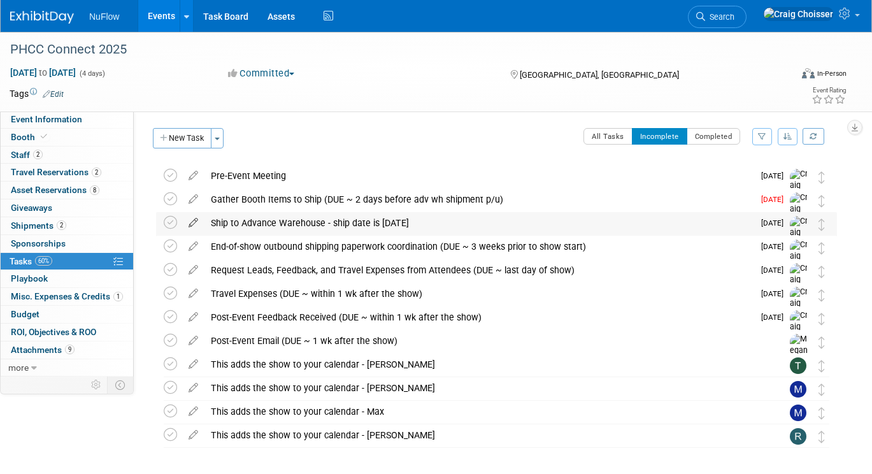
click at [191, 224] on icon at bounding box center [193, 220] width 22 height 16
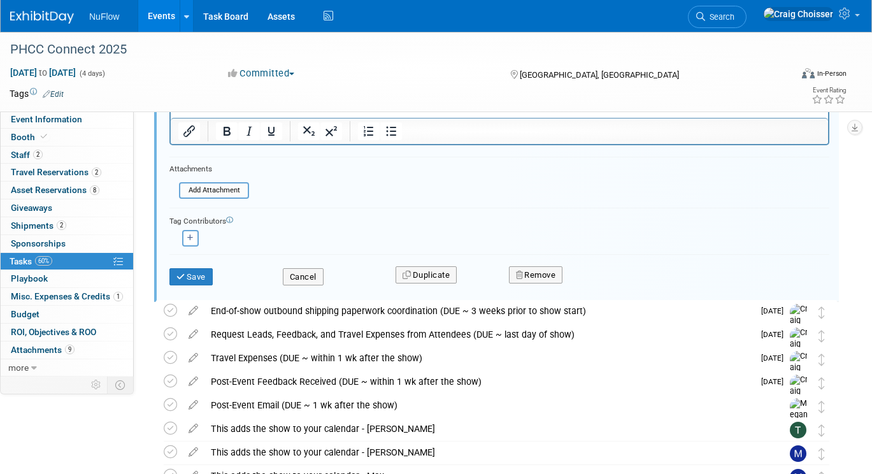
scroll to position [279, 0]
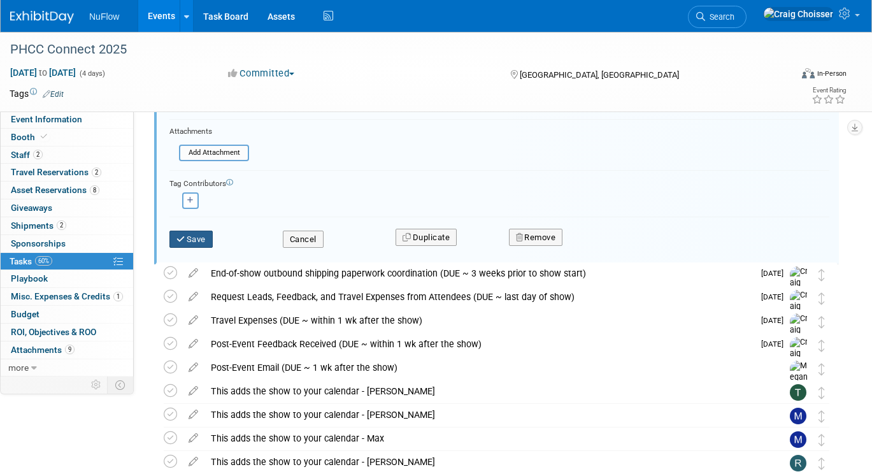
type input "Ship to Advance Warehouse - ship date is [DATE]. Will crate since TV and stand …"
click at [203, 235] on button "Save" at bounding box center [191, 240] width 43 height 18
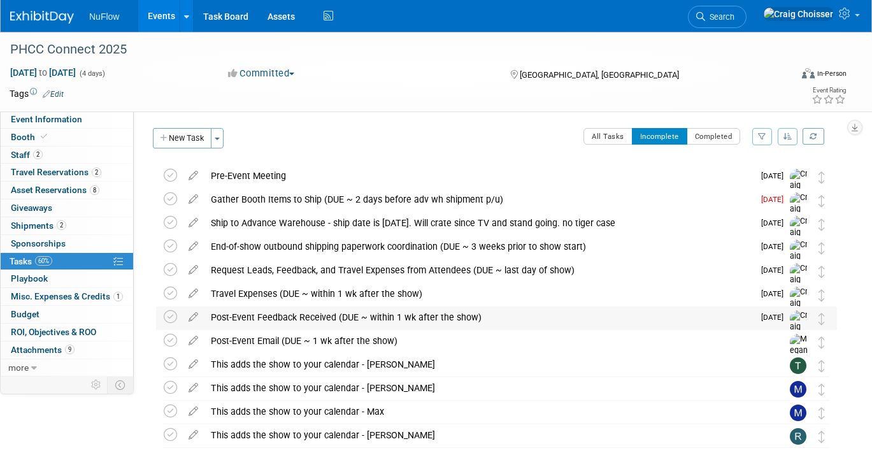
scroll to position [0, 0]
click at [192, 199] on icon at bounding box center [193, 197] width 22 height 16
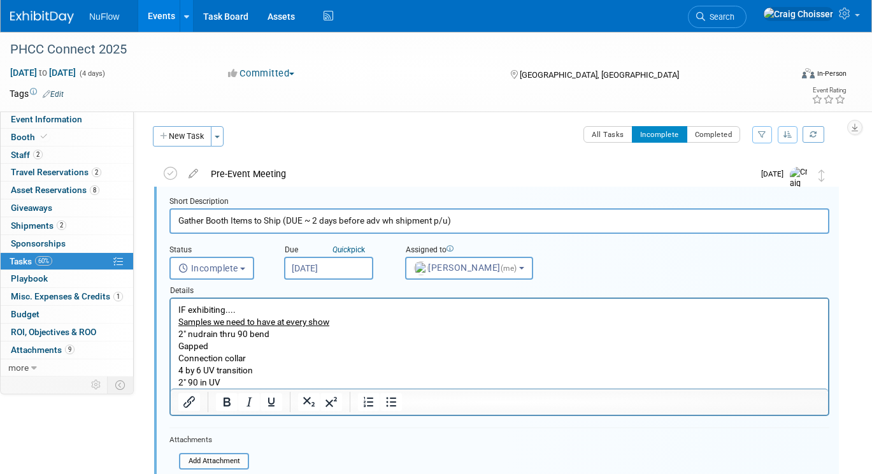
drag, startPoint x: 461, startPoint y: 219, endPoint x: 377, endPoint y: 219, distance: 84.1
click at [377, 219] on input "Gather Booth Items to Ship (DUE ~ 2 days before adv wh shipment p/u)" at bounding box center [500, 220] width 660 height 25
click at [454, 222] on input "Gather Booth Items to Ship (DUE ~ 2 days before adv wh shipment p/u)" at bounding box center [500, 220] width 660 height 25
drag, startPoint x: 463, startPoint y: 222, endPoint x: 289, endPoint y: 220, distance: 174.6
click at [289, 220] on input "Gather Booth Items to Ship (DUE ~ 2 days before adv wh shipment p/u)" at bounding box center [500, 220] width 660 height 25
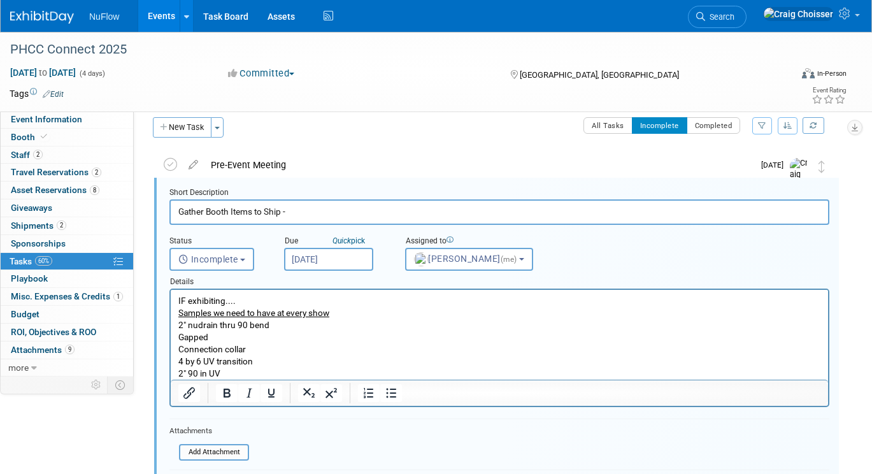
scroll to position [20, 0]
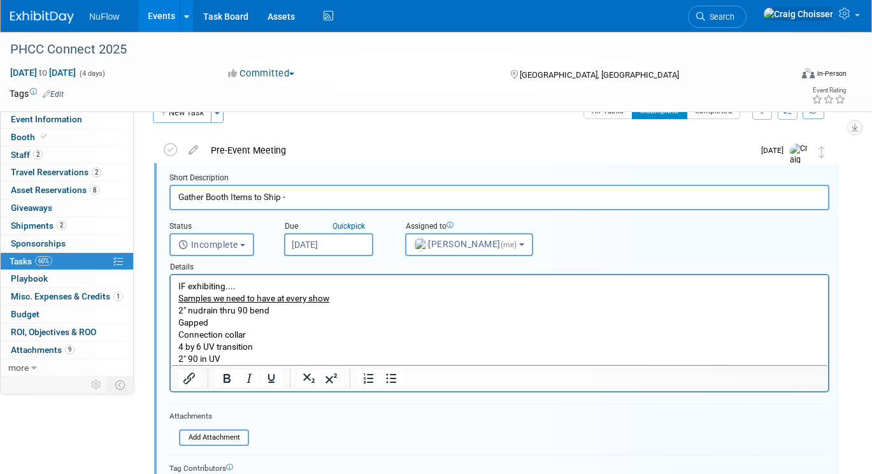
click at [256, 347] on p "IF exhibiting.... Samples we need to have at every show 2" nudrain thru 90 bend…" at bounding box center [499, 322] width 643 height 85
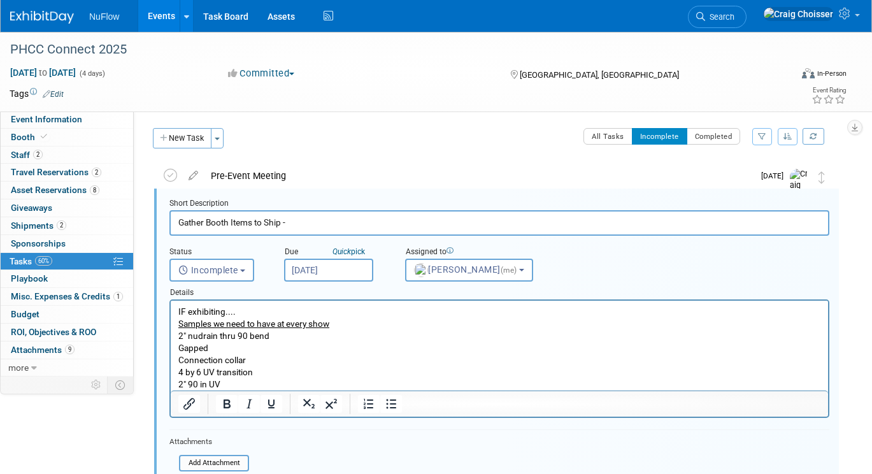
scroll to position [0, 0]
click at [326, 222] on input "Gather Booth Items to Ship -" at bounding box center [500, 222] width 660 height 25
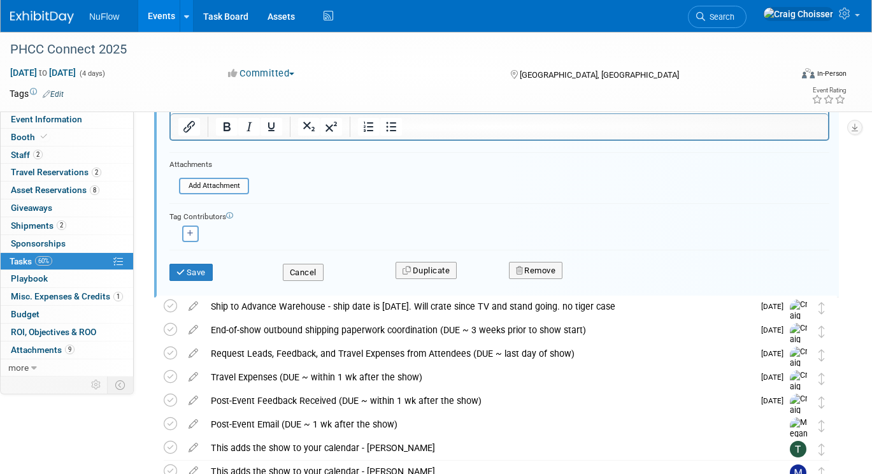
scroll to position [344, 0]
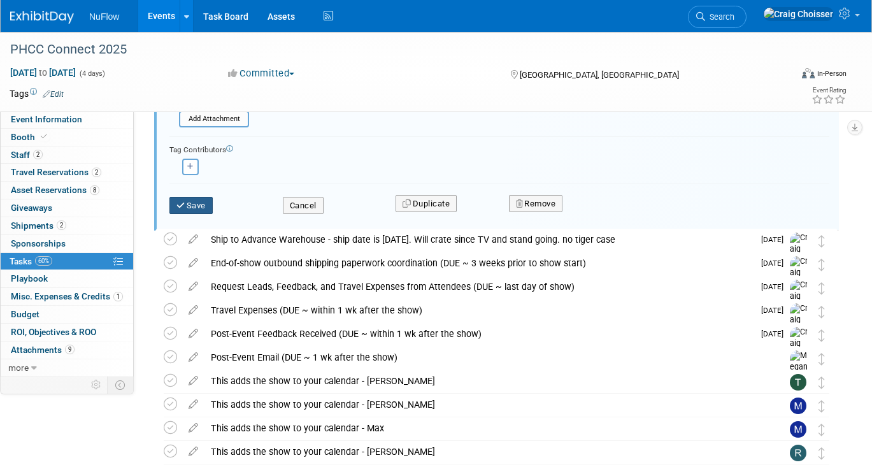
type input "Gather Booth Items to Ship - pipe samples"
click at [200, 208] on button "Save" at bounding box center [191, 206] width 43 height 18
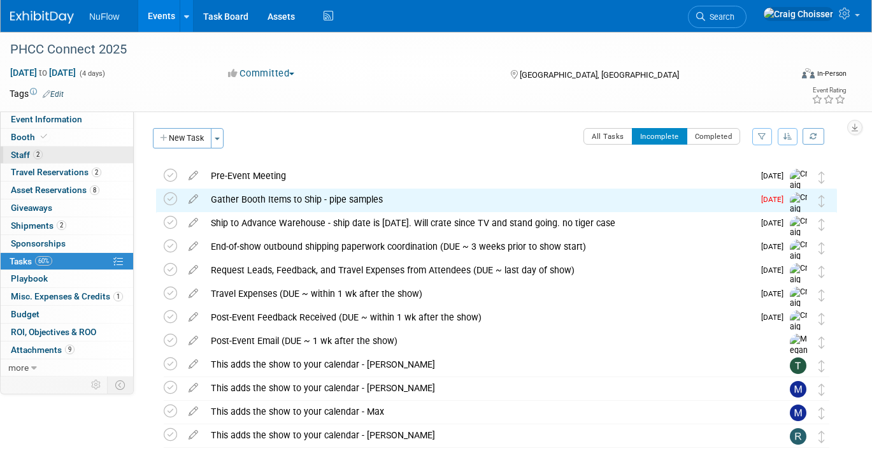
scroll to position [0, 0]
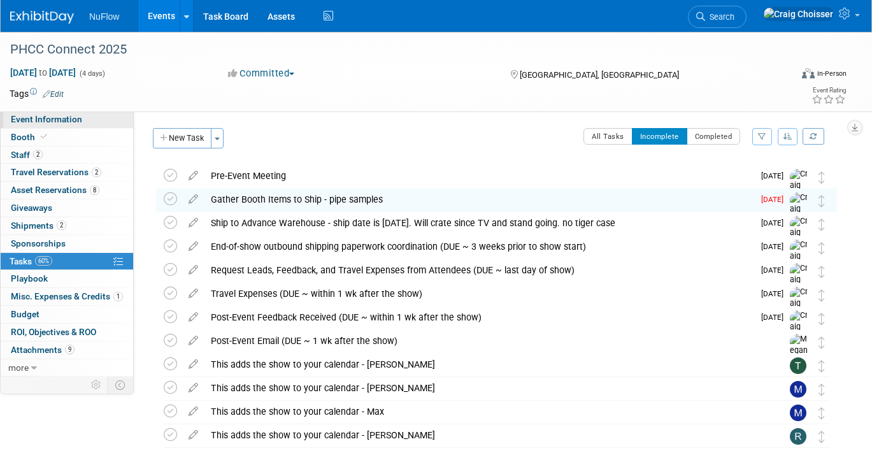
click at [46, 118] on span "Event Information" at bounding box center [46, 119] width 71 height 10
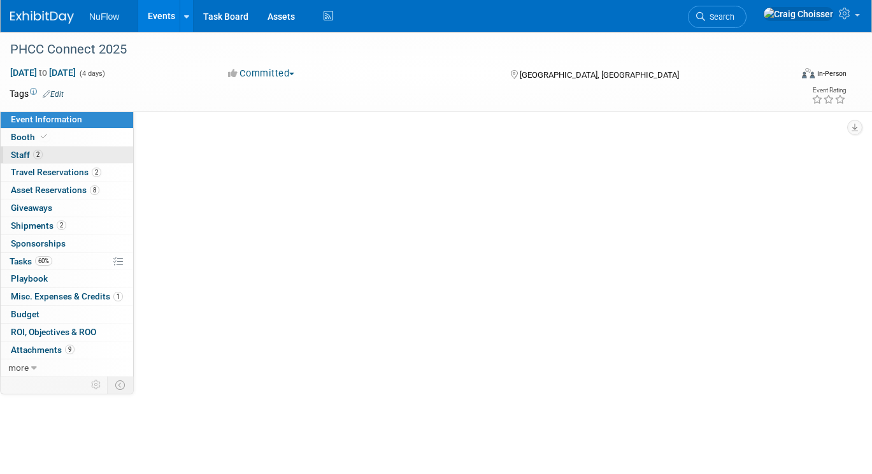
select select "Exhibitor (only)"
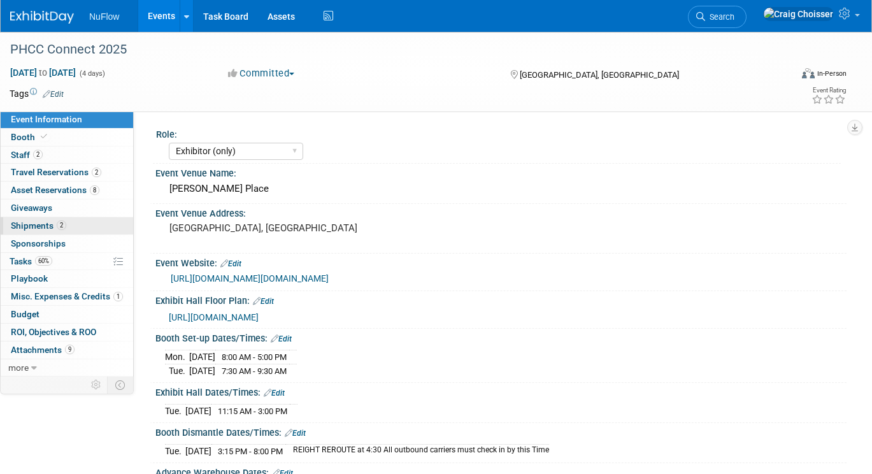
click at [33, 224] on span "Shipments 2" at bounding box center [38, 226] width 55 height 10
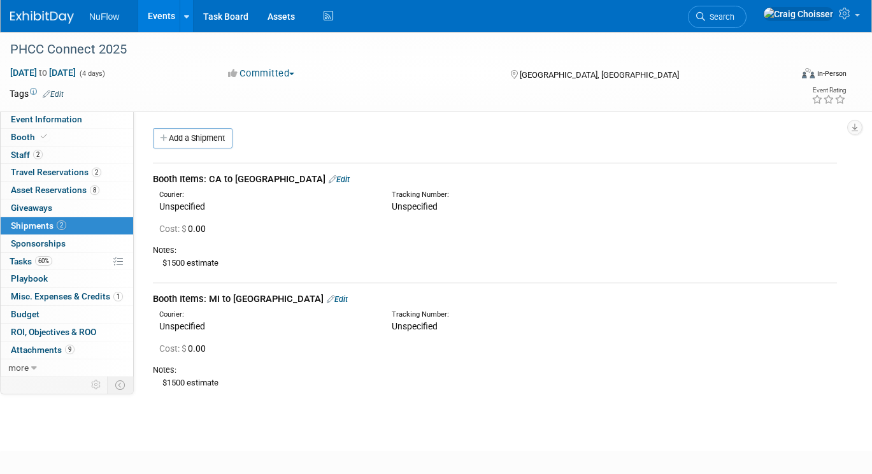
click at [329, 176] on link "Edit" at bounding box center [339, 180] width 21 height 10
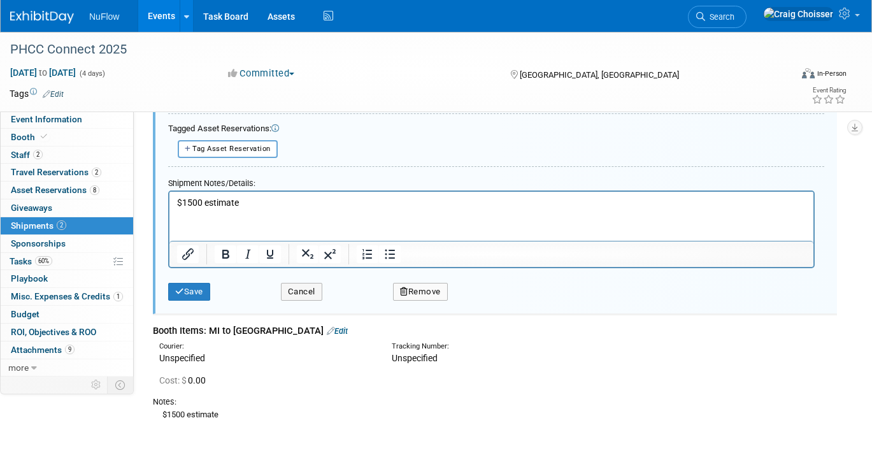
scroll to position [370, 0]
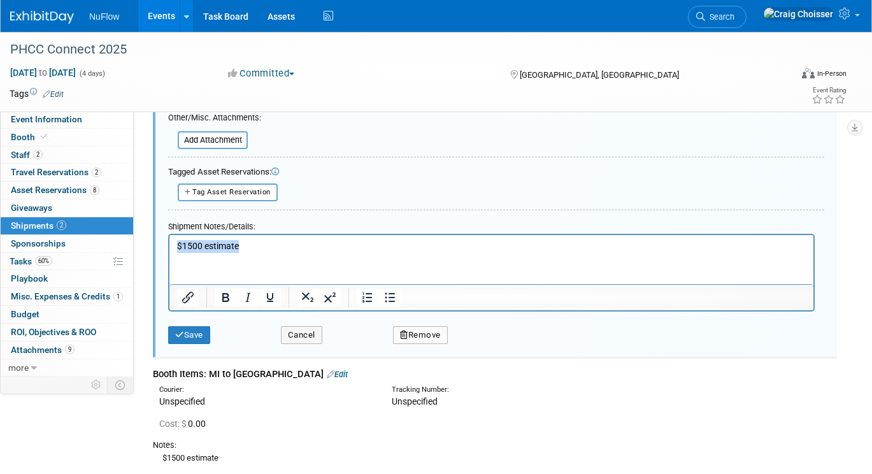
drag, startPoint x: 253, startPoint y: 247, endPoint x: 178, endPoint y: 247, distance: 74.6
click at [178, 247] on p "$1500 estimate" at bounding box center [492, 246] width 630 height 13
click at [177, 248] on p "samples" at bounding box center [492, 246] width 630 height 13
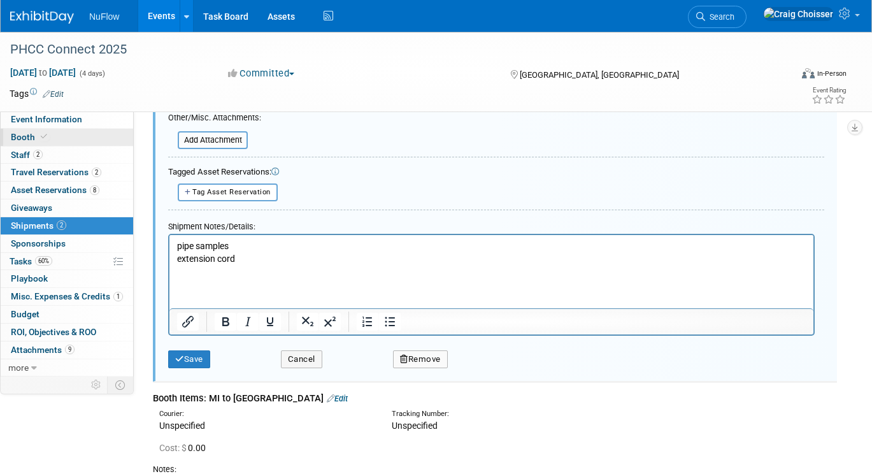
click at [22, 138] on span "Booth" at bounding box center [30, 137] width 39 height 10
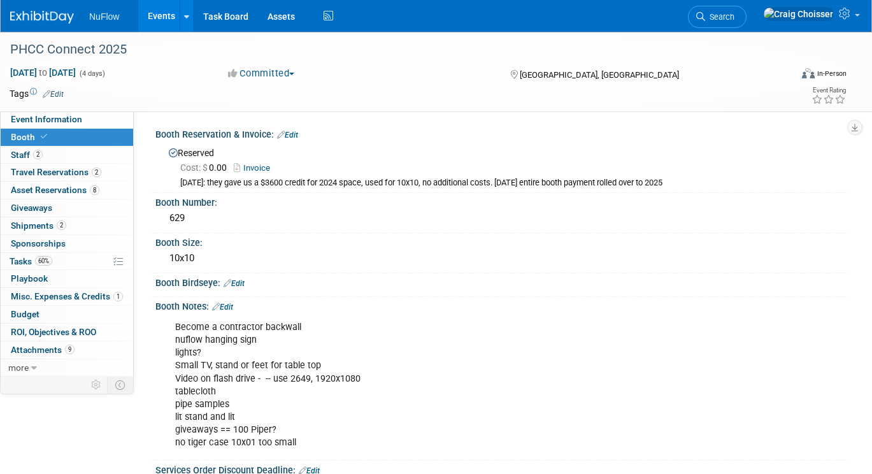
scroll to position [17, 0]
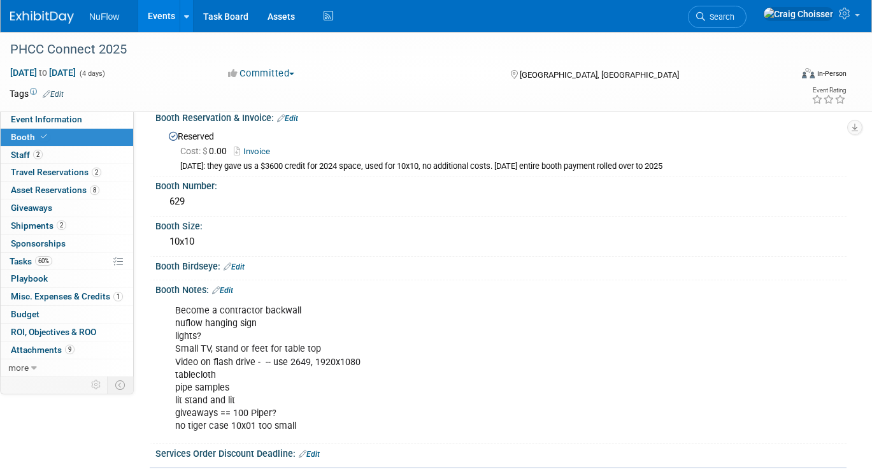
click at [233, 286] on link "Edit" at bounding box center [222, 290] width 21 height 9
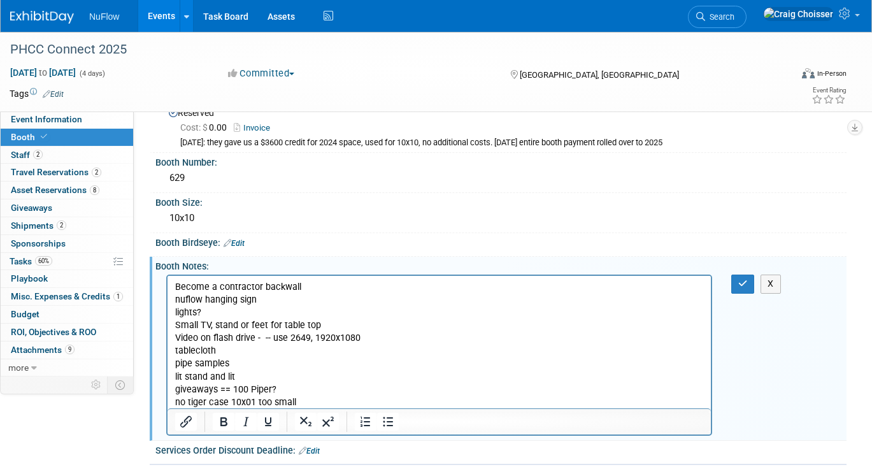
scroll to position [51, 0]
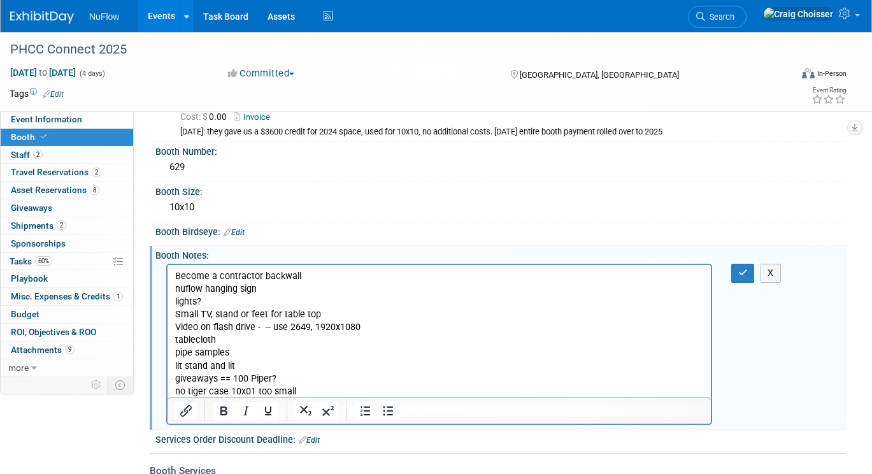
click at [300, 386] on p "Become a contractor backwall nuflow hanging sign lights? Small TV, stand or fee…" at bounding box center [439, 334] width 529 height 128
click at [257, 391] on p "Become a contractor backwall nuflow hanging sign lights? Small TV, stand or fee…" at bounding box center [439, 334] width 529 height 128
click at [308, 393] on p "Become a contractor backwall nuflow hanging sign lights? Small TV, stand or fee…" at bounding box center [439, 334] width 529 height 128
click at [330, 314] on p "Become a contractor backwall nuflow hanging sign lights? Small TV, stand or fee…" at bounding box center [439, 334] width 529 height 128
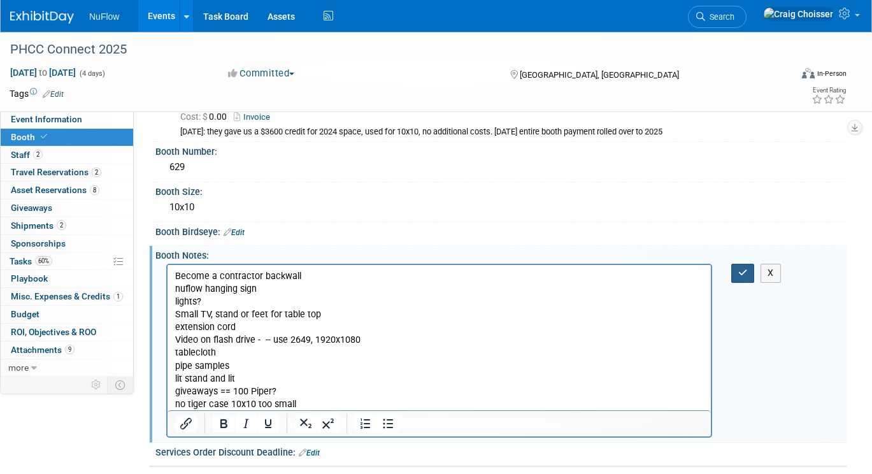
click at [740, 275] on button "button" at bounding box center [744, 273] width 24 height 18
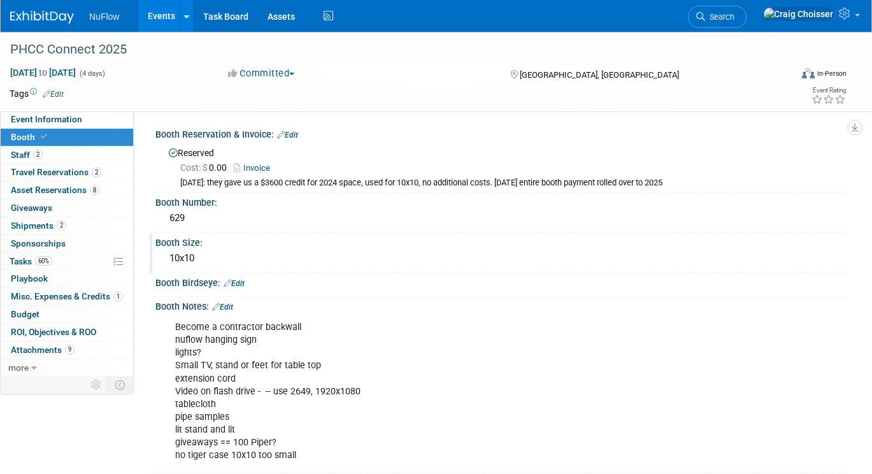
scroll to position [0, 0]
click at [23, 261] on span "Tasks 60%" at bounding box center [31, 261] width 43 height 10
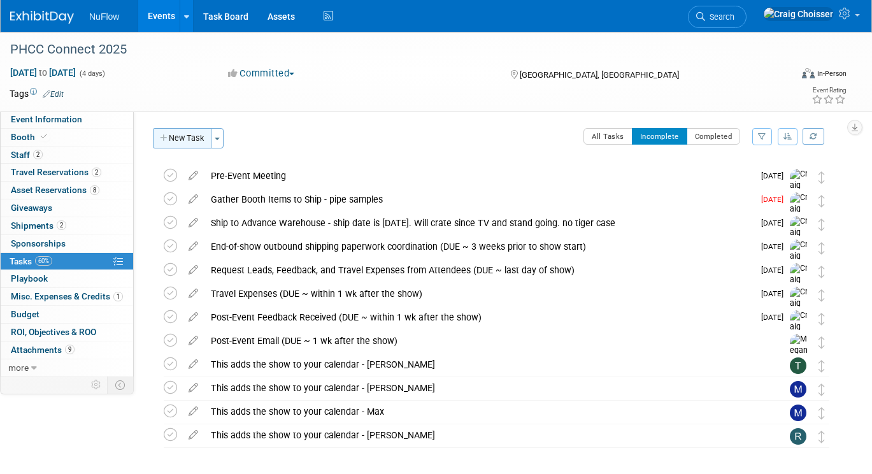
click at [187, 143] on button "New Task" at bounding box center [182, 138] width 59 height 20
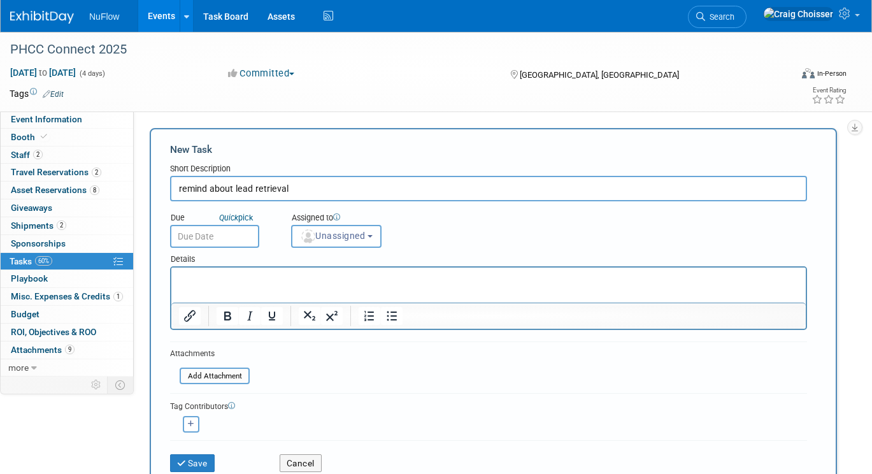
type input "remind about lead retrieval"
click at [198, 238] on input "text" at bounding box center [214, 236] width 89 height 23
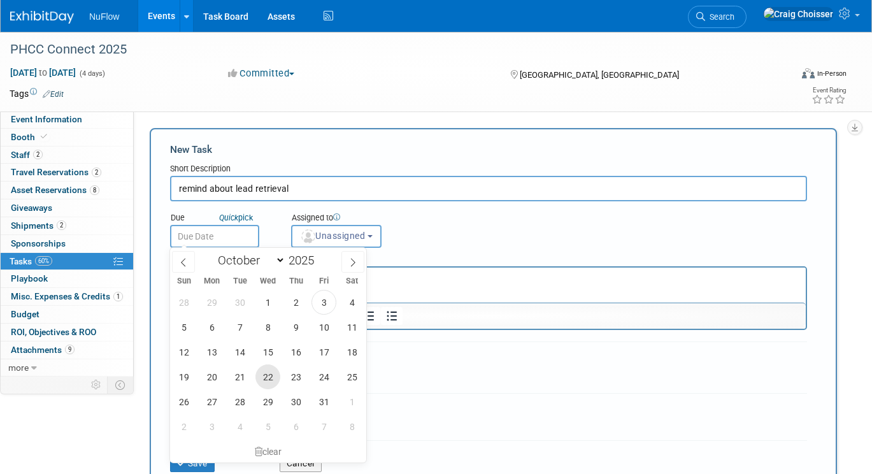
click at [272, 377] on span "22" at bounding box center [268, 377] width 25 height 25
type input "[DATE]"
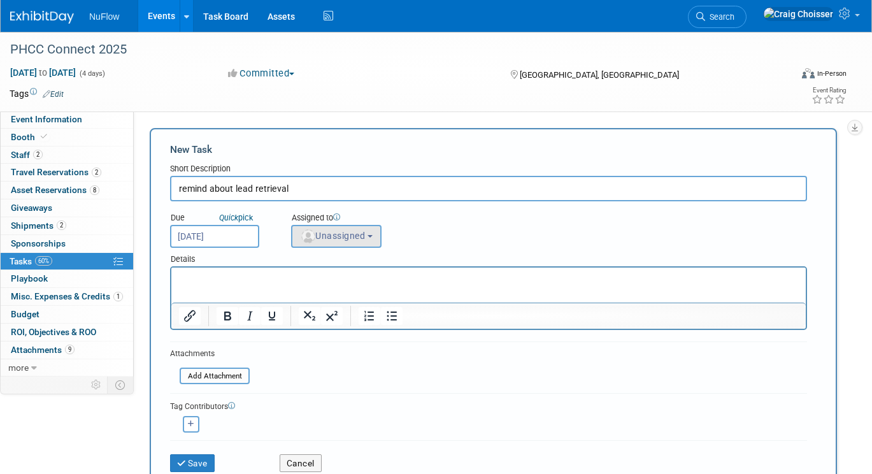
click at [338, 235] on span "Unassigned" at bounding box center [332, 236] width 65 height 10
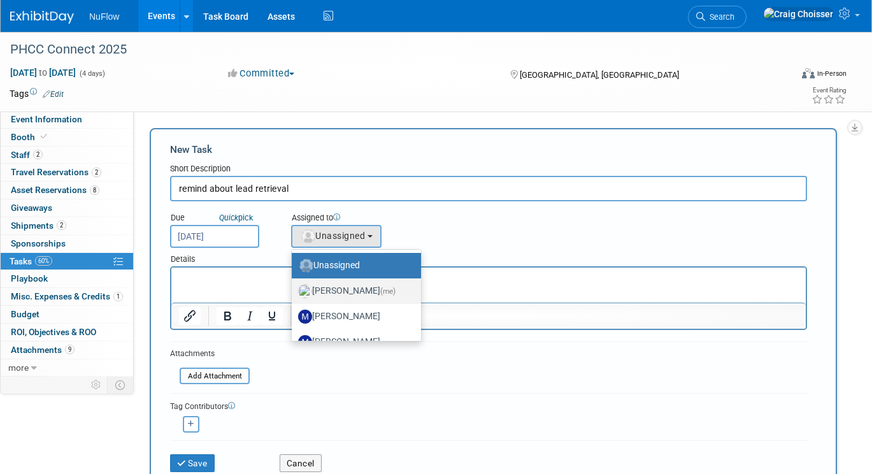
click at [341, 290] on label "[PERSON_NAME] (me)" at bounding box center [353, 291] width 110 height 20
click at [294, 290] on input "[PERSON_NAME] (me)" at bounding box center [290, 290] width 8 height 8
select select "b32fee0d-6bc2-4cb8-ad5e-8428182a5dd3"
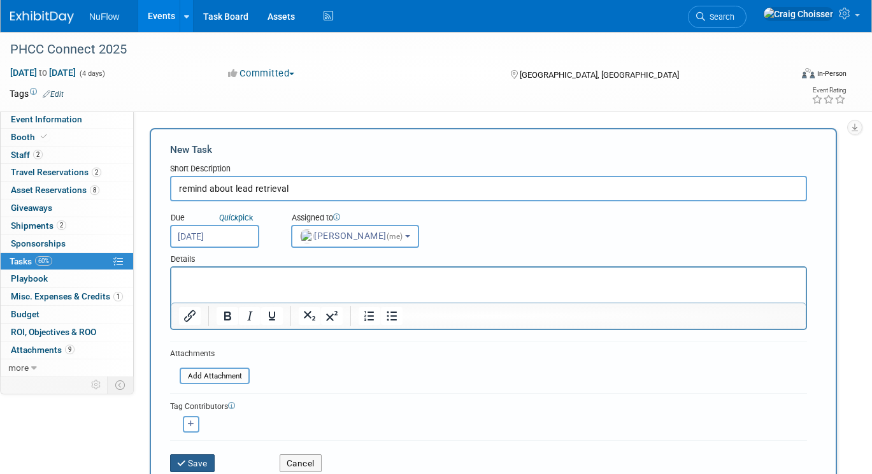
click at [199, 463] on button "Save" at bounding box center [192, 463] width 45 height 18
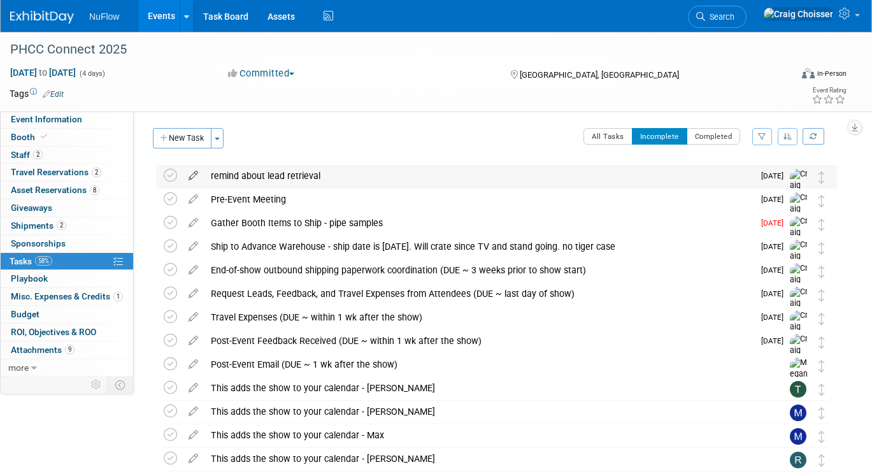
click at [195, 177] on icon at bounding box center [193, 173] width 22 height 16
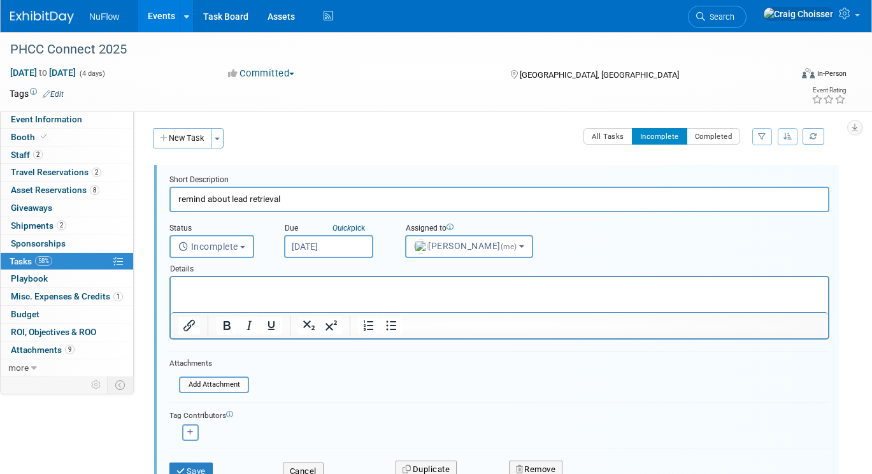
drag, startPoint x: 229, startPoint y: 201, endPoint x: 170, endPoint y: 201, distance: 59.3
click at [170, 201] on input "remind about lead retrieval" at bounding box center [500, 199] width 660 height 25
click at [278, 198] on input "assign lead retrieval" at bounding box center [500, 199] width 660 height 25
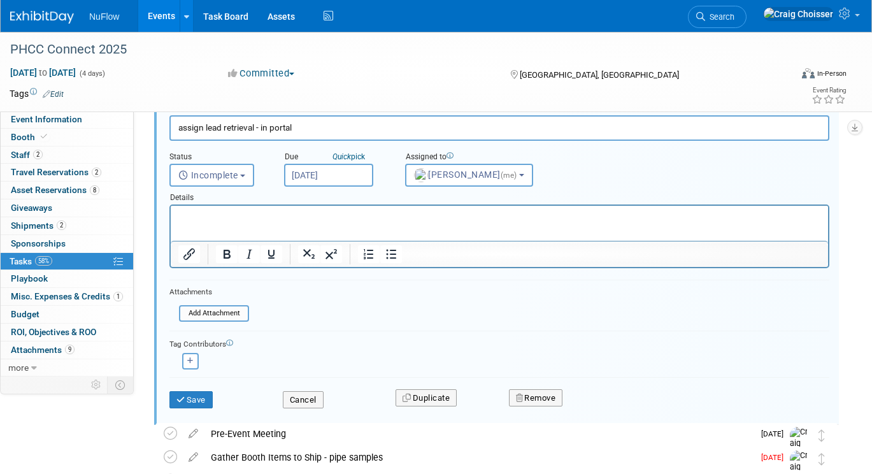
scroll to position [89, 0]
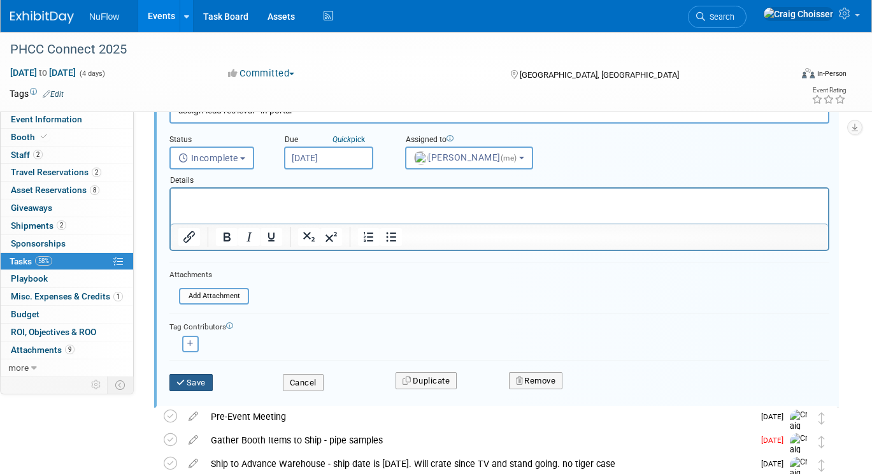
type input "assign lead retrieval - in portal"
click at [205, 381] on button "Save" at bounding box center [191, 383] width 43 height 18
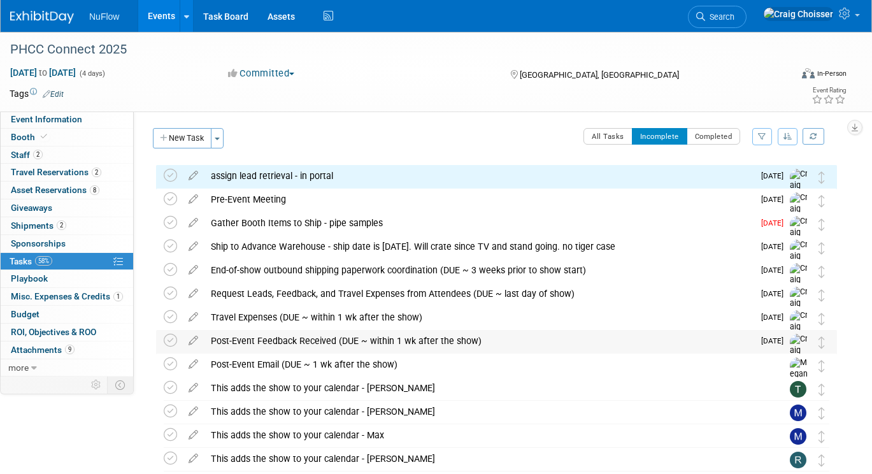
scroll to position [0, 0]
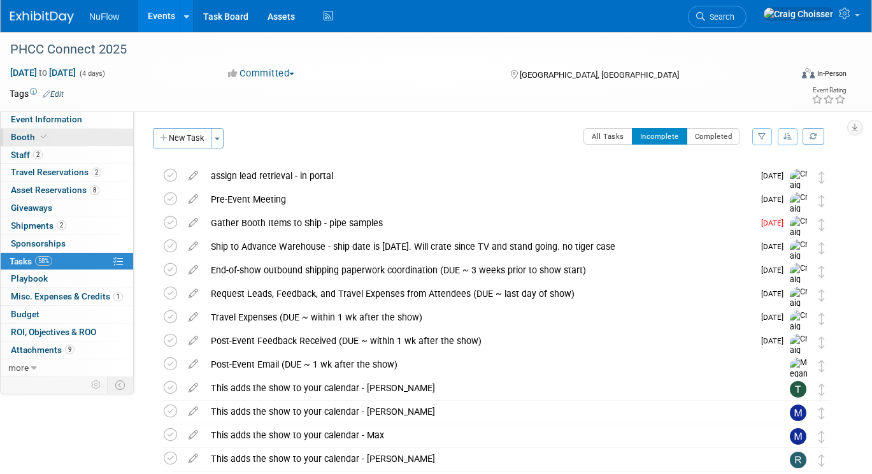
click at [23, 135] on span "Booth" at bounding box center [30, 137] width 39 height 10
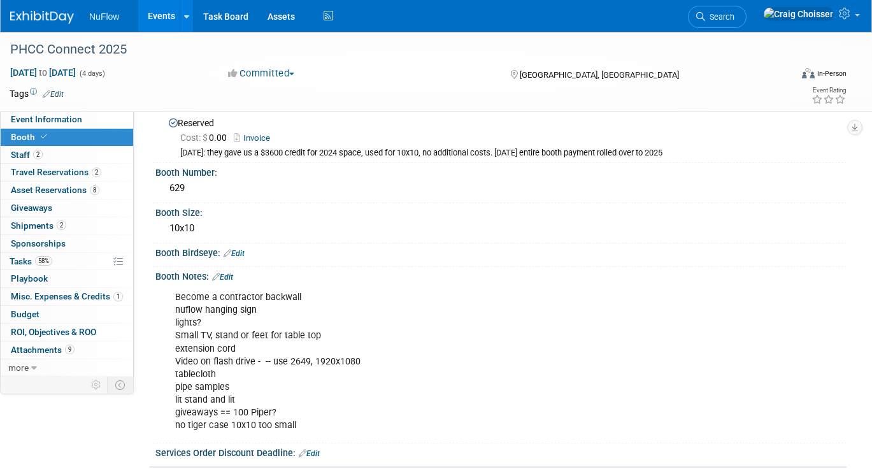
scroll to position [43, 0]
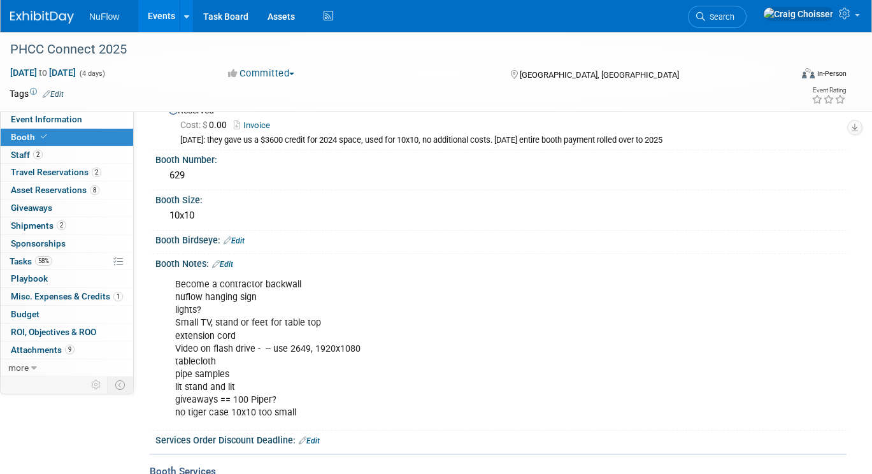
click at [291, 344] on div "Become a contractor backwall nuflow hanging sign lights? Small TV, stand or fee…" at bounding box center [439, 349] width 546 height 154
click at [229, 261] on link "Edit" at bounding box center [222, 264] width 21 height 9
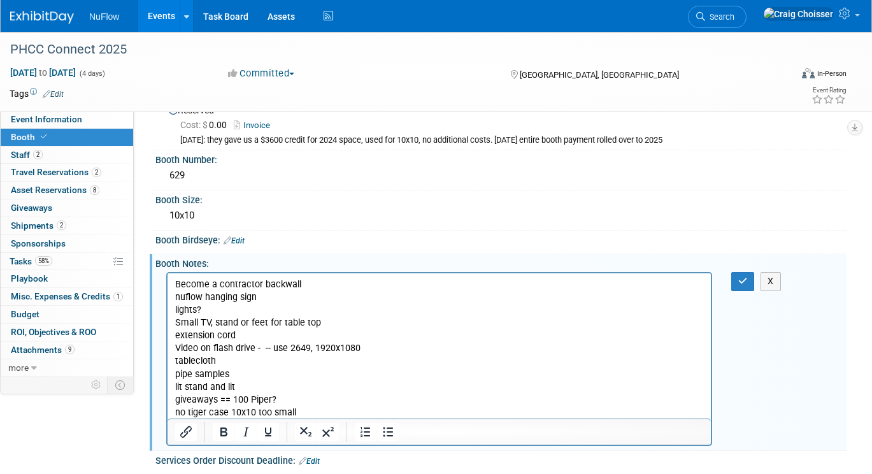
scroll to position [0, 0]
click at [289, 350] on p "Become a contractor backwall nuflow hanging sign lights? Small TV, stand or fee…" at bounding box center [439, 348] width 529 height 141
click at [742, 282] on button "button" at bounding box center [744, 281] width 24 height 18
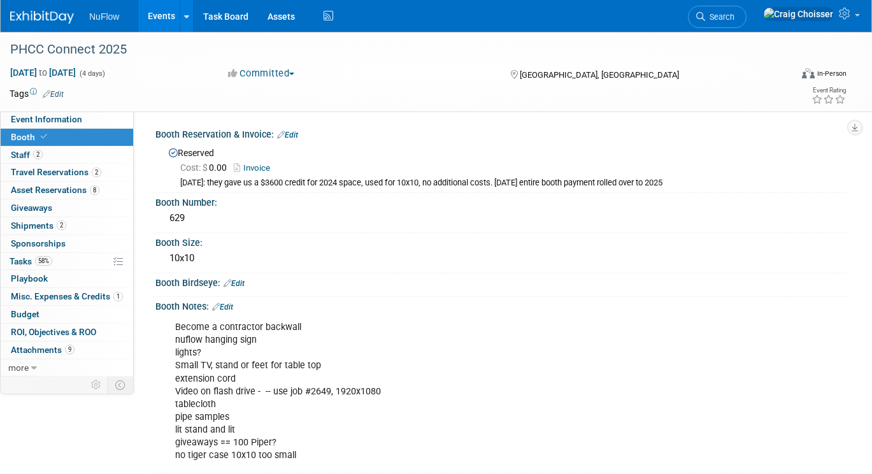
click at [158, 20] on link "Events" at bounding box center [161, 16] width 47 height 32
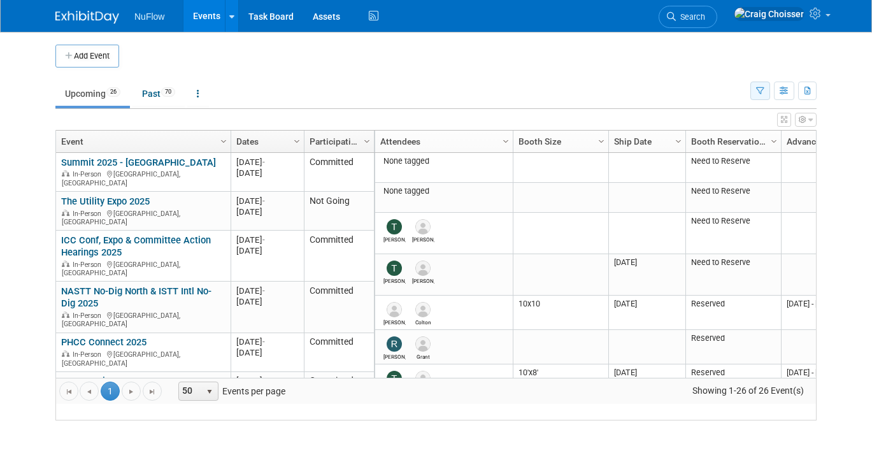
click at [758, 96] on button "button" at bounding box center [761, 91] width 20 height 18
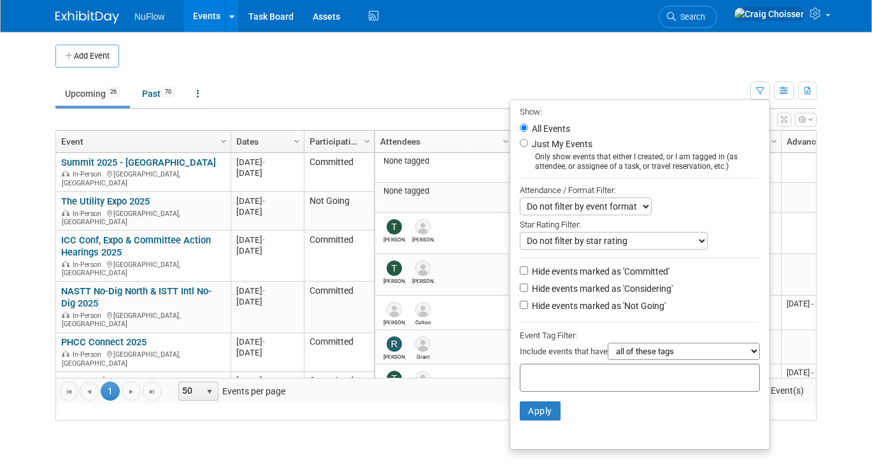
click at [525, 284] on input "Hide events marked as 'Considering'" at bounding box center [524, 288] width 8 height 8
checkbox input "true"
click at [523, 301] on input "Hide events marked as 'Not Going'" at bounding box center [524, 305] width 8 height 8
checkbox input "true"
click at [537, 401] on button "Apply" at bounding box center [540, 410] width 41 height 19
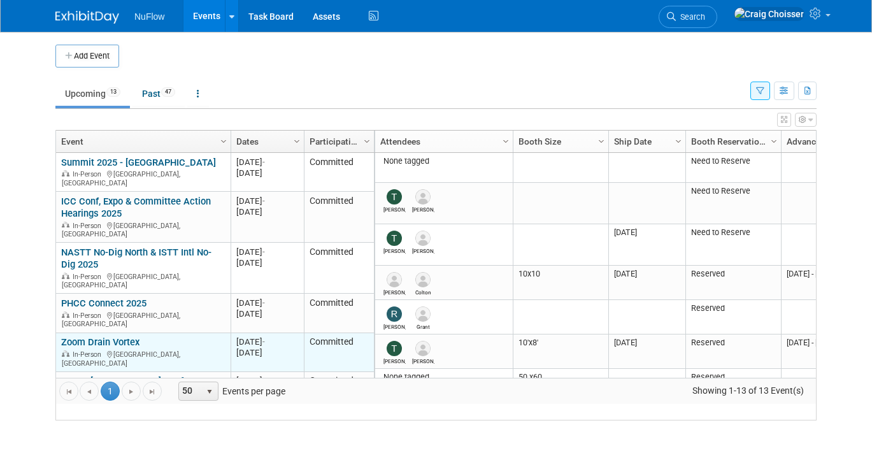
click at [123, 336] on link "Zoom Drain Vortex" at bounding box center [100, 341] width 78 height 11
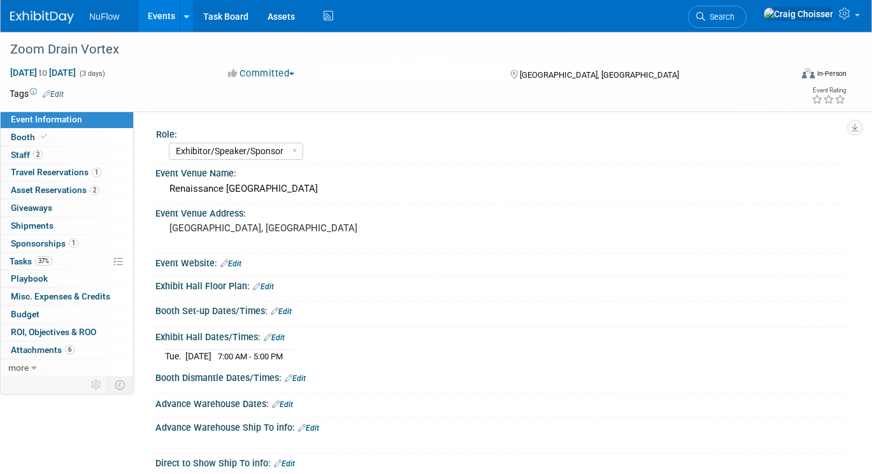
select select "Exhibitor/Speaker/Sponsor"
click at [32, 187] on span "Asset Reservations 2" at bounding box center [55, 190] width 89 height 10
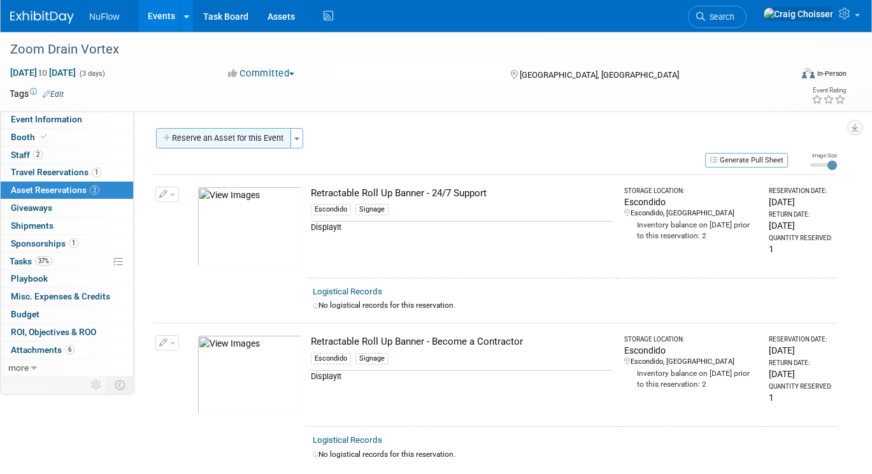
click at [208, 142] on button "Reserve an Asset for this Event" at bounding box center [223, 138] width 135 height 20
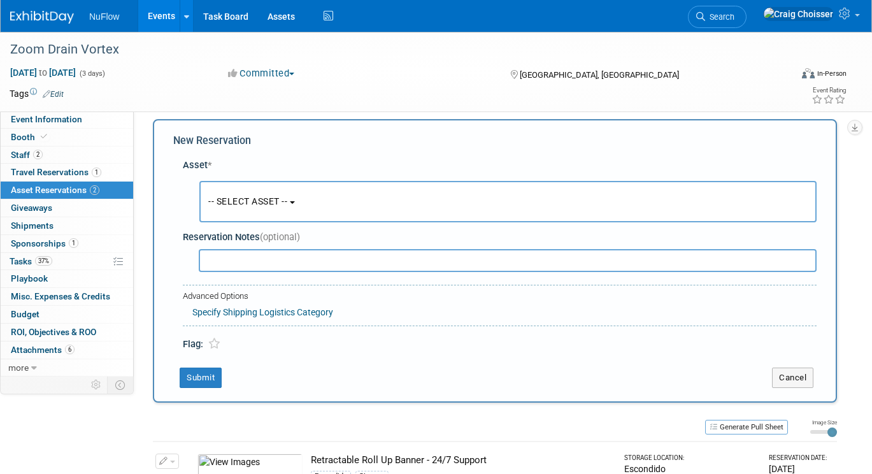
scroll to position [11, 0]
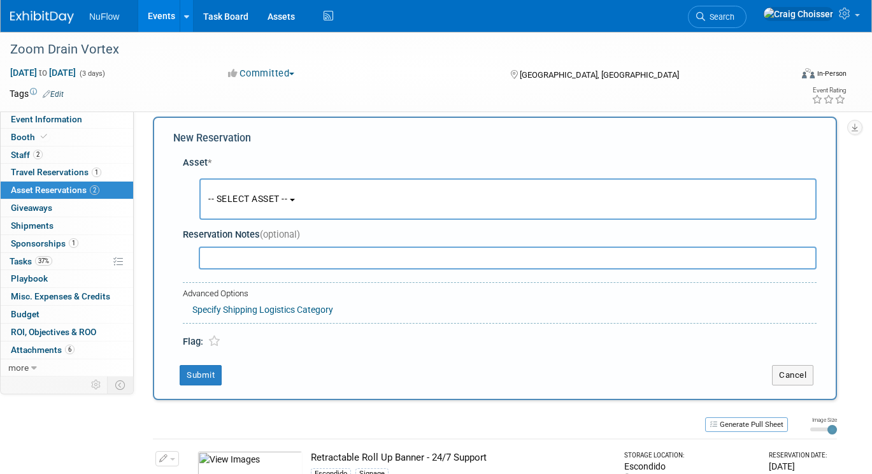
click at [240, 197] on span "-- SELECT ASSET --" at bounding box center [247, 199] width 79 height 10
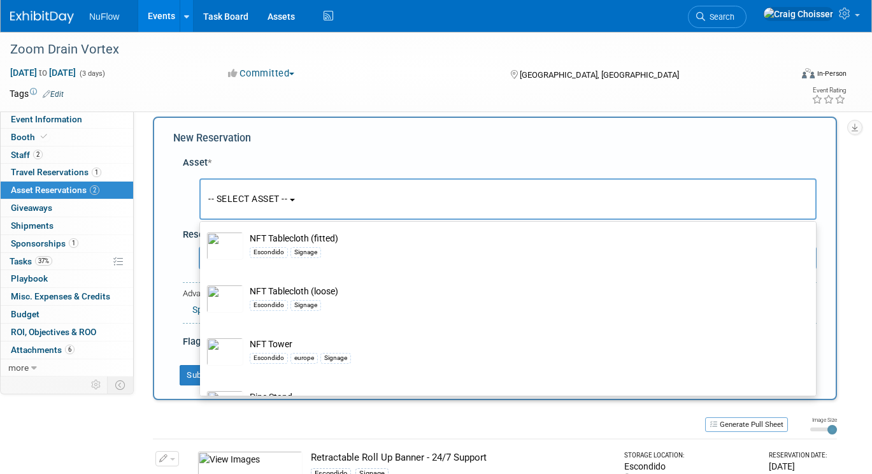
scroll to position [1034, 0]
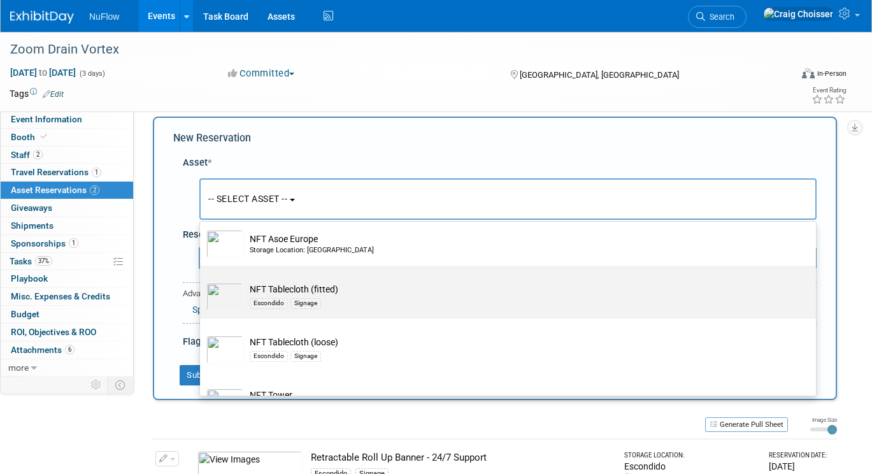
click at [348, 283] on td "NFT Tablecloth (fitted) Escondido Signage" at bounding box center [516, 297] width 547 height 28
click at [202, 280] on input "NFT Tablecloth (fitted) Escondido Signage" at bounding box center [198, 277] width 8 height 8
select select "10714501"
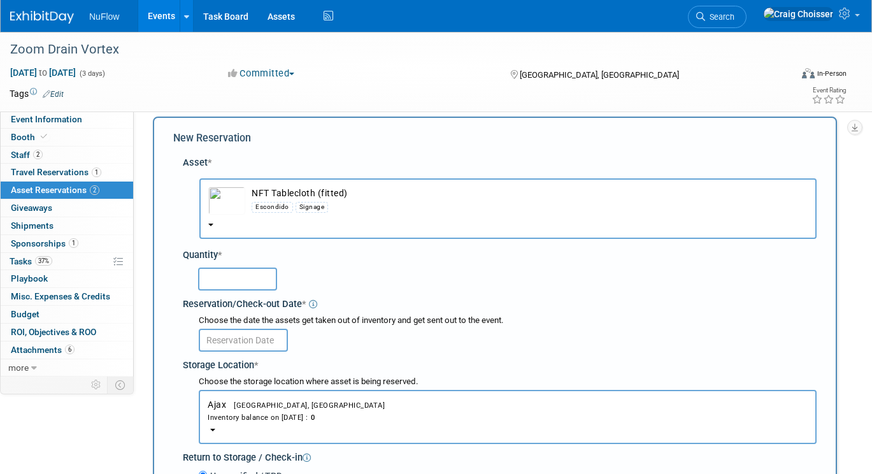
click at [261, 268] on input "text" at bounding box center [237, 279] width 79 height 23
type input "2"
type input "1"
click at [268, 329] on input "text" at bounding box center [243, 340] width 89 height 23
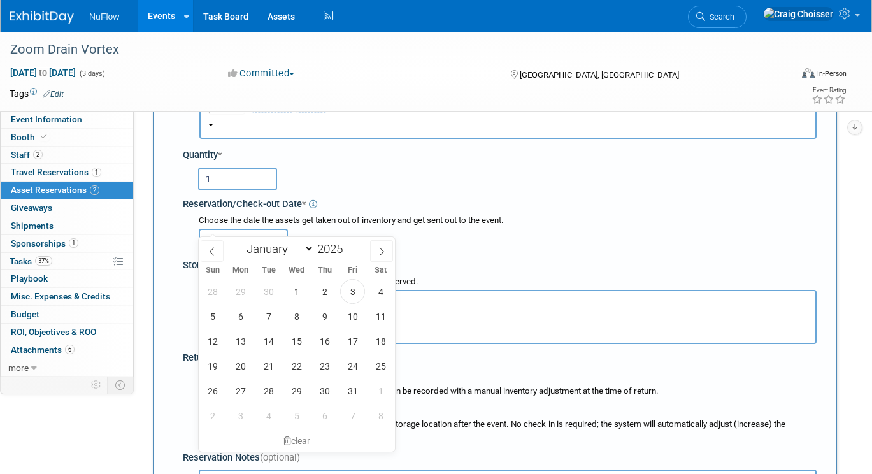
scroll to position [133, 0]
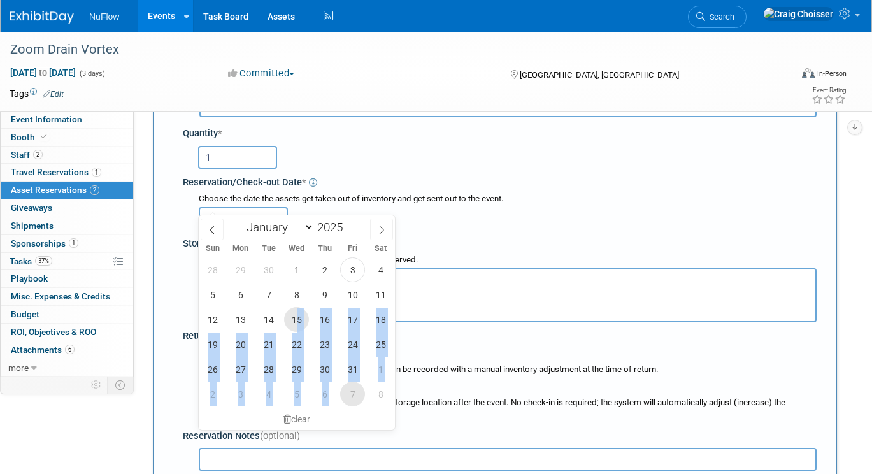
drag, startPoint x: 297, startPoint y: 322, endPoint x: 351, endPoint y: 391, distance: 87.6
click at [351, 391] on div "28 29 30 1 2 3 4 5 6 7 8 9 10 11 12 13 14 15 16 17 18 19 20 21 22 23 24 25 26 2…" at bounding box center [297, 331] width 196 height 149
click at [297, 319] on span "15" at bounding box center [296, 319] width 25 height 25
type input "[DATE]"
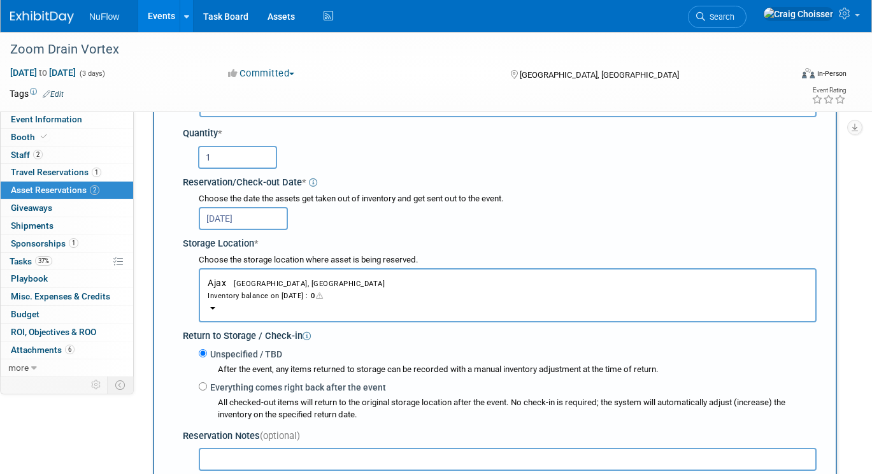
click at [231, 280] on span "[GEOGRAPHIC_DATA], [GEOGRAPHIC_DATA]" at bounding box center [305, 284] width 159 height 8
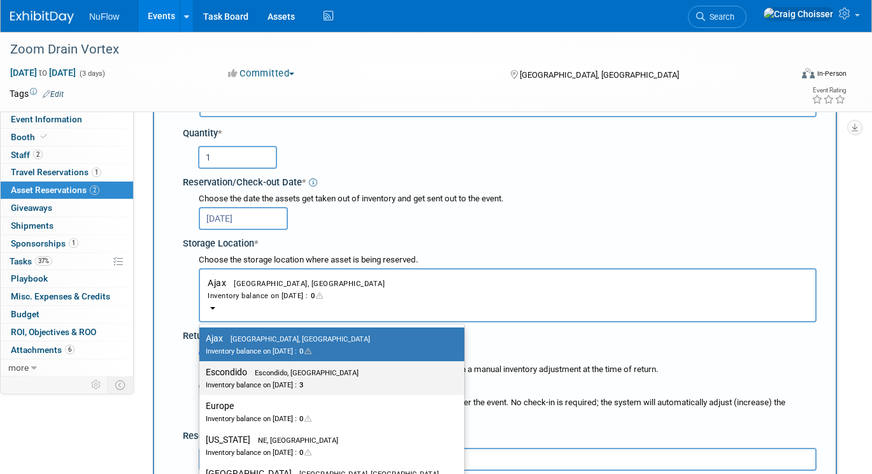
click at [242, 379] on div "Inventory balance on [DATE] : 3" at bounding box center [322, 385] width 233 height 12
click at [201, 368] on input "Escondido Escondido, [GEOGRAPHIC_DATA] Inventory balance on [DATE] : 3" at bounding box center [197, 372] width 8 height 8
select select "11223159"
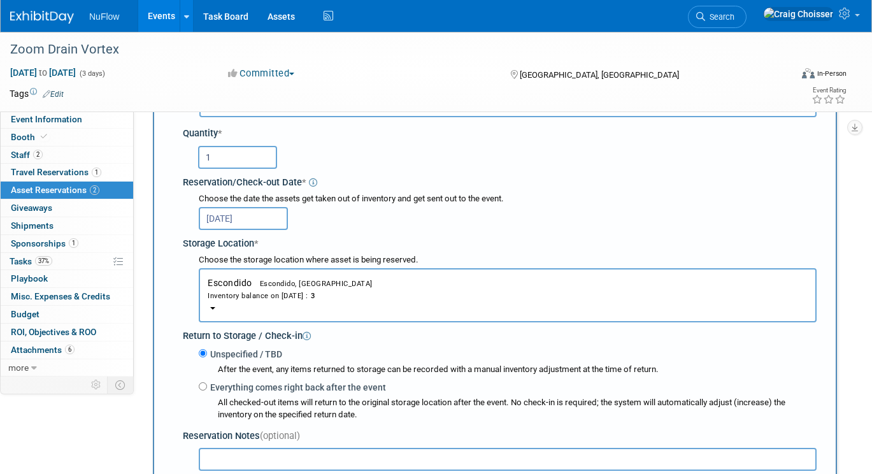
click at [203, 382] on input "Everything comes right back after the event" at bounding box center [203, 386] width 8 height 8
radio input "true"
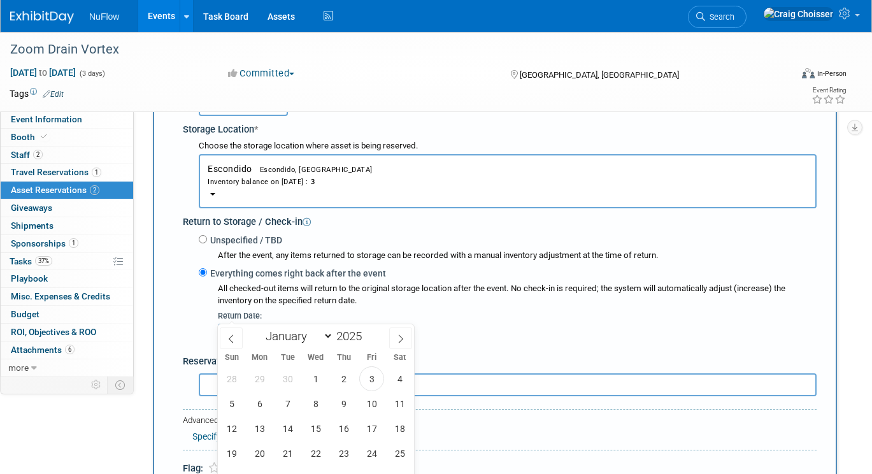
scroll to position [294, 0]
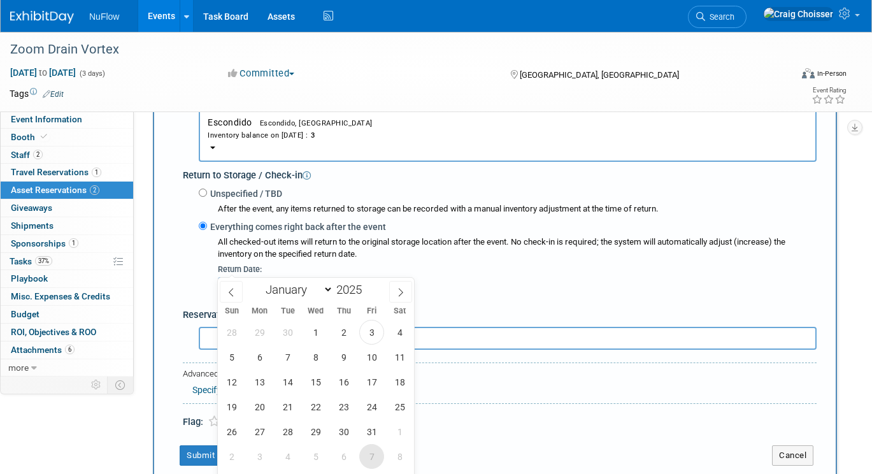
click at [374, 458] on span "7" at bounding box center [371, 456] width 25 height 25
type input "[DATE]"
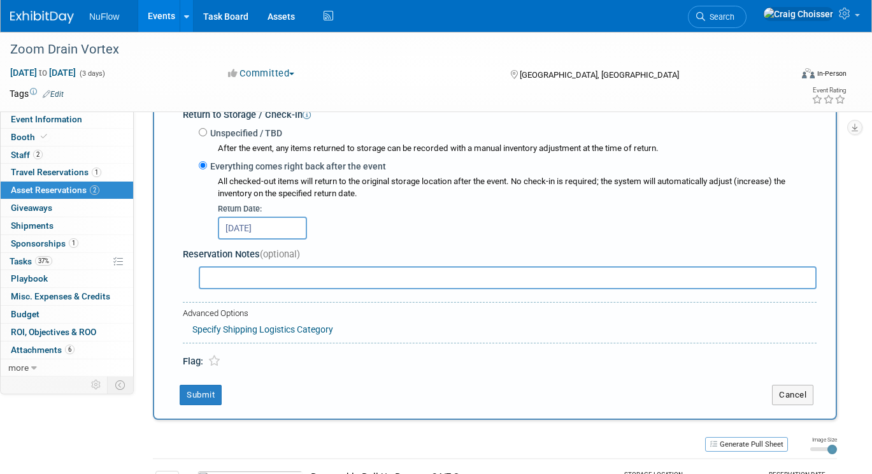
scroll to position [382, 0]
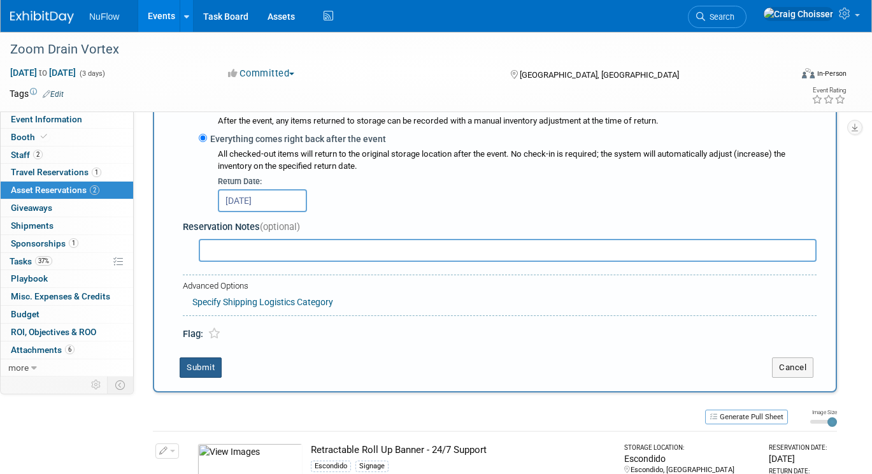
click at [213, 358] on button "Submit" at bounding box center [201, 368] width 42 height 20
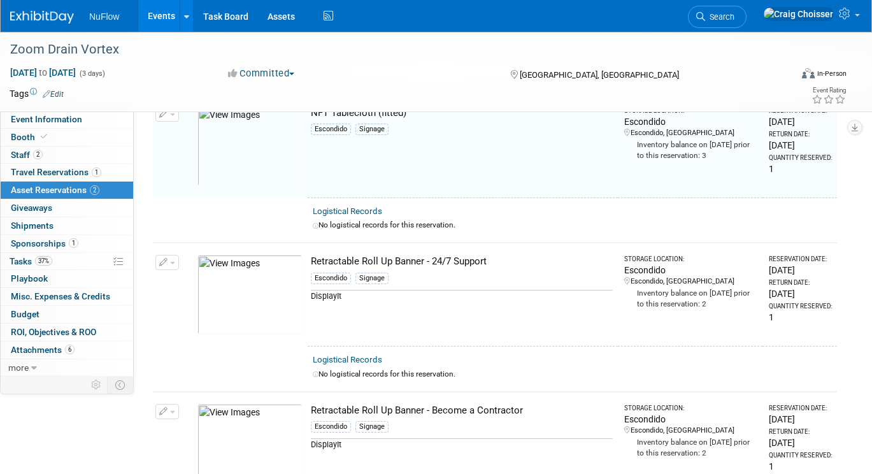
scroll to position [14, 0]
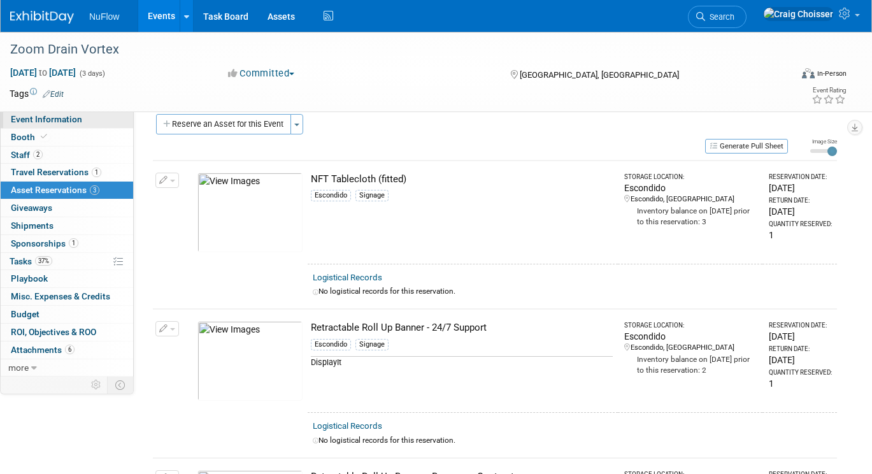
click at [39, 126] on link "Event Information" at bounding box center [67, 119] width 133 height 17
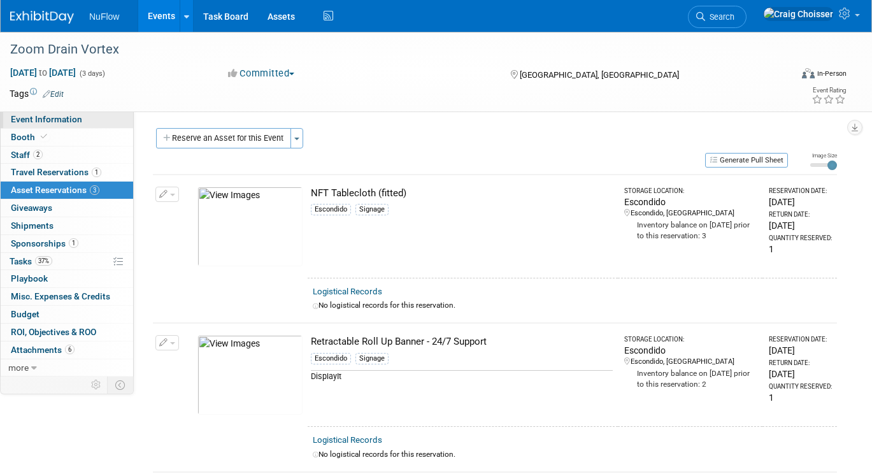
select select "Exhibitor/Speaker/Sponsor"
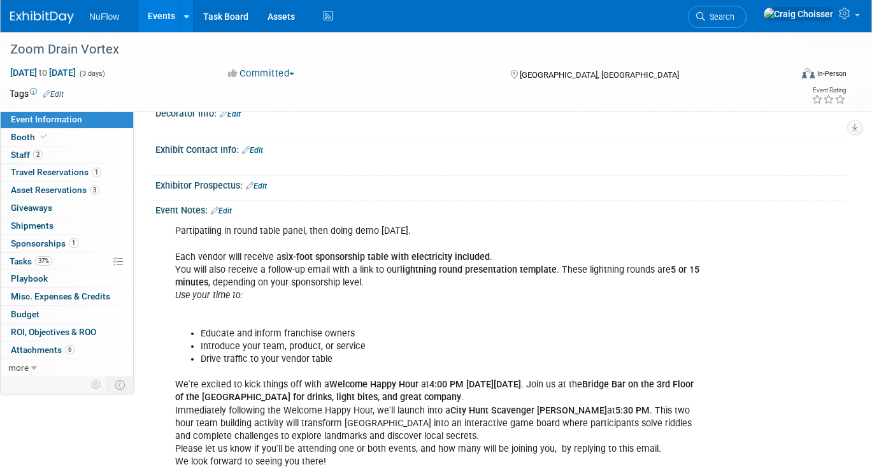
scroll to position [472, 0]
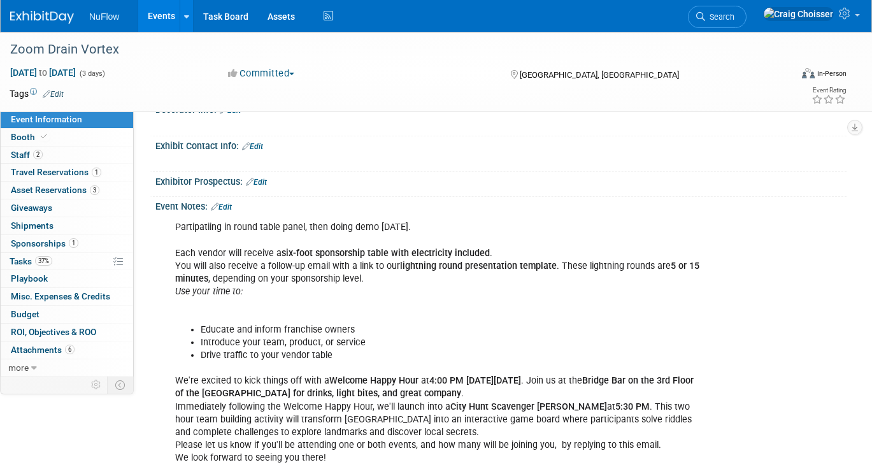
click at [229, 197] on div "Event Notes: Edit" at bounding box center [501, 205] width 691 height 17
click at [231, 203] on link "Edit" at bounding box center [221, 207] width 21 height 9
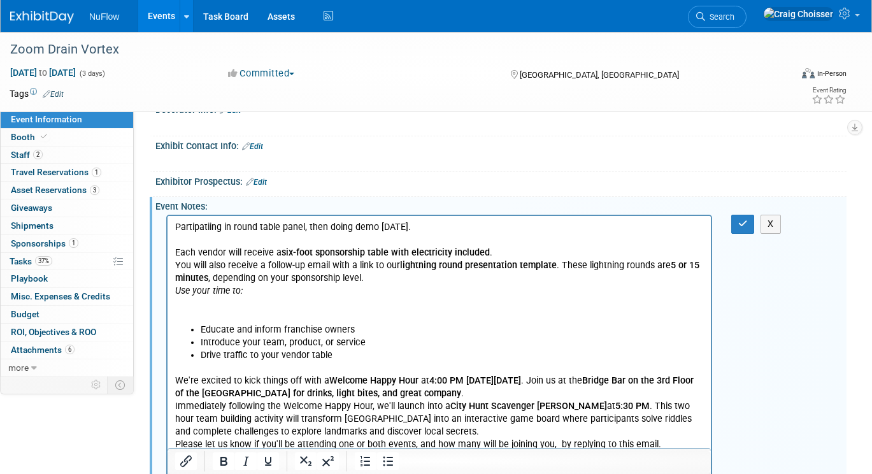
scroll to position [0, 0]
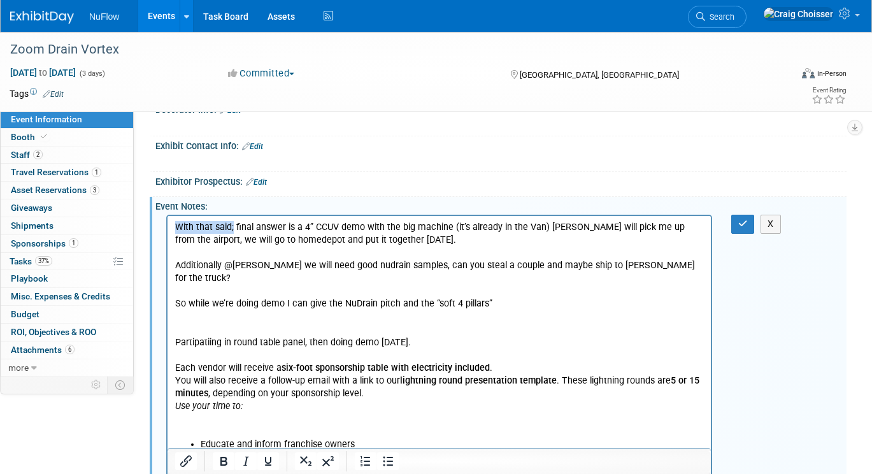
drag, startPoint x: 233, startPoint y: 228, endPoint x: 155, endPoint y: 228, distance: 78.4
click at [168, 228] on html "With that said; final answer is a 4” CCUV demo with the big machine (it’s alrea…" at bounding box center [440, 423] width 544 height 415
click at [377, 236] on p "final answer is a 4” CCUV demo with the big machine (it’s already in the Van) G…" at bounding box center [439, 233] width 529 height 25
click at [742, 219] on icon "button" at bounding box center [744, 223] width 10 height 9
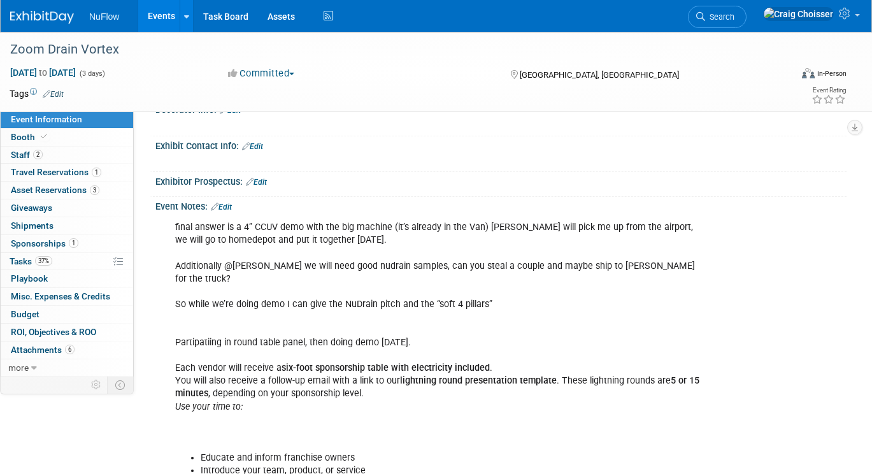
click at [292, 302] on div "final answer is a 4” CCUV demo with the big machine (it’s already in the Van) G…" at bounding box center [439, 432] width 546 height 435
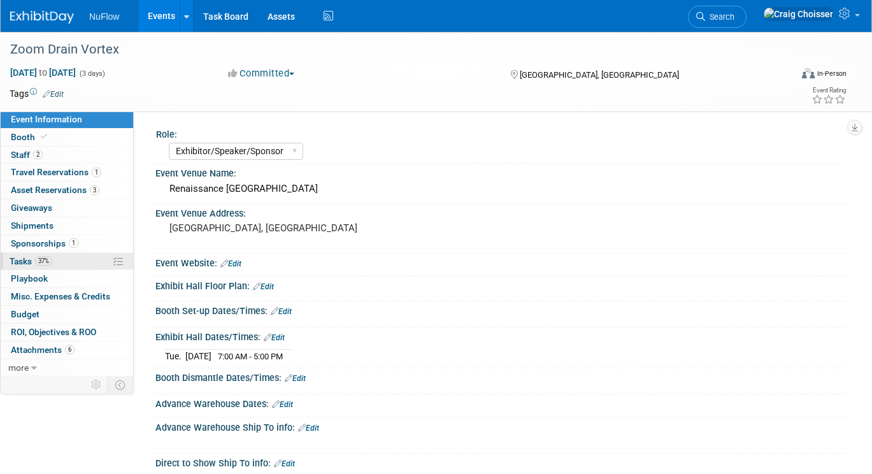
click at [24, 257] on span "Tasks 37%" at bounding box center [31, 261] width 43 height 10
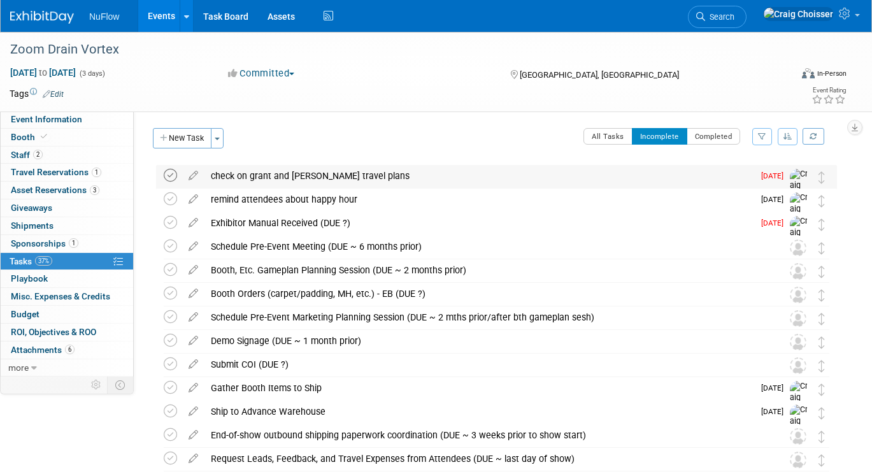
click at [173, 177] on icon at bounding box center [170, 175] width 13 height 13
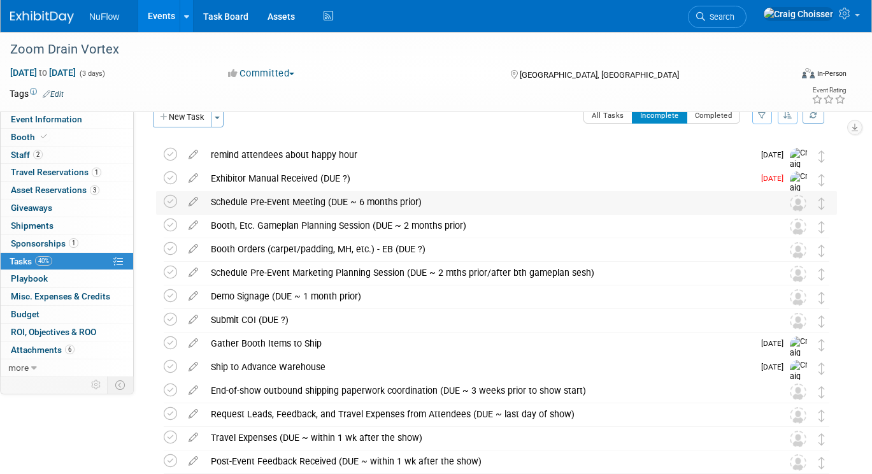
scroll to position [25, 0]
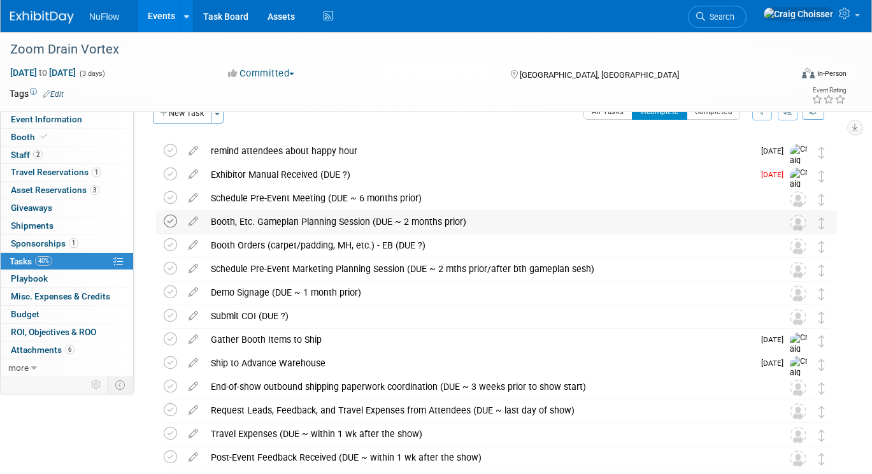
click at [173, 221] on icon at bounding box center [170, 221] width 13 height 13
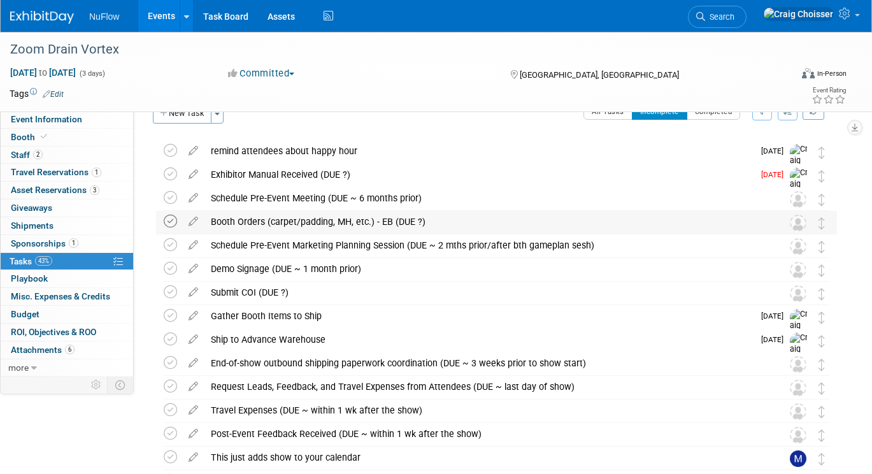
click at [173, 224] on icon at bounding box center [170, 221] width 13 height 13
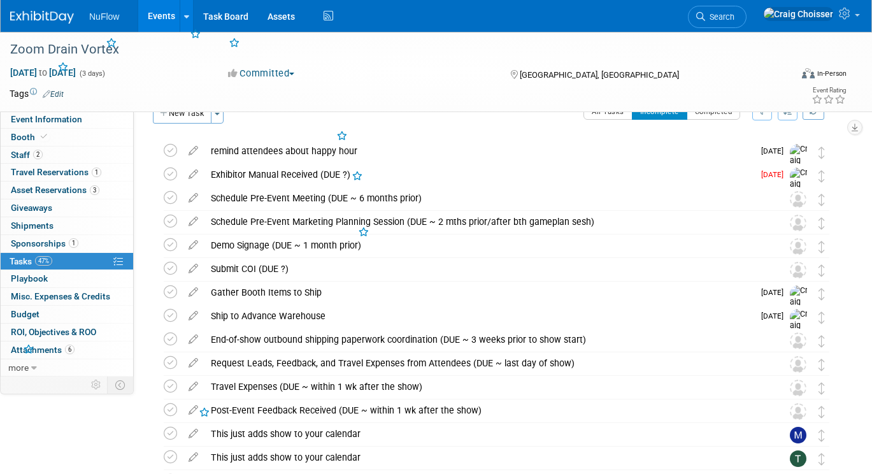
click at [173, 224] on icon at bounding box center [170, 221] width 13 height 13
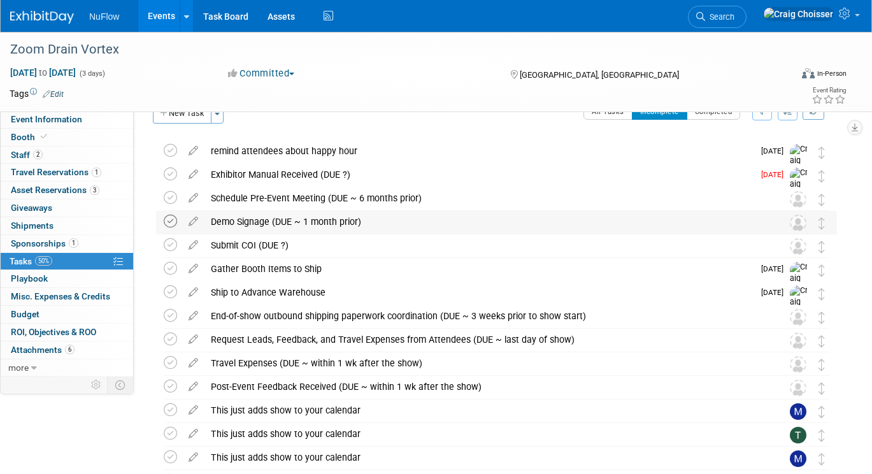
click at [170, 223] on icon at bounding box center [170, 221] width 13 height 13
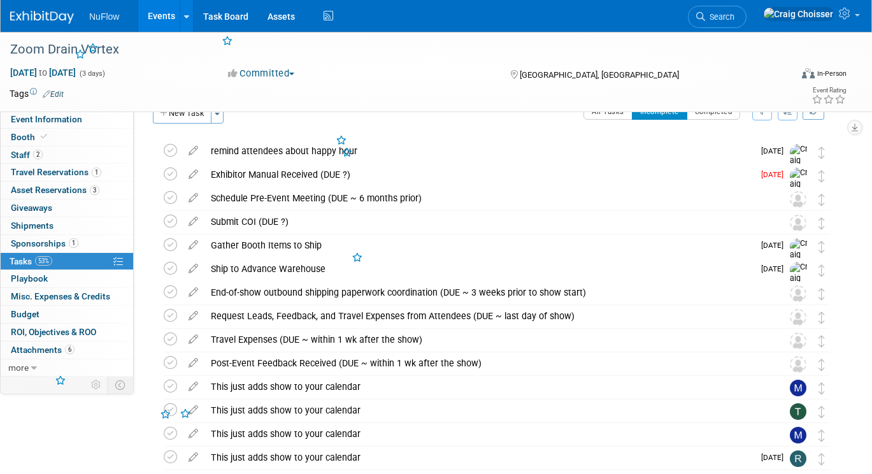
click at [170, 223] on icon at bounding box center [170, 221] width 13 height 13
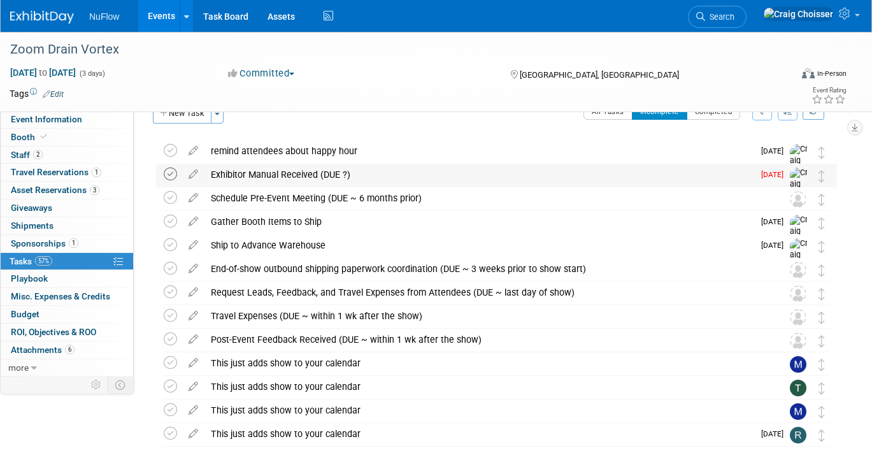
click at [171, 177] on icon at bounding box center [170, 174] width 13 height 13
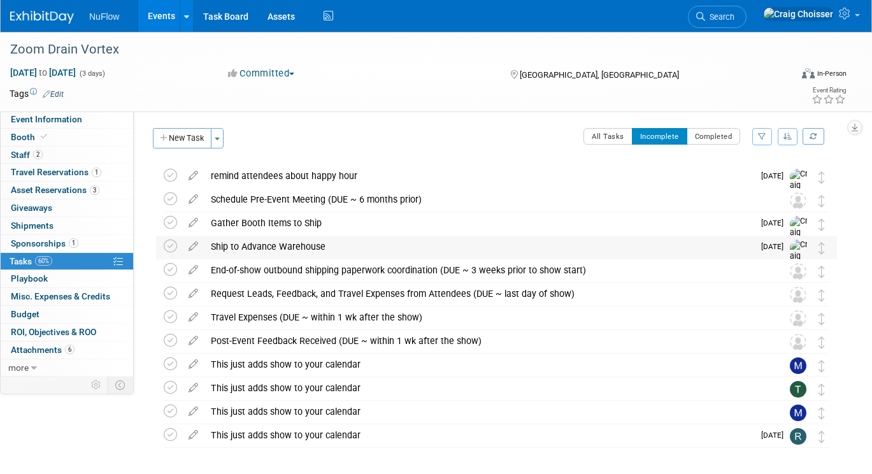
scroll to position [0, 0]
click at [195, 225] on icon at bounding box center [193, 220] width 22 height 16
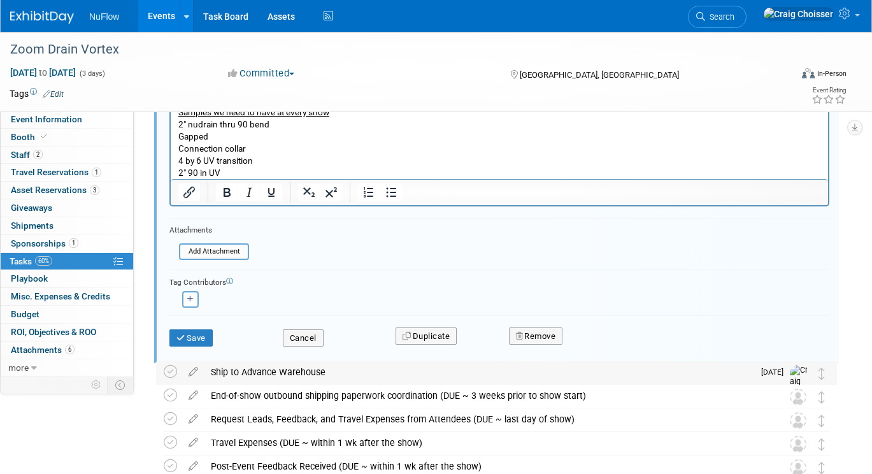
scroll to position [242, 0]
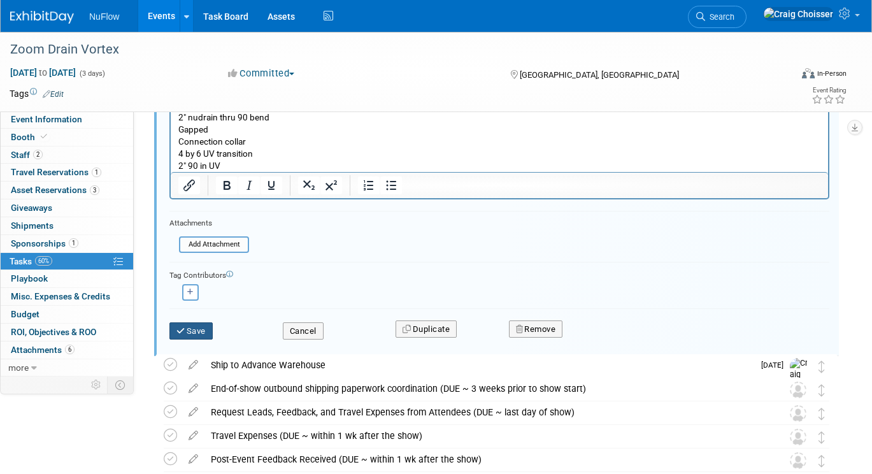
type input "Gather Booth Items to Ship - samples, literature for new contractors"
click at [198, 333] on button "Save" at bounding box center [191, 331] width 43 height 18
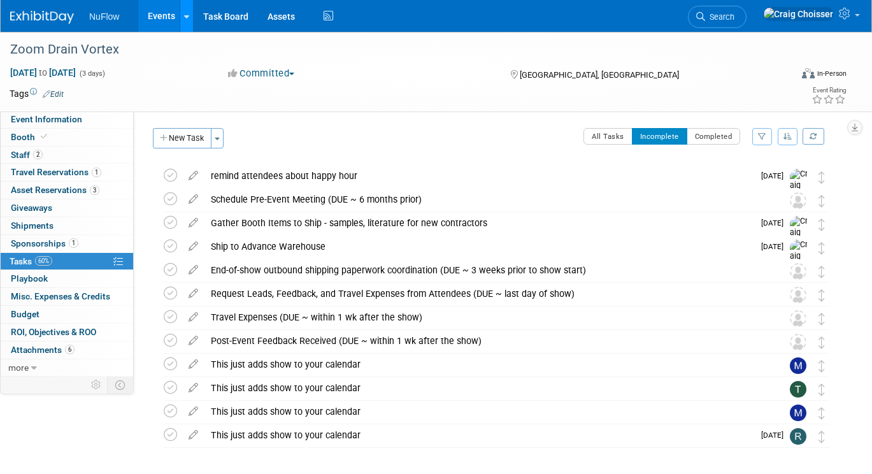
scroll to position [0, 0]
